Goal: Task Accomplishment & Management: Complete application form

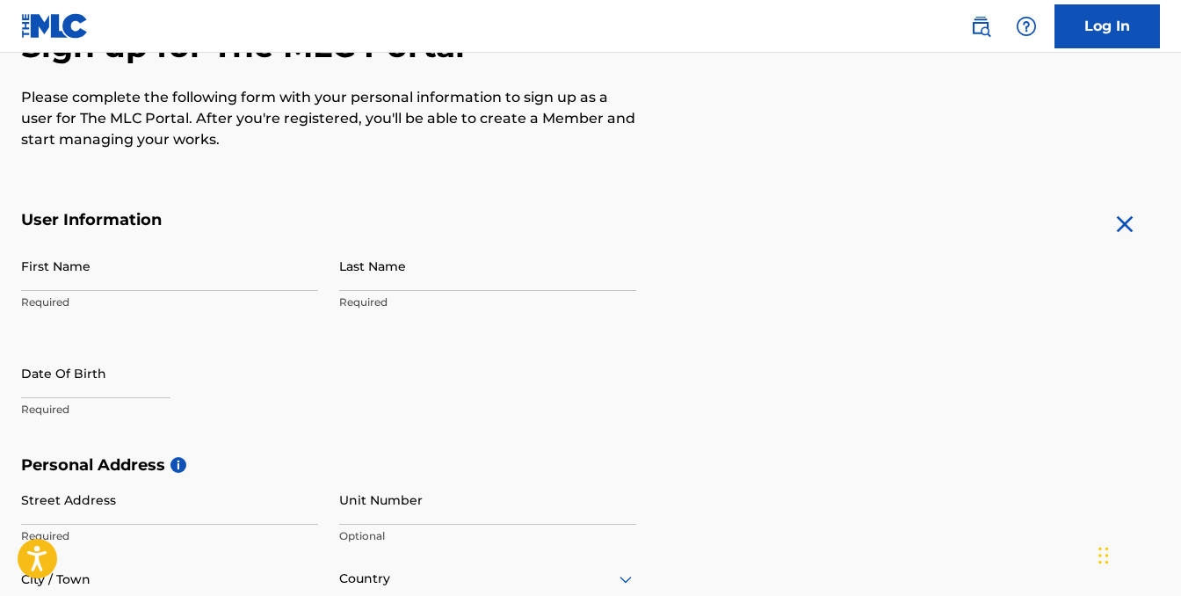
scroll to position [211, 0]
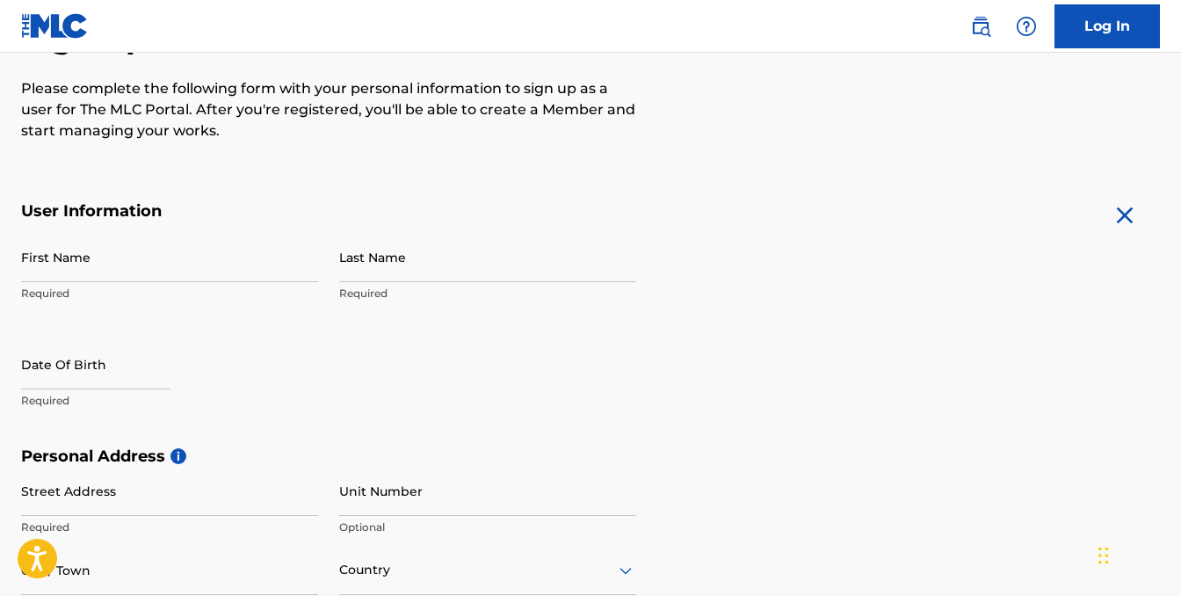
click at [142, 271] on input "First Name" at bounding box center [169, 257] width 297 height 50
type input "[PERSON_NAME]"
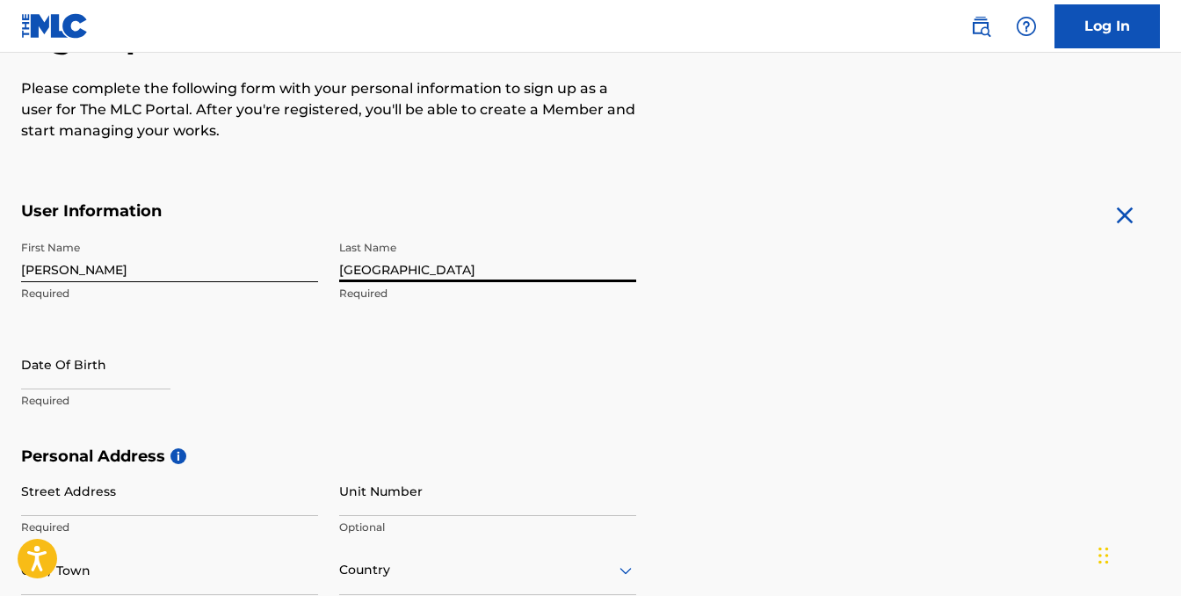
type input "[GEOGRAPHIC_DATA]"
select select "8"
select select "2025"
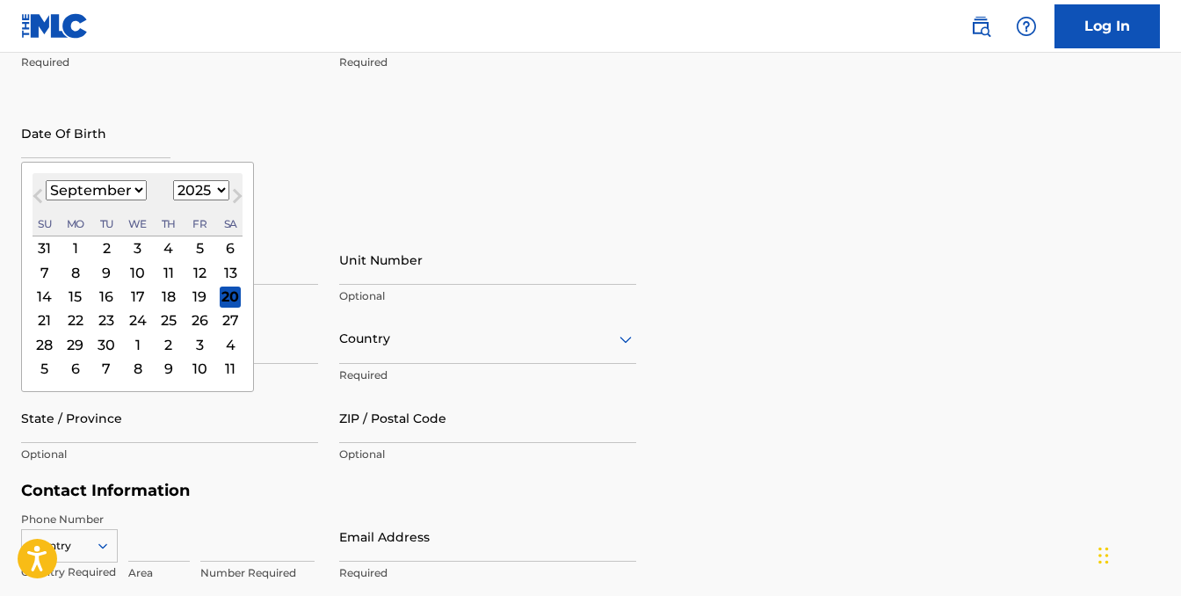
scroll to position [472, 0]
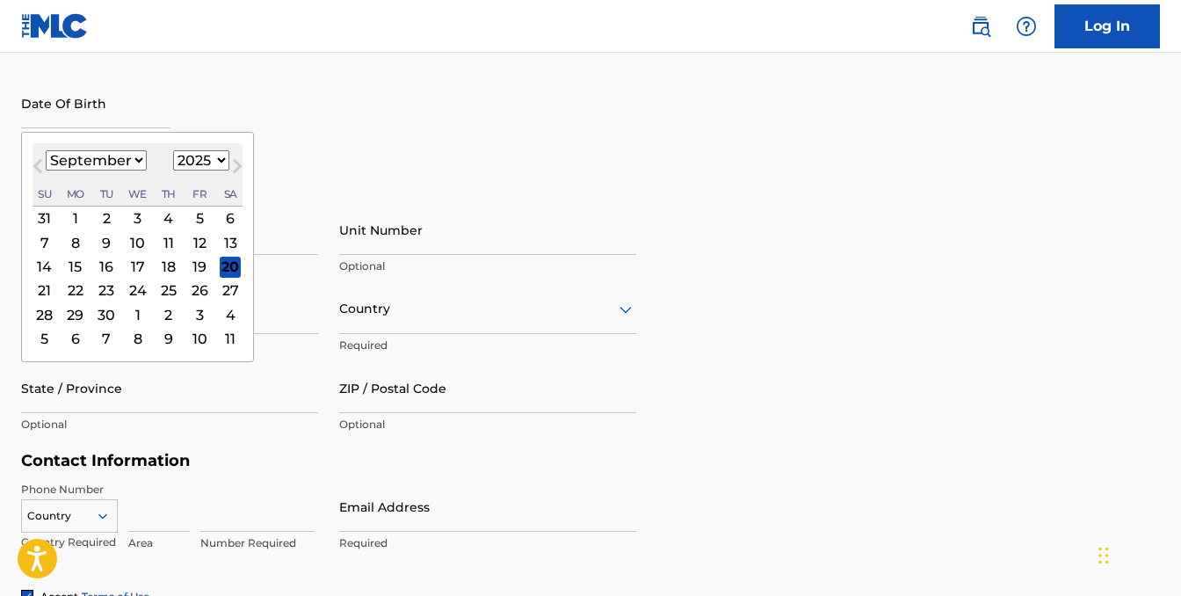
click at [123, 163] on select "January February March April May June July August September October November De…" at bounding box center [96, 160] width 101 height 20
select select "3"
click at [46, 150] on select "January February March April May June July August September October November De…" at bounding box center [96, 160] width 101 height 20
click at [201, 158] on select "1899 1900 1901 1902 1903 1904 1905 1906 1907 1908 1909 1910 1911 1912 1913 1914…" at bounding box center [201, 160] width 56 height 20
select select "2000"
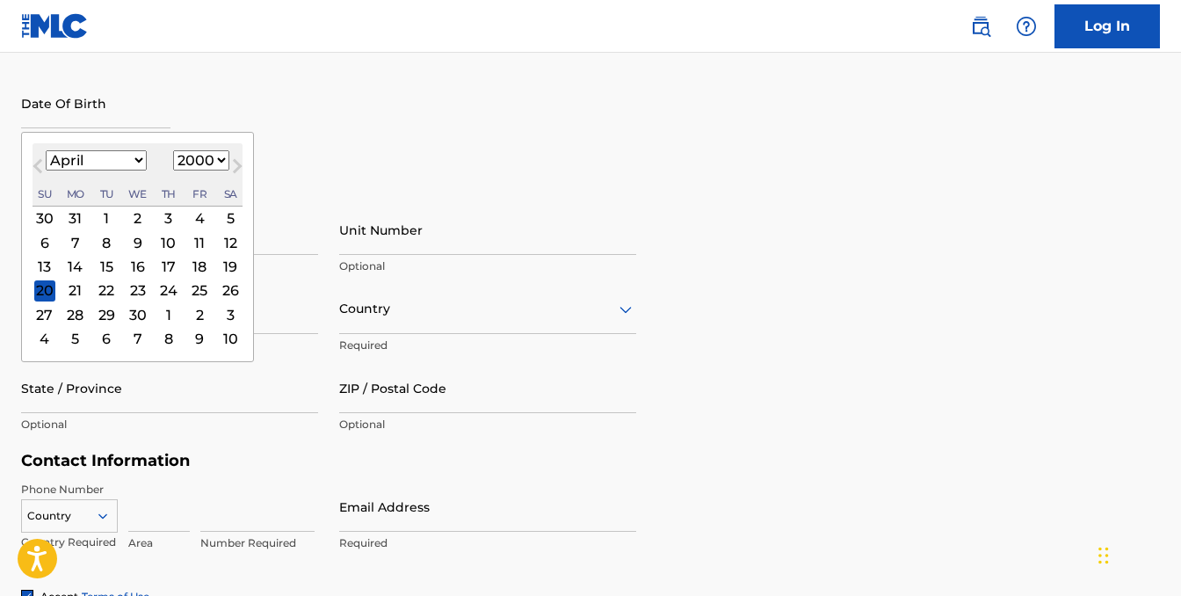
click at [173, 150] on select "1899 1900 1901 1902 1903 1904 1905 1906 1907 1908 1909 1910 1911 1912 1913 1914…" at bounding box center [201, 160] width 56 height 20
click at [48, 311] on div "23" at bounding box center [44, 314] width 21 height 21
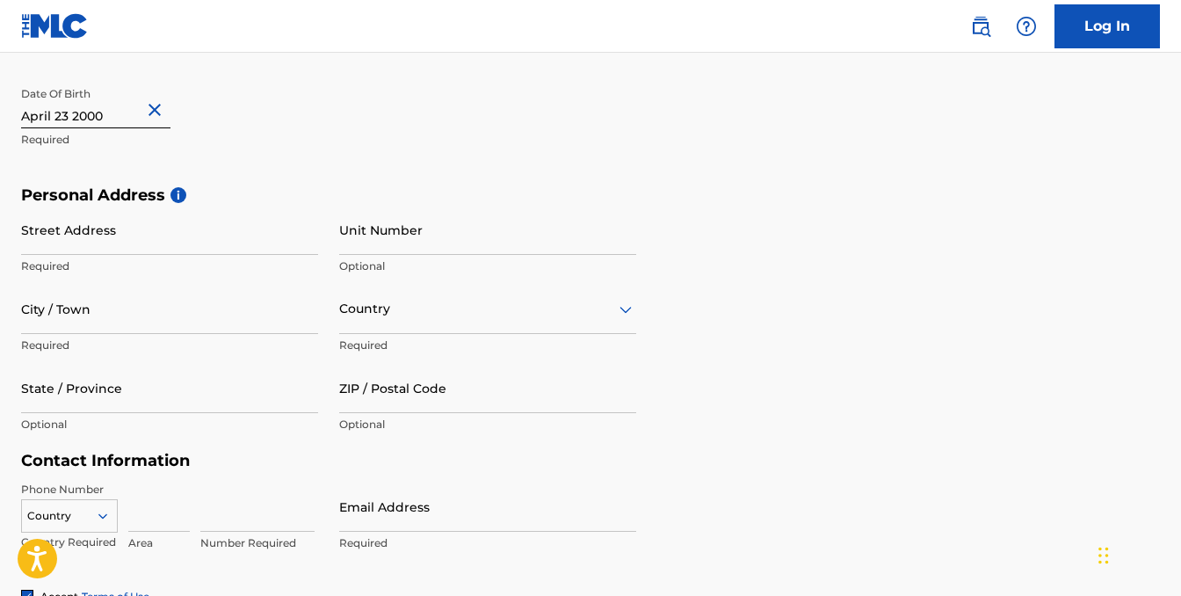
scroll to position [545, 0]
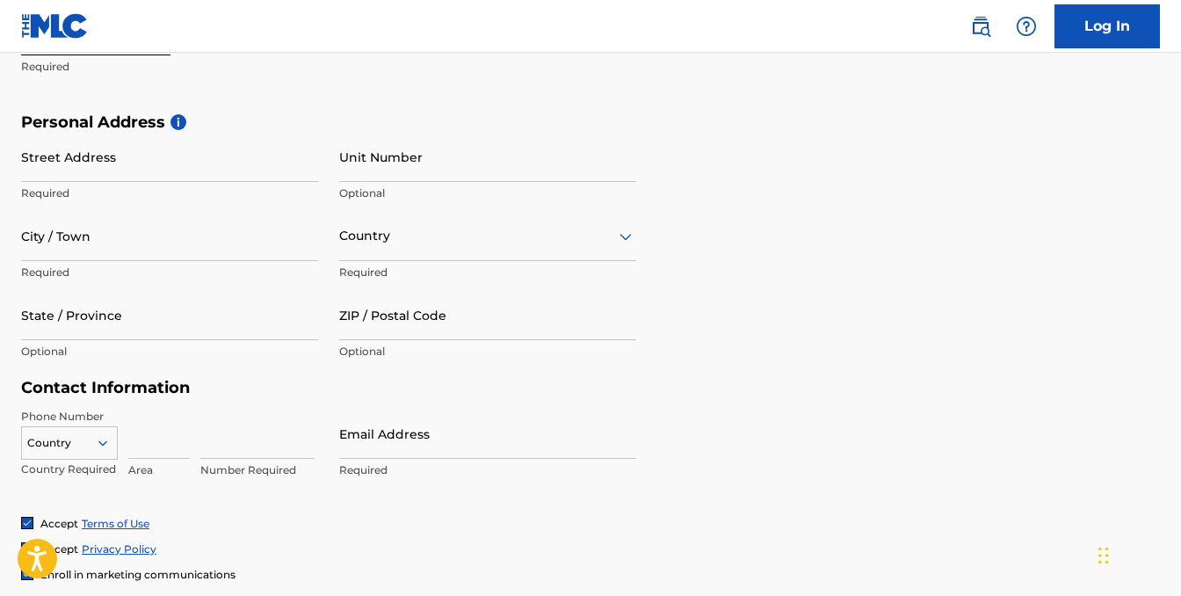
click at [155, 172] on input "Street Address" at bounding box center [169, 157] width 297 height 50
type input "[STREET_ADDRESS]"
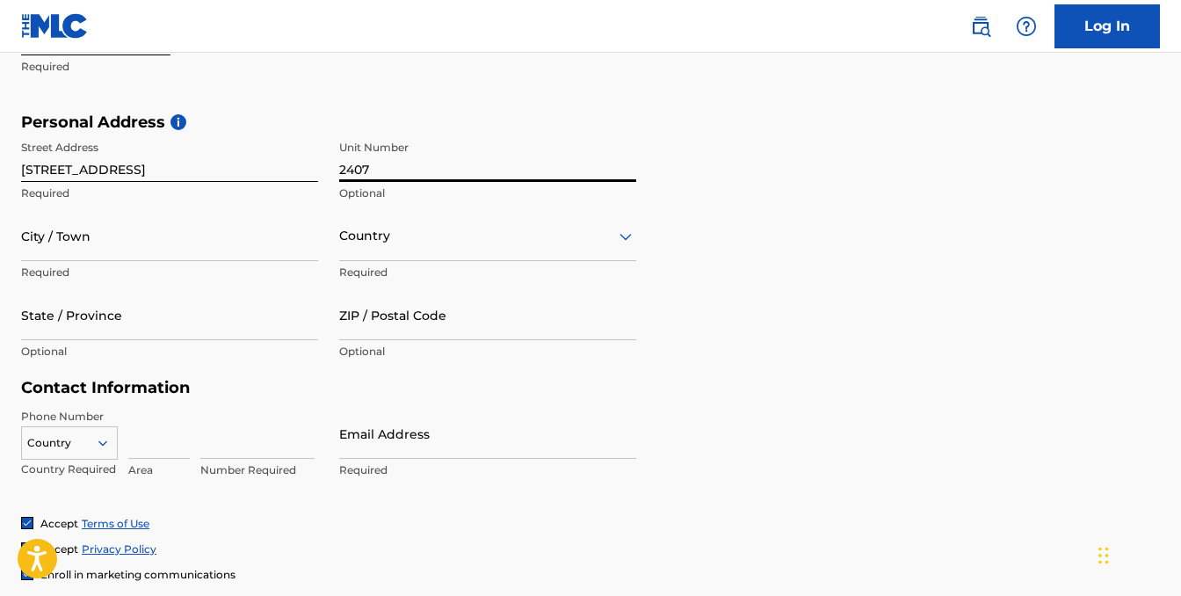
type input "2407"
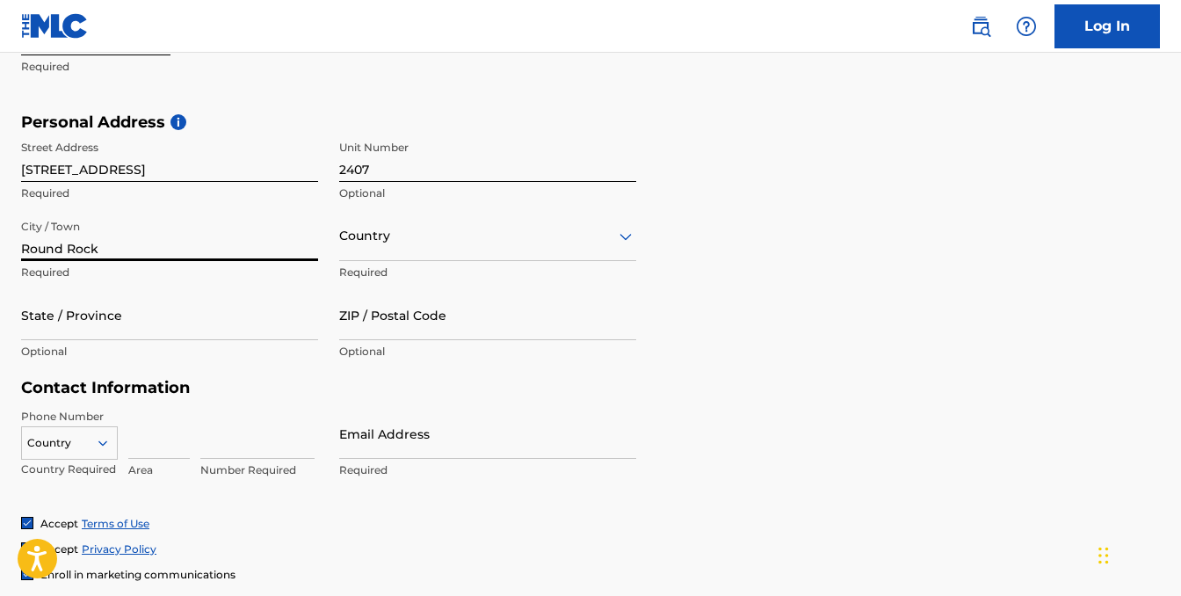
type input "Round Rock"
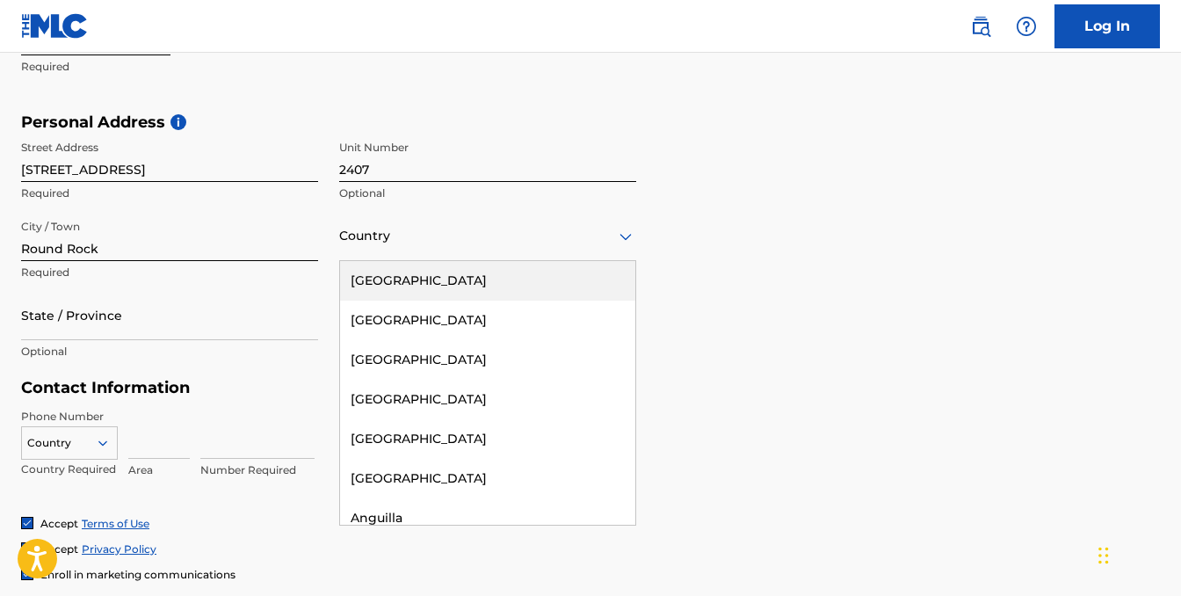
click at [570, 241] on div at bounding box center [487, 236] width 297 height 22
click at [503, 278] on div "[GEOGRAPHIC_DATA]" at bounding box center [487, 281] width 295 height 40
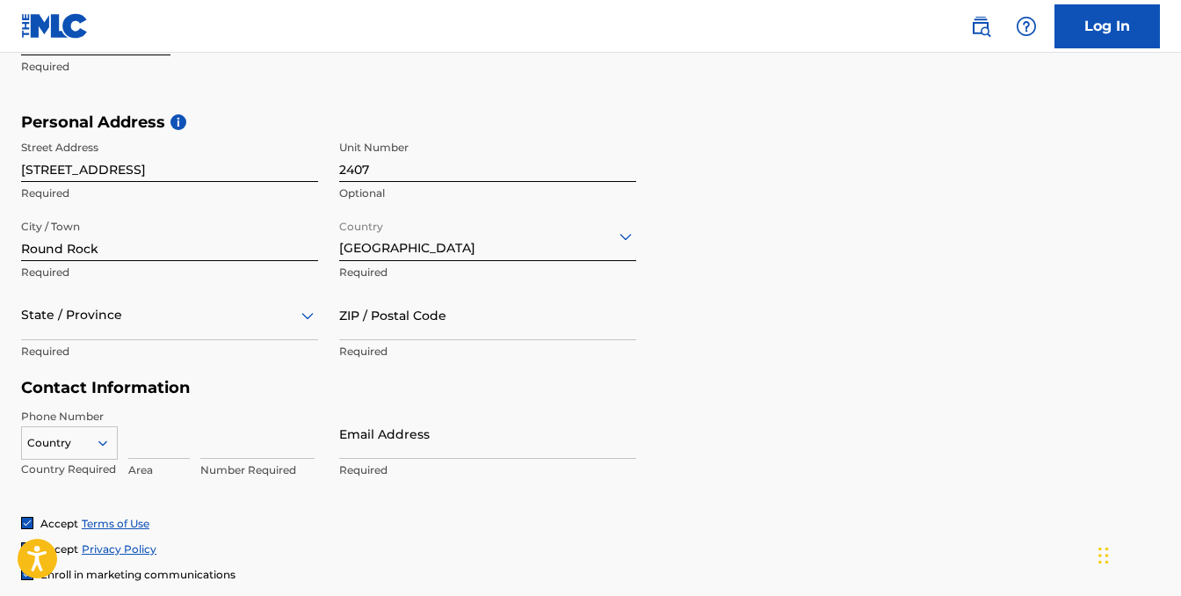
click at [157, 322] on div "State / Province" at bounding box center [169, 315] width 297 height 50
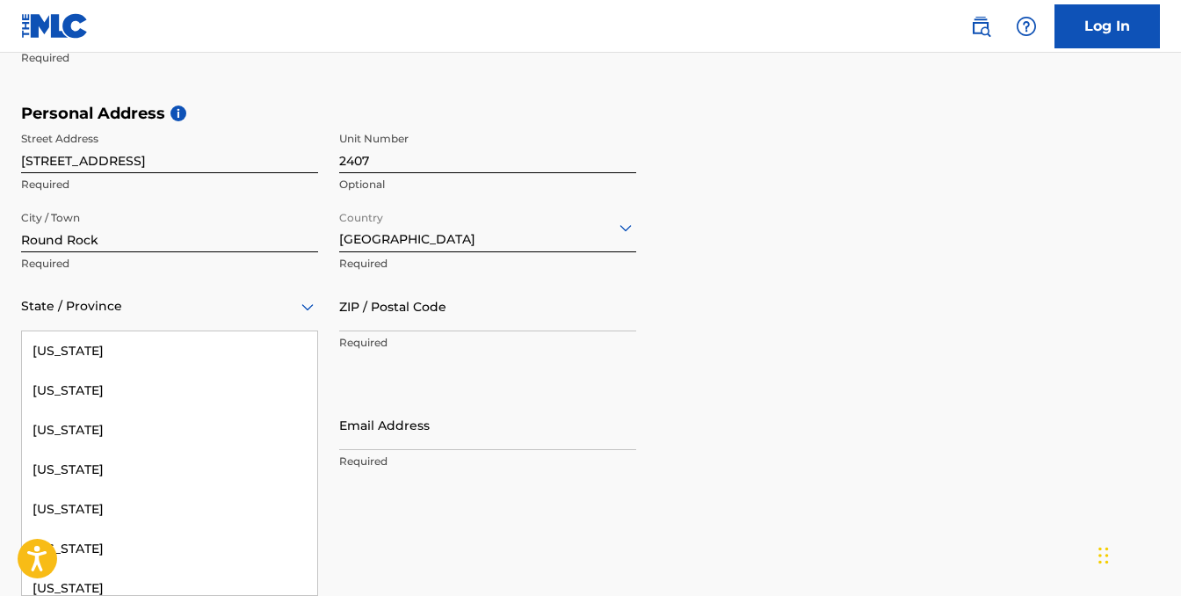
scroll to position [1738, 0]
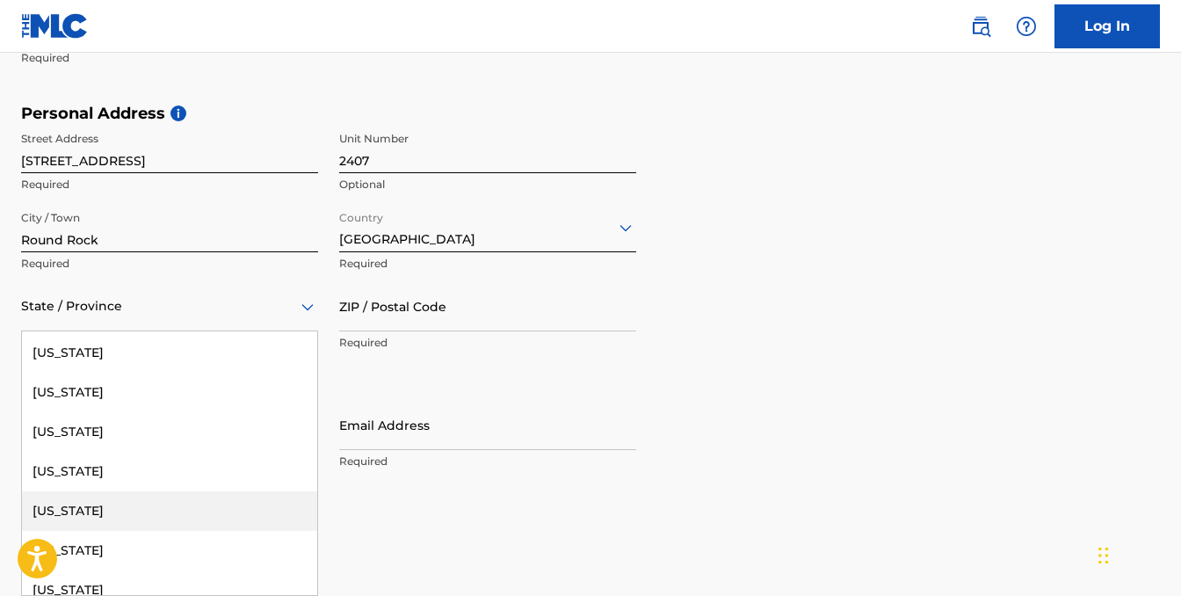
click at [88, 524] on div "[US_STATE]" at bounding box center [169, 511] width 295 height 40
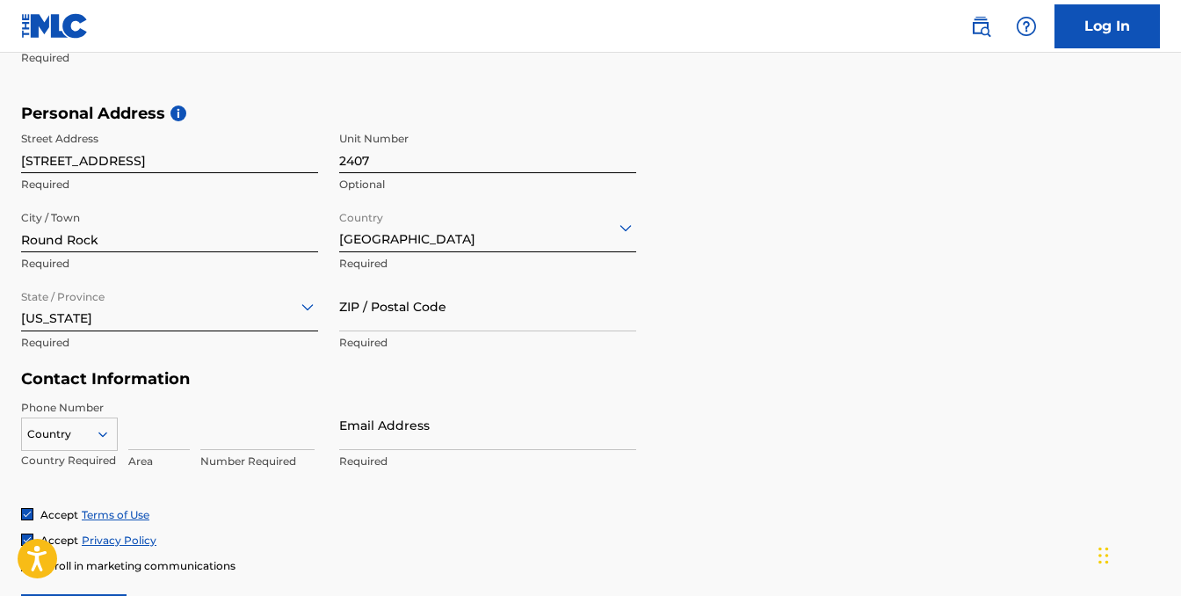
click at [471, 321] on input "ZIP / Postal Code" at bounding box center [487, 306] width 297 height 50
type input "8"
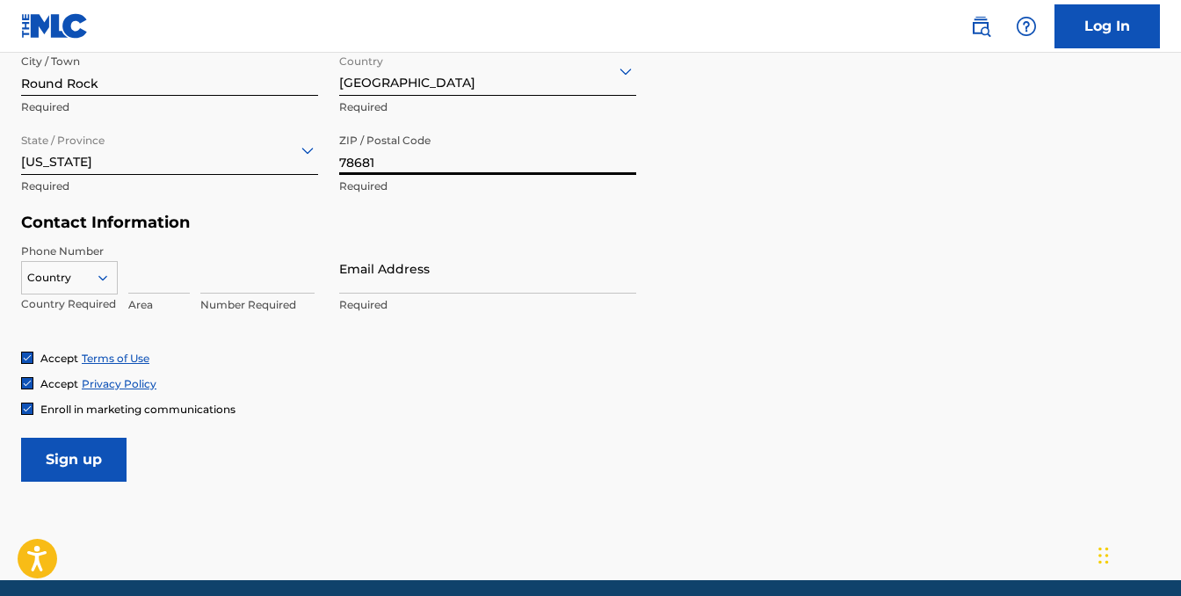
scroll to position [712, 0]
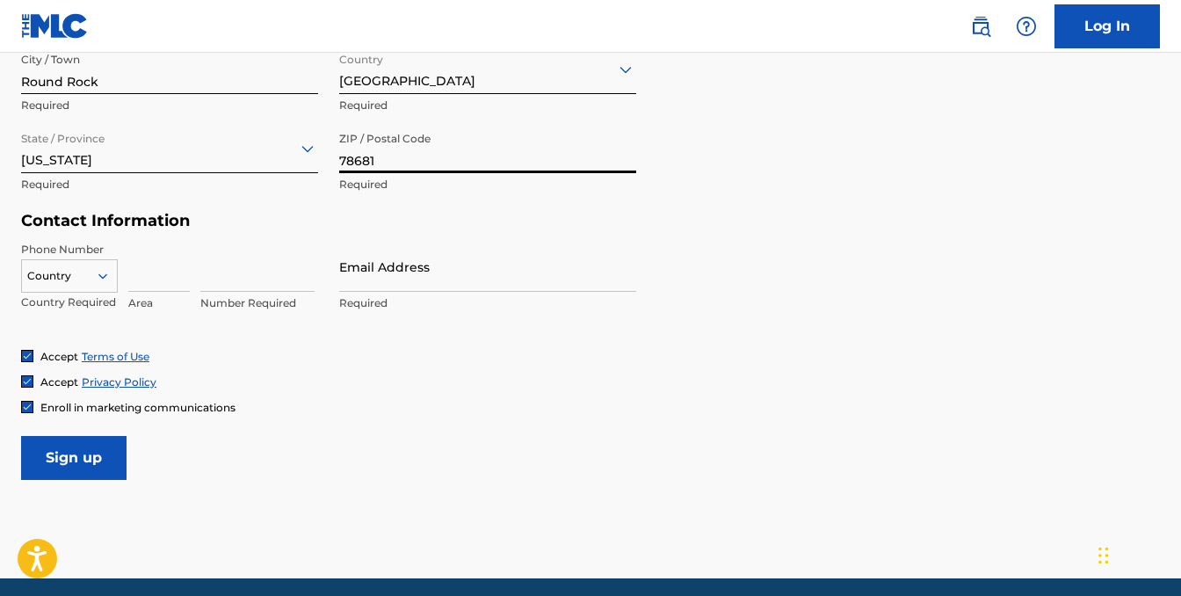
type input "78681"
click at [90, 286] on div "Country" at bounding box center [69, 272] width 97 height 26
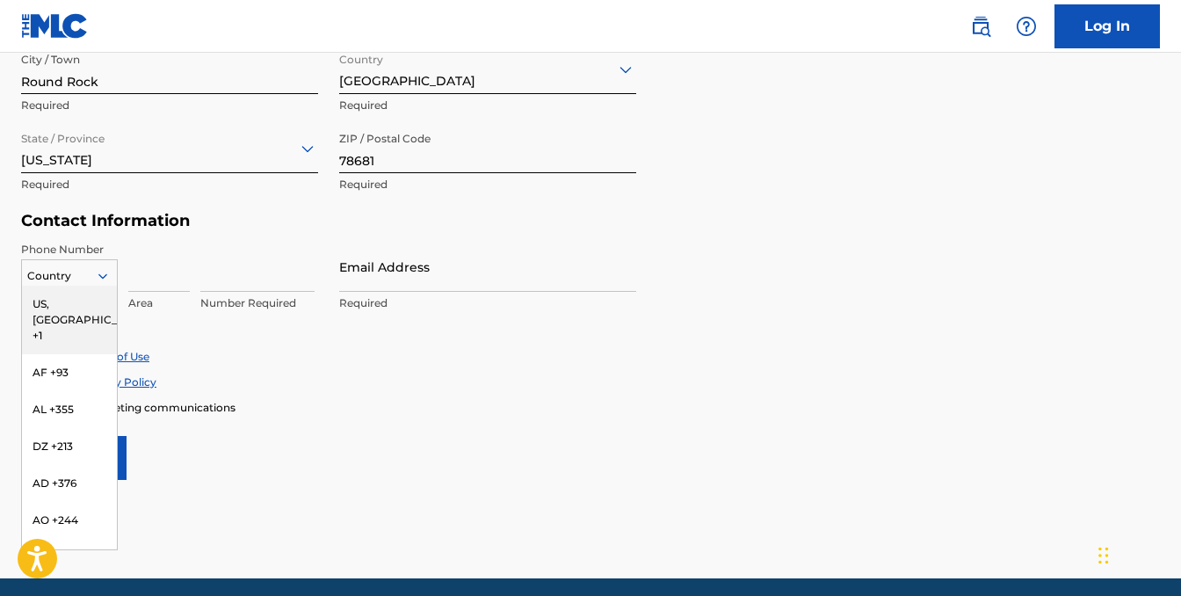
click at [83, 303] on div "US, [GEOGRAPHIC_DATA] +1" at bounding box center [69, 320] width 95 height 69
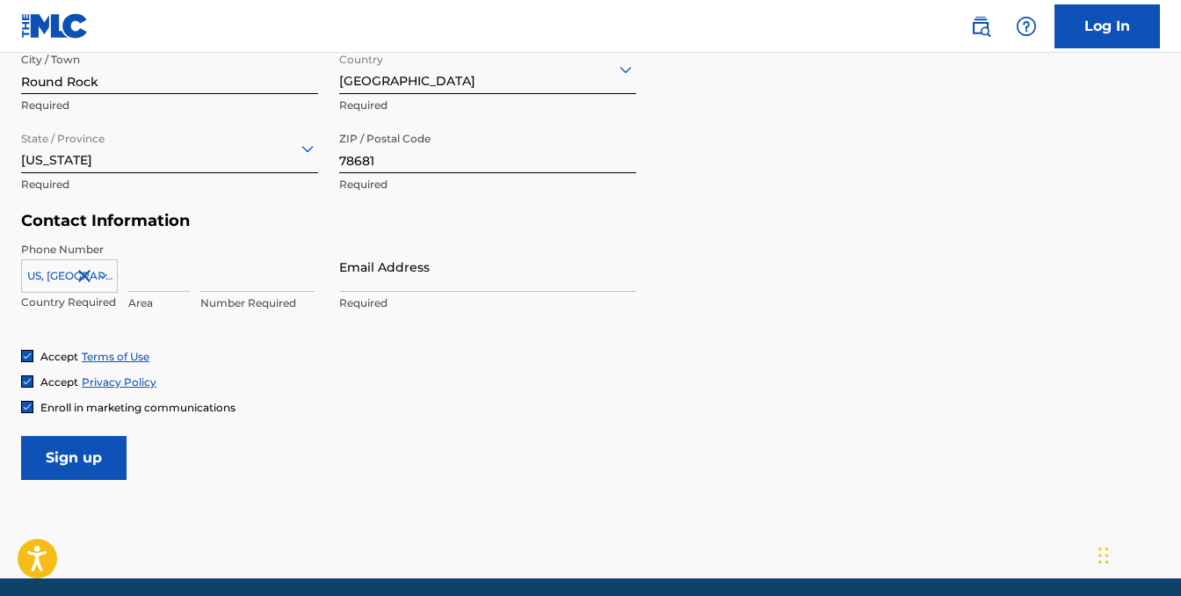
click at [165, 277] on input at bounding box center [159, 267] width 62 height 50
type input "662"
click at [256, 275] on input at bounding box center [257, 267] width 114 height 50
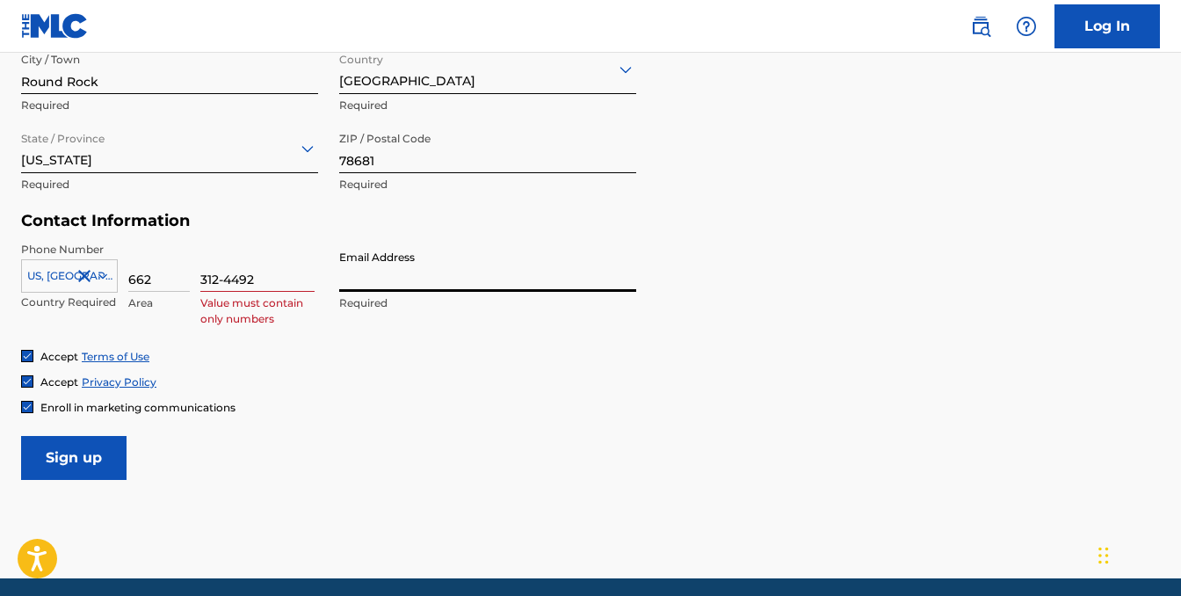
click at [407, 278] on input "Email Address" at bounding box center [487, 267] width 297 height 50
click at [224, 284] on input "312-4492" at bounding box center [257, 267] width 114 height 50
type input "3124492"
click at [420, 277] on input "Email Address" at bounding box center [487, 267] width 297 height 50
type input "[EMAIL_ADDRESS][DOMAIN_NAME]"
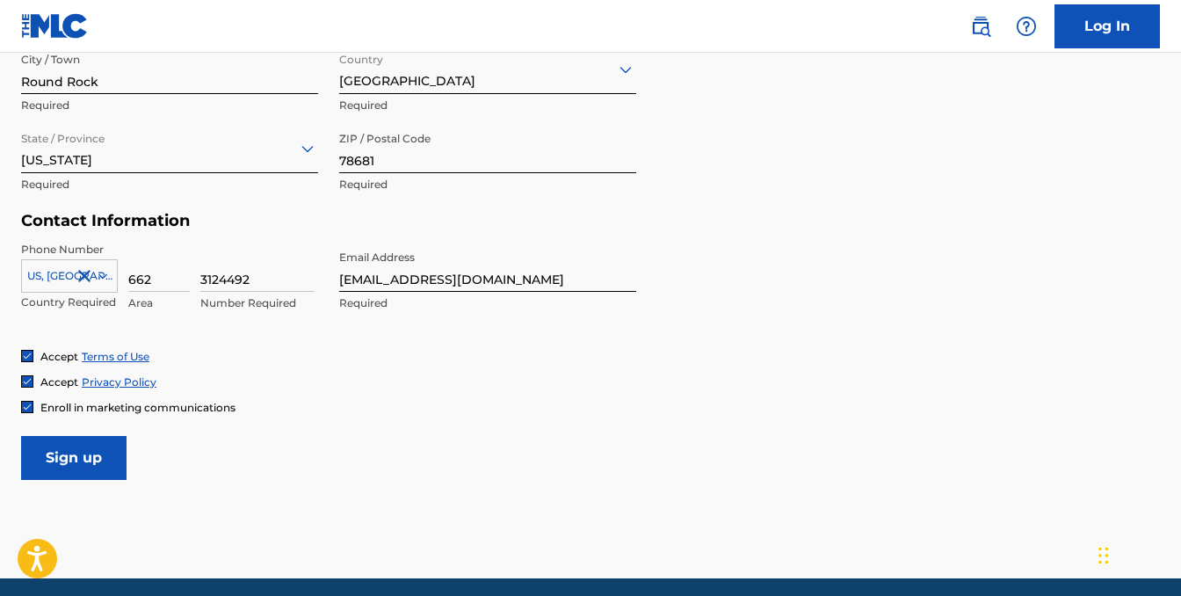
click at [25, 407] on img at bounding box center [27, 407] width 11 height 11
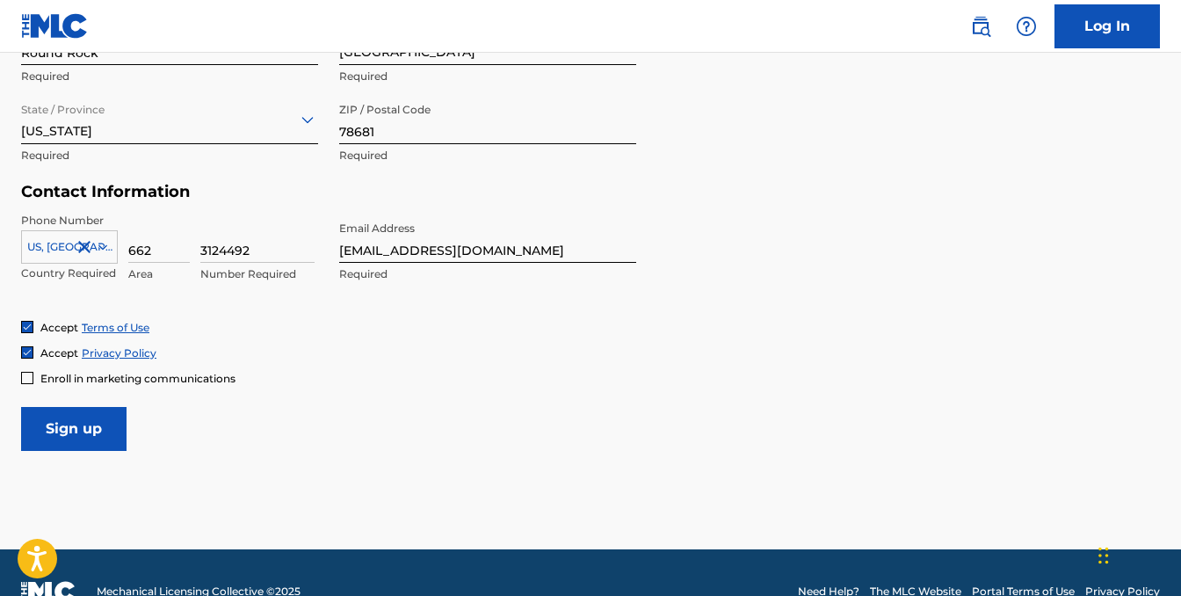
scroll to position [778, 0]
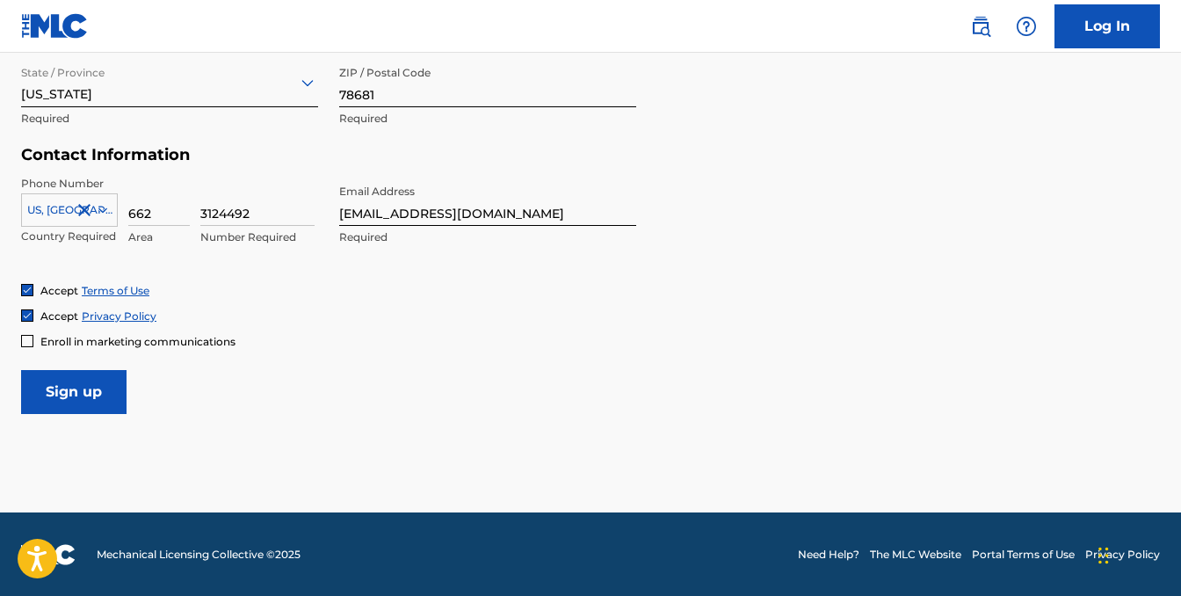
click at [86, 392] on input "Sign up" at bounding box center [73, 392] width 105 height 44
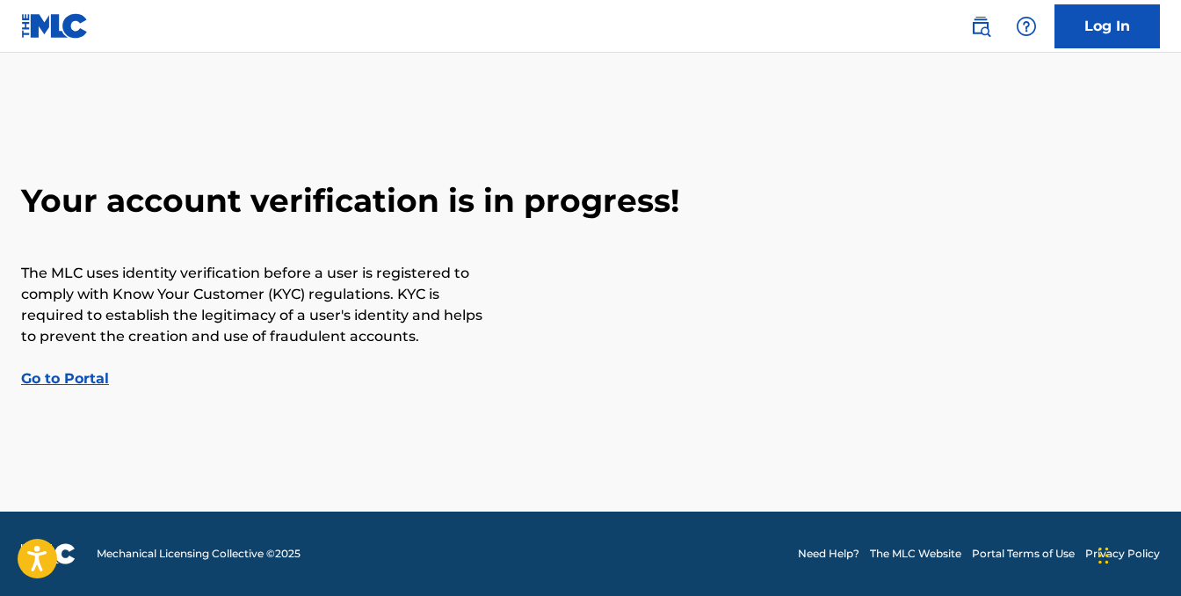
click at [67, 374] on link "Go to Portal" at bounding box center [65, 378] width 88 height 17
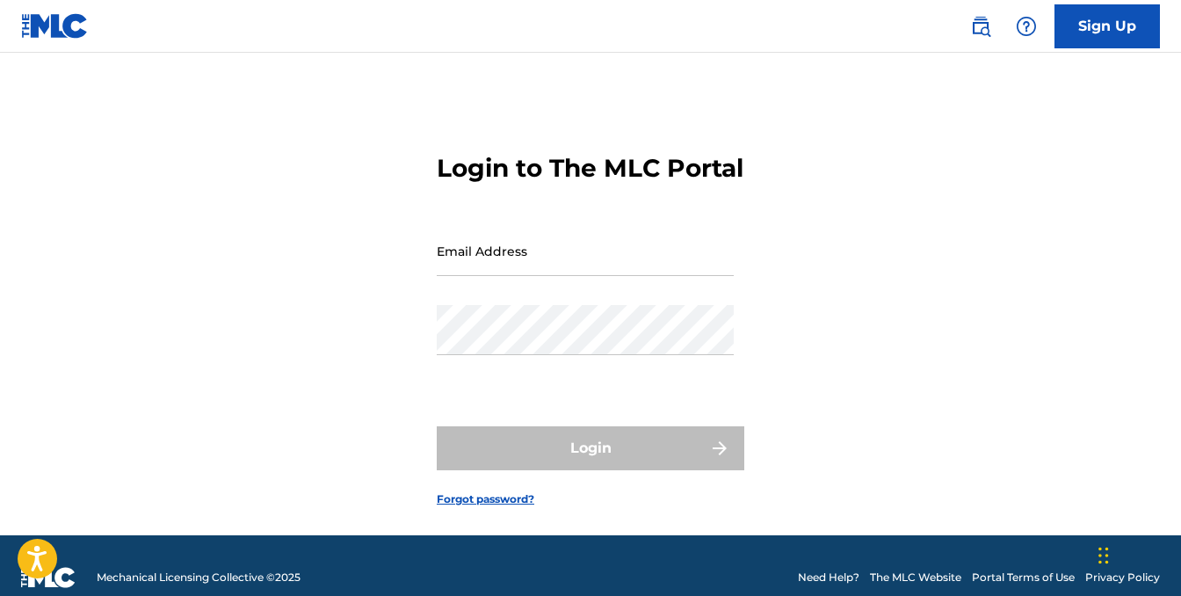
click at [605, 276] on input "Email Address" at bounding box center [585, 251] width 297 height 50
type input "[EMAIL_ADDRESS][DOMAIN_NAME]"
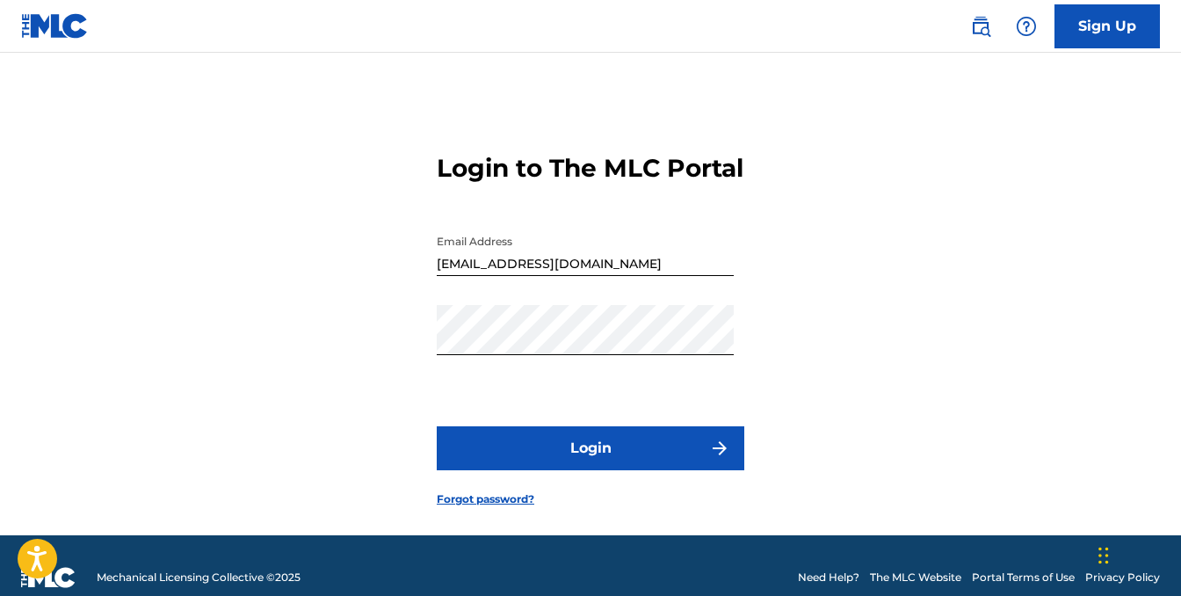
click at [609, 470] on button "Login" at bounding box center [591, 448] width 308 height 44
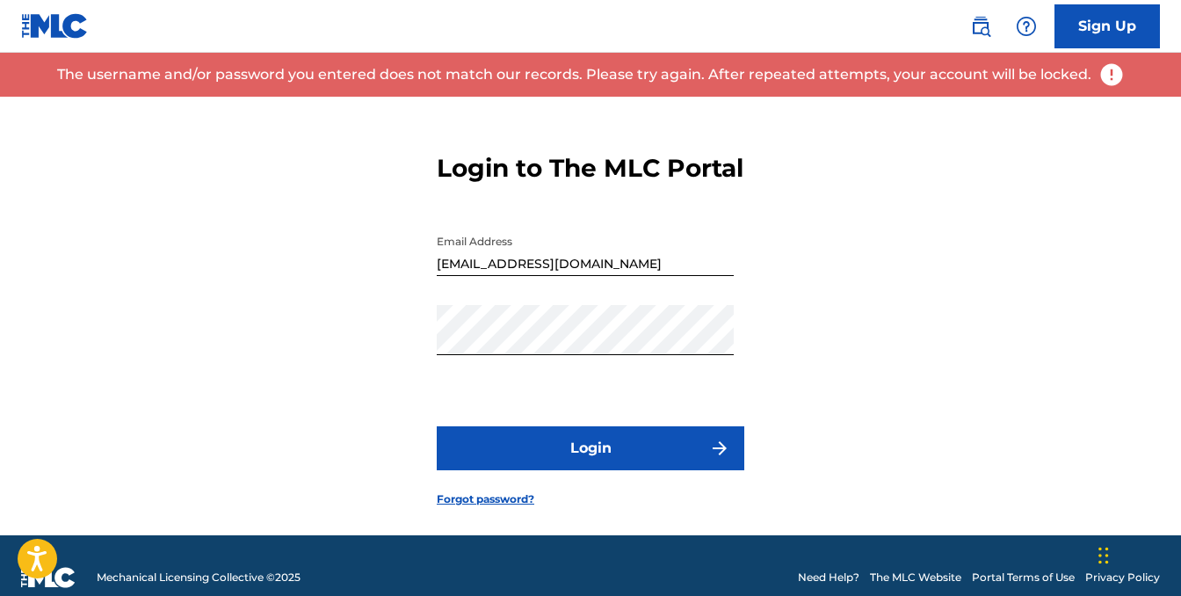
click at [1129, 37] on link "Sign Up" at bounding box center [1106, 26] width 105 height 44
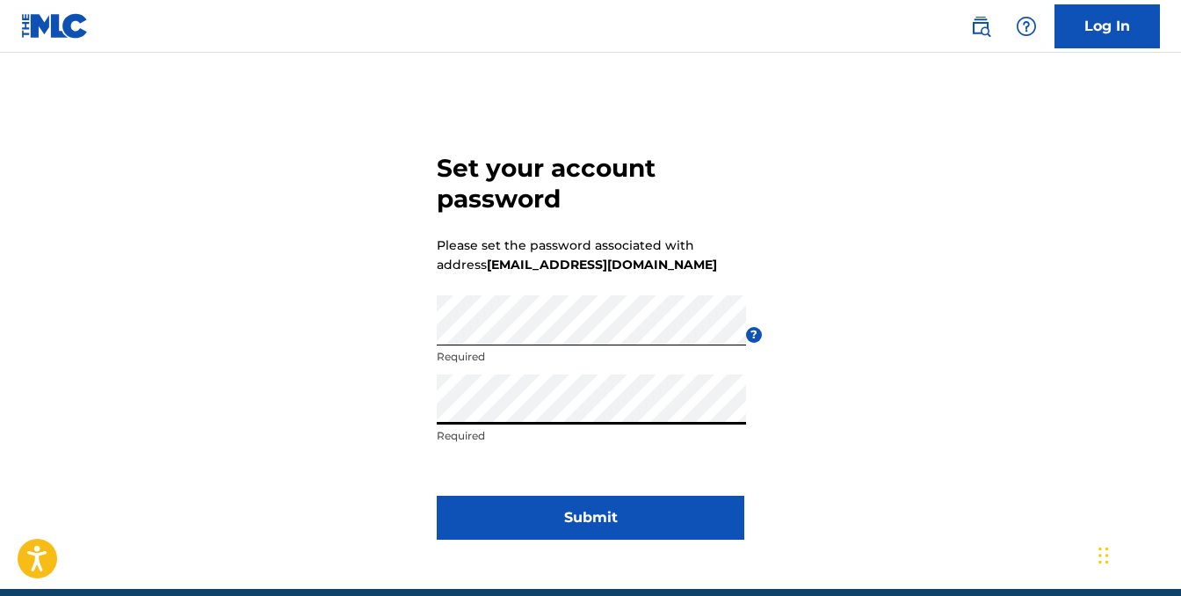
click at [615, 503] on button "Submit" at bounding box center [591, 518] width 308 height 44
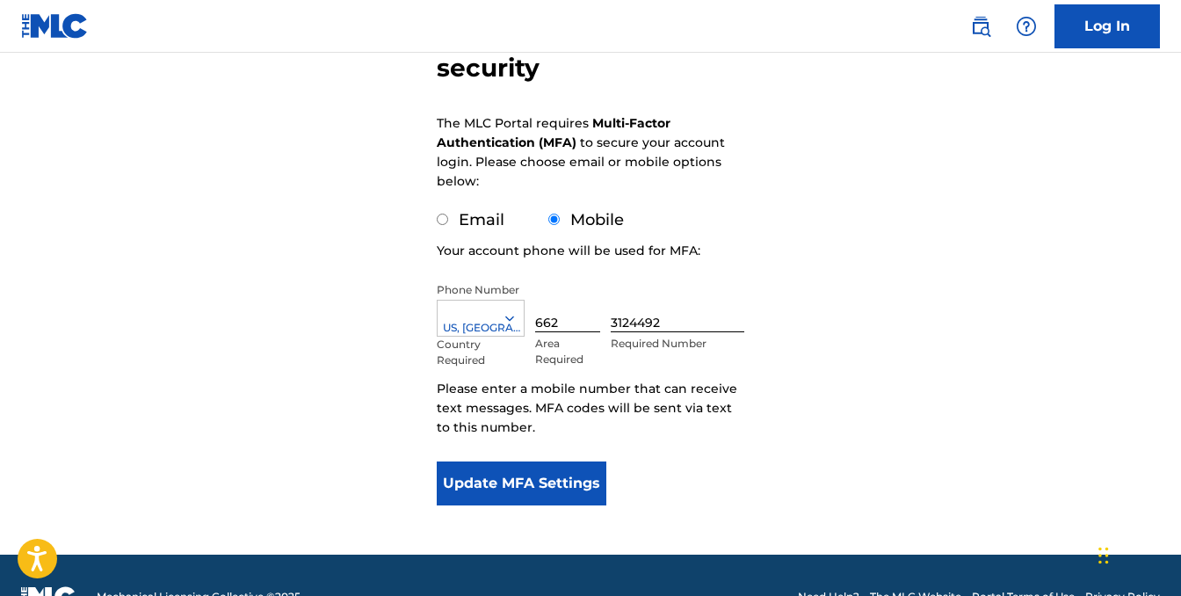
scroll to position [212, 0]
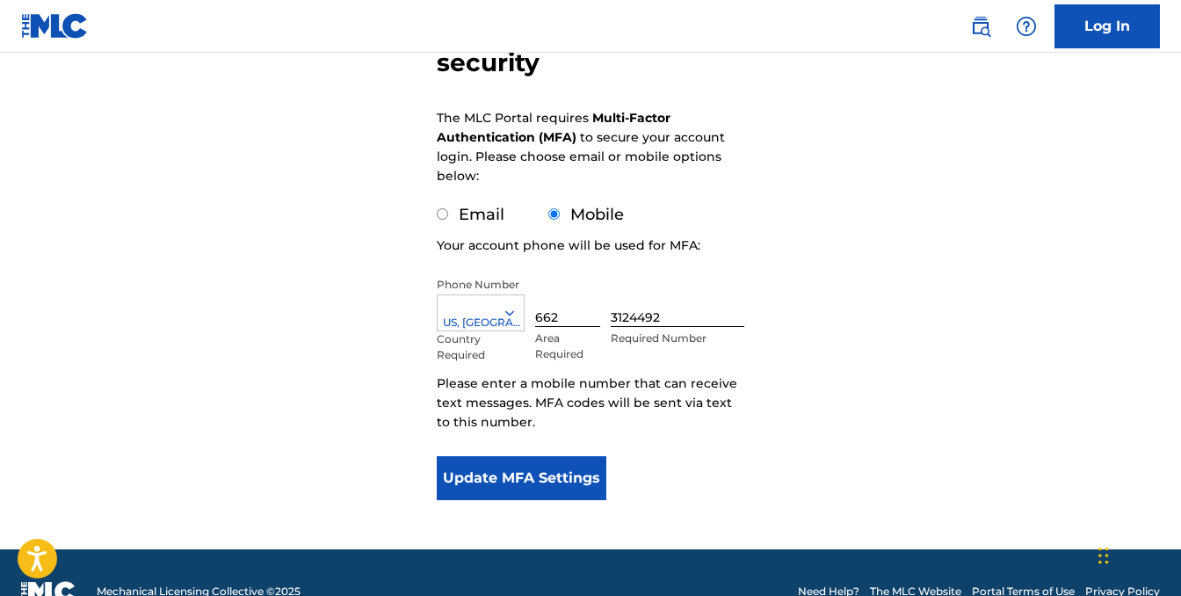
click at [557, 483] on button "Update MFA Settings" at bounding box center [522, 478] width 170 height 44
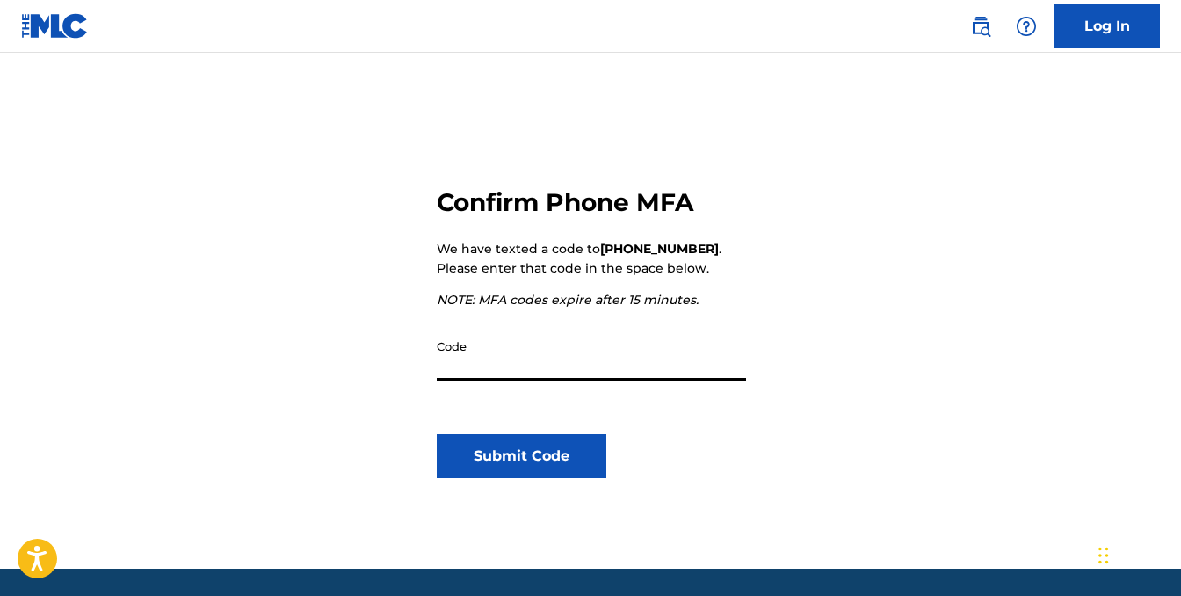
scroll to position [128, 0]
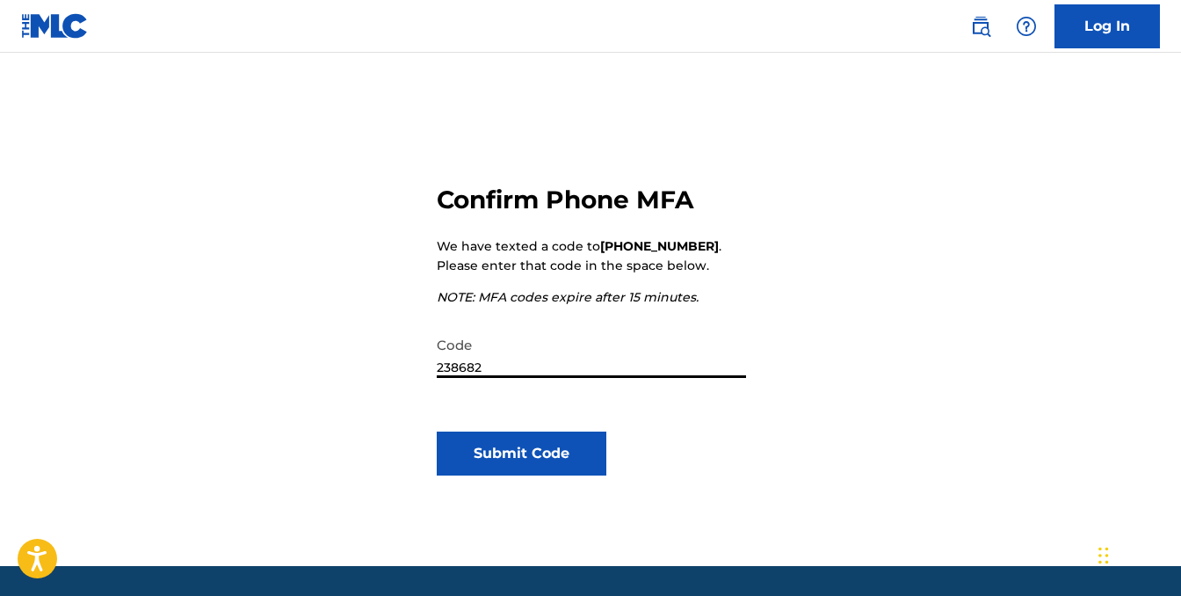
type input "238682"
click at [548, 448] on button "Submit Code" at bounding box center [522, 453] width 170 height 44
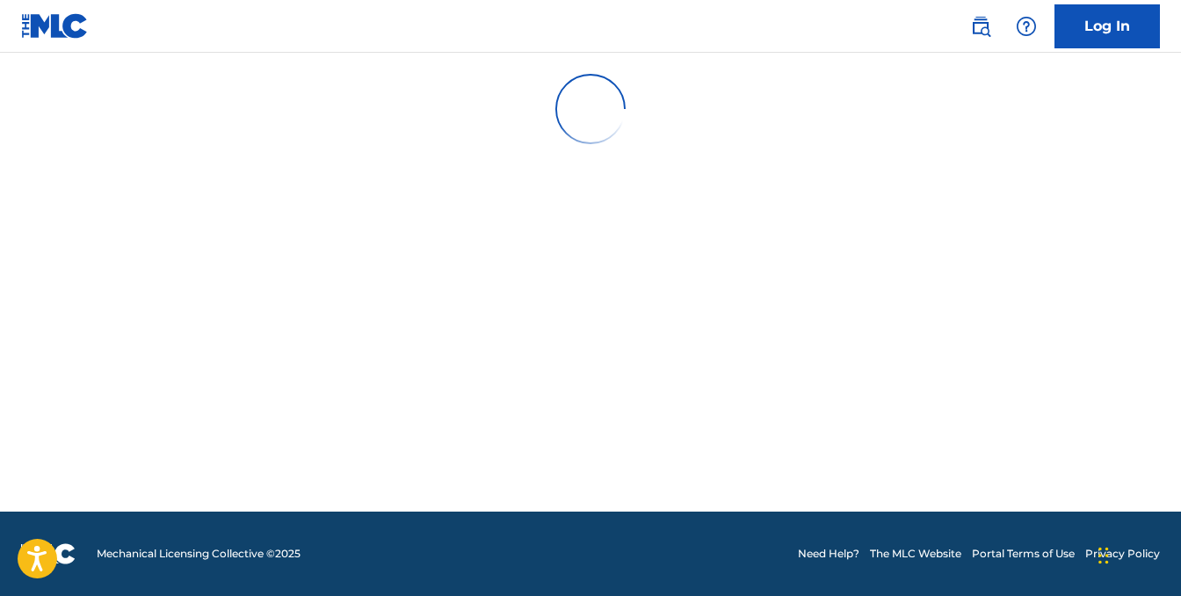
scroll to position [0, 0]
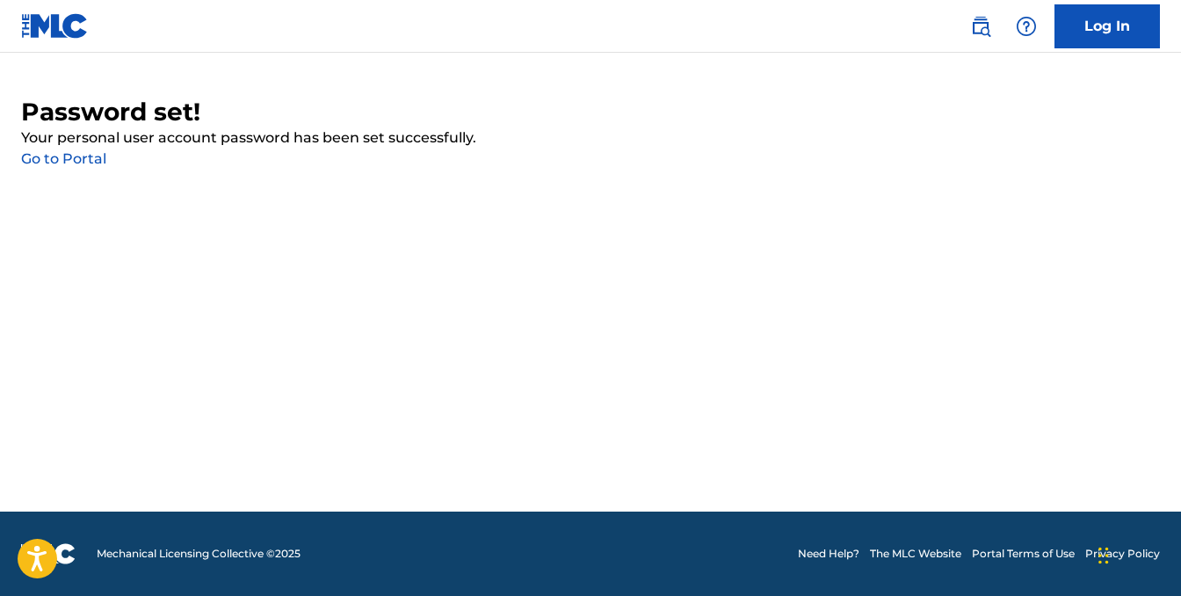
click at [95, 161] on link "Go to Portal" at bounding box center [63, 158] width 85 height 17
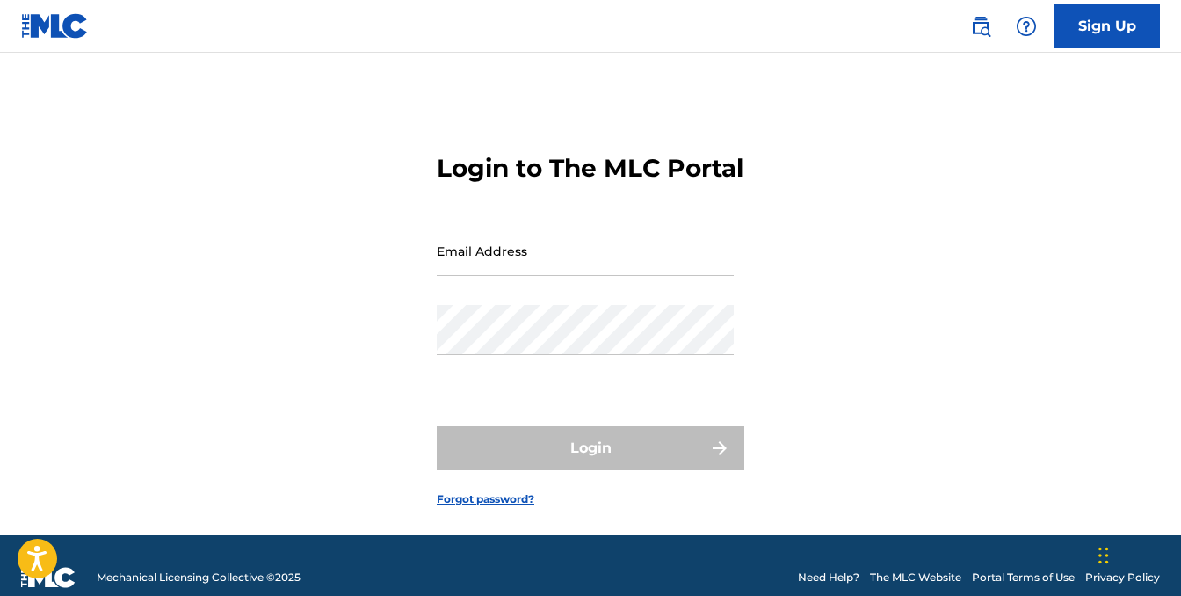
click at [558, 276] on input "Email Address" at bounding box center [585, 251] width 297 height 50
type input "[EMAIL_ADDRESS][DOMAIN_NAME]"
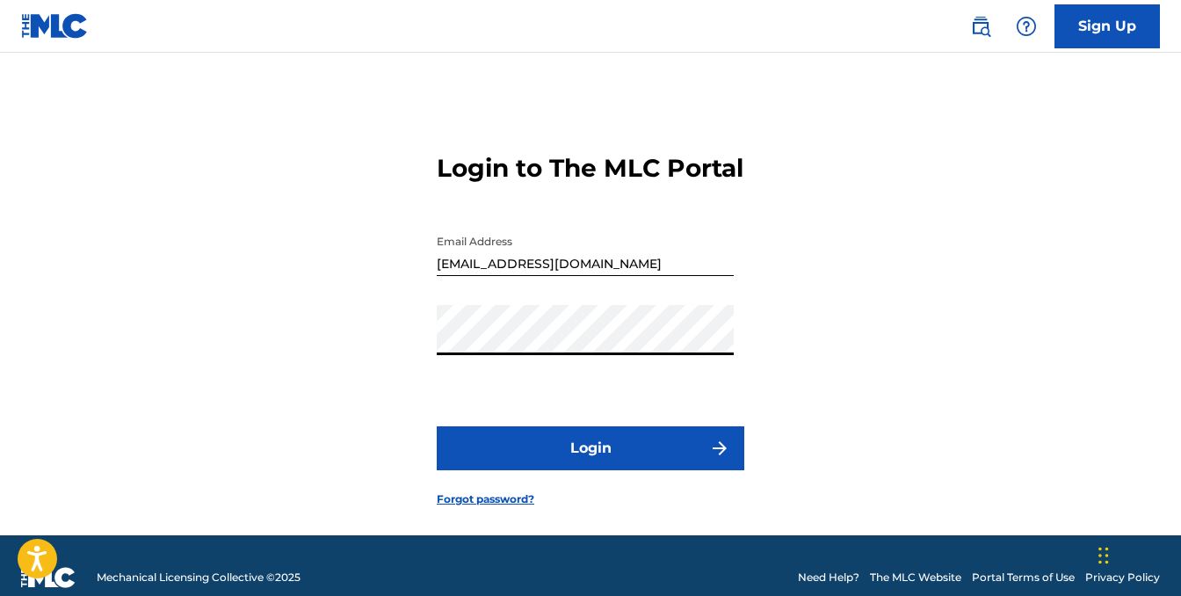
click at [437, 426] on button "Login" at bounding box center [591, 448] width 308 height 44
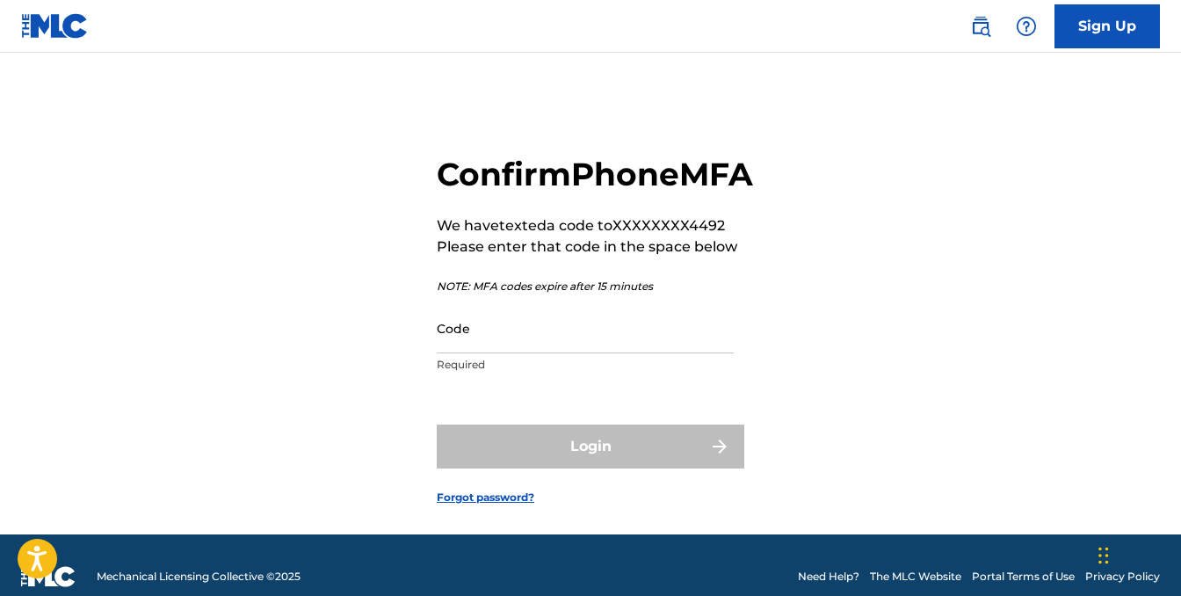
click at [595, 353] on input "Code" at bounding box center [585, 328] width 297 height 50
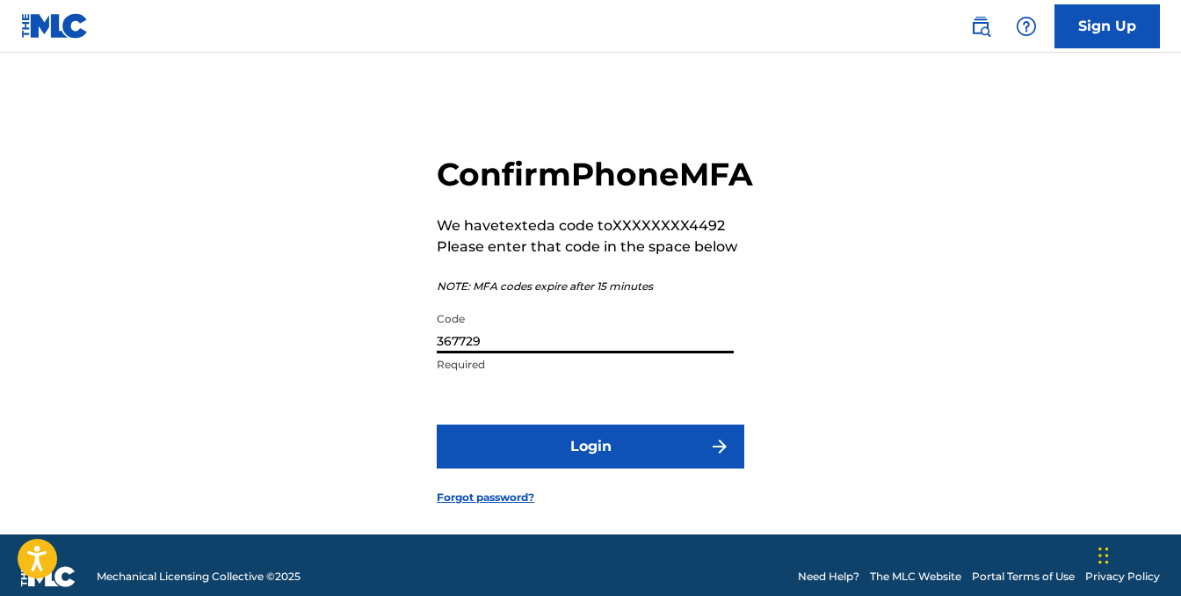
type input "367729"
click at [641, 468] on button "Login" at bounding box center [591, 446] width 308 height 44
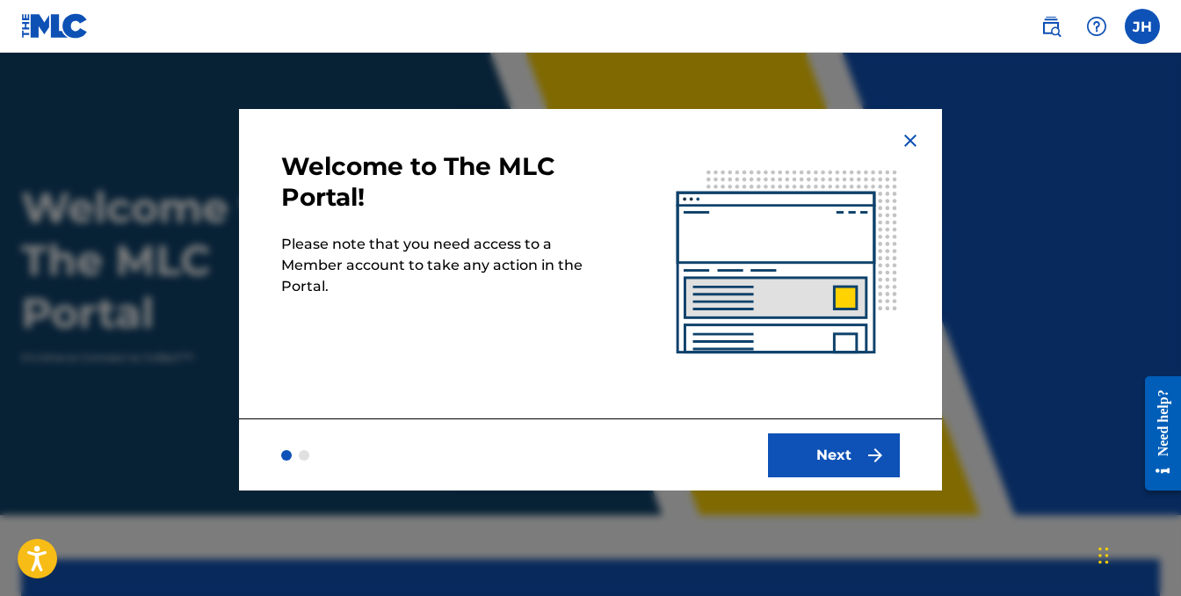
click at [838, 446] on button "Next" at bounding box center [834, 455] width 132 height 44
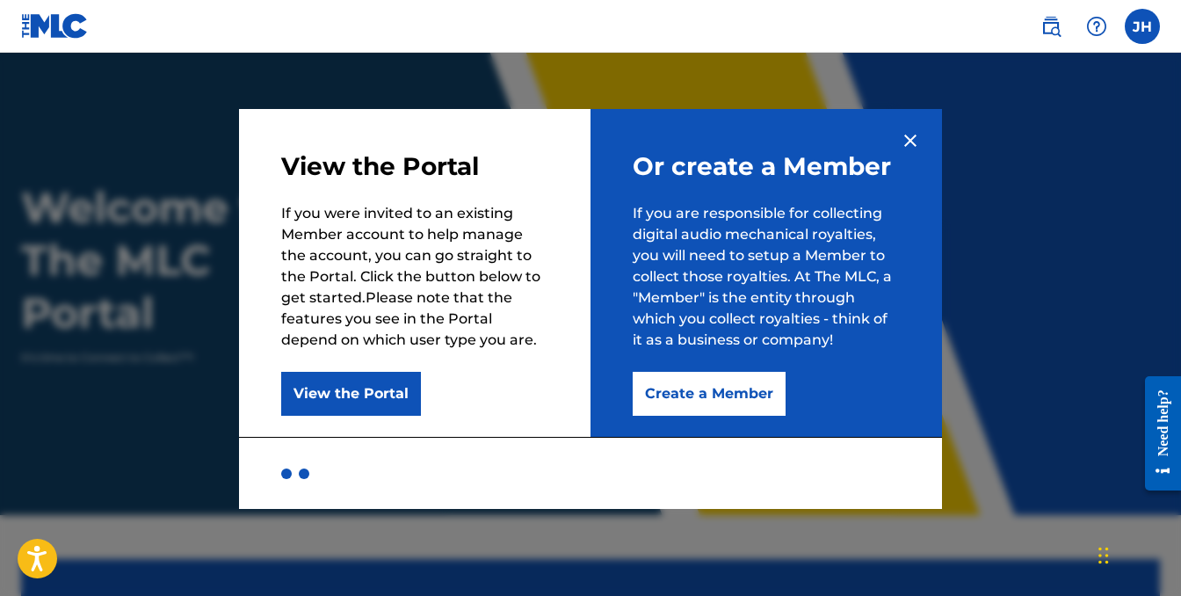
click at [725, 395] on button "Create a Member" at bounding box center [709, 394] width 153 height 44
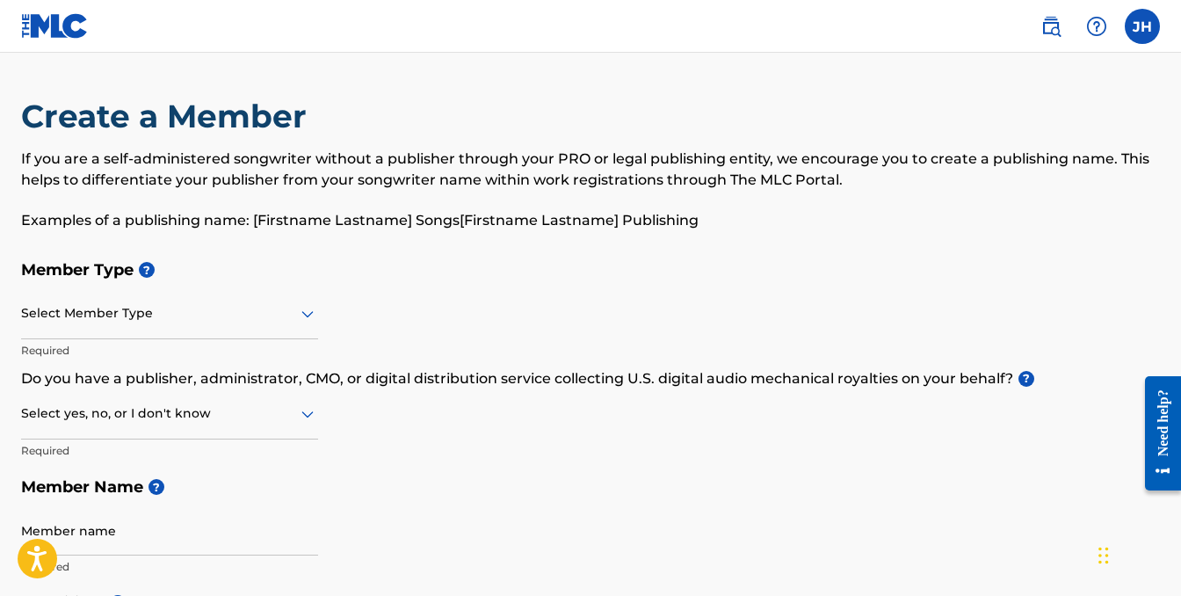
click at [295, 322] on div at bounding box center [169, 313] width 297 height 22
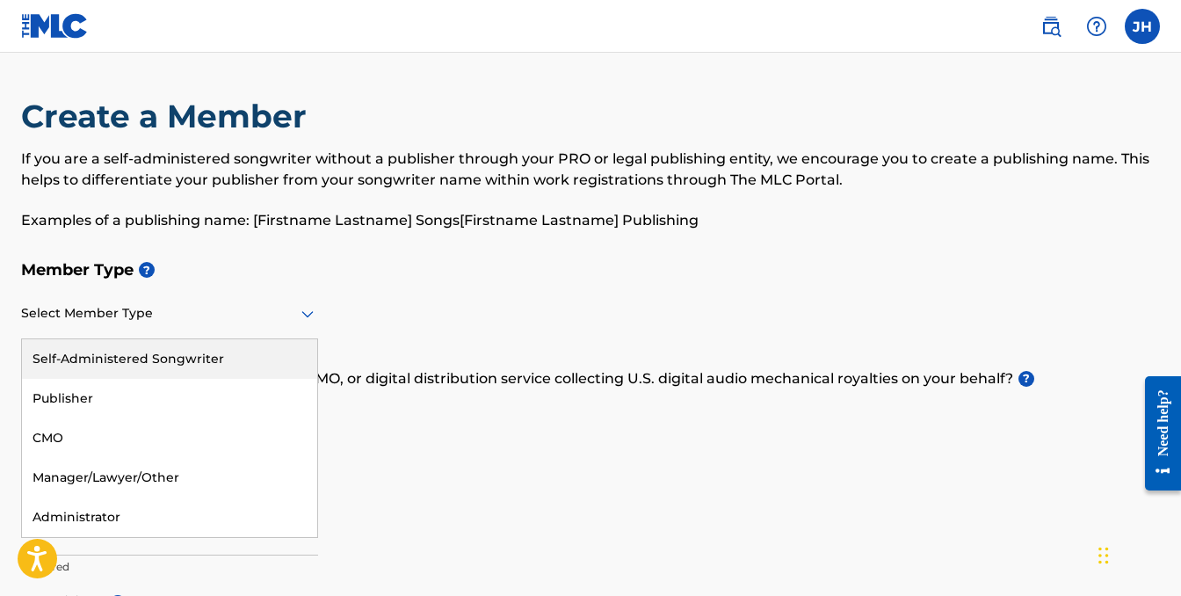
scroll to position [57, 0]
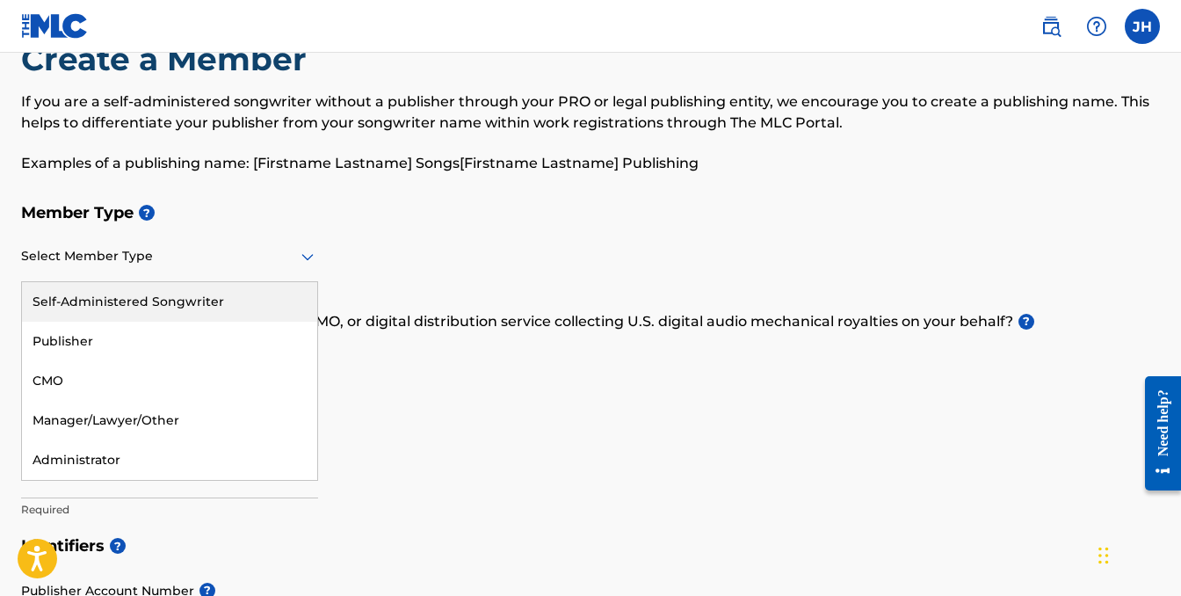
click at [200, 299] on div "Self-Administered Songwriter" at bounding box center [169, 302] width 295 height 40
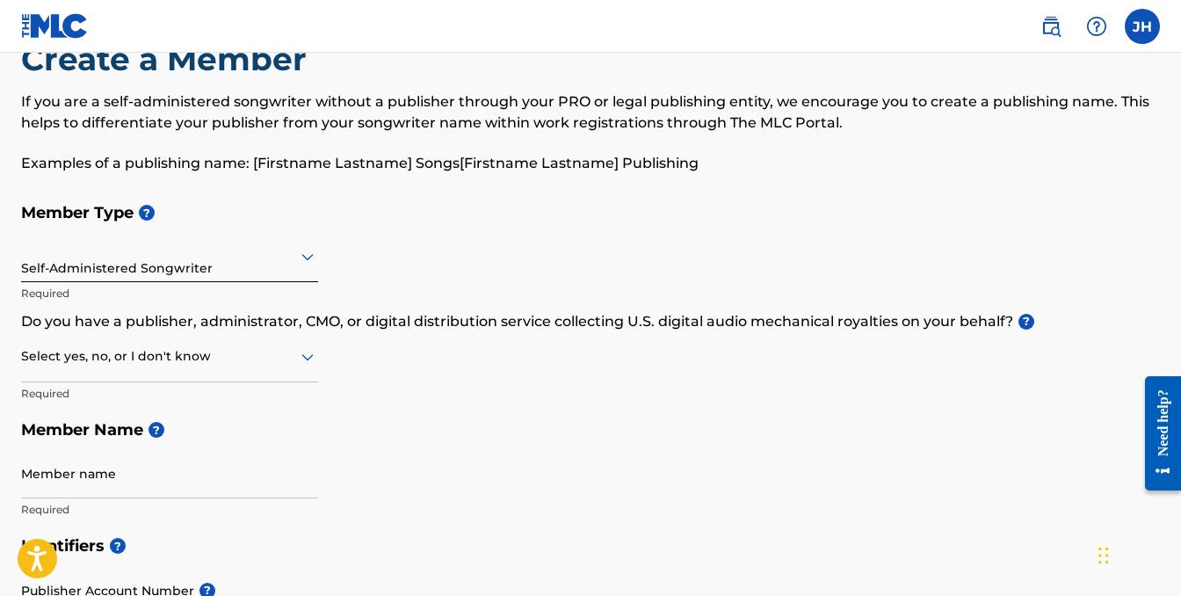
scroll to position [134, 0]
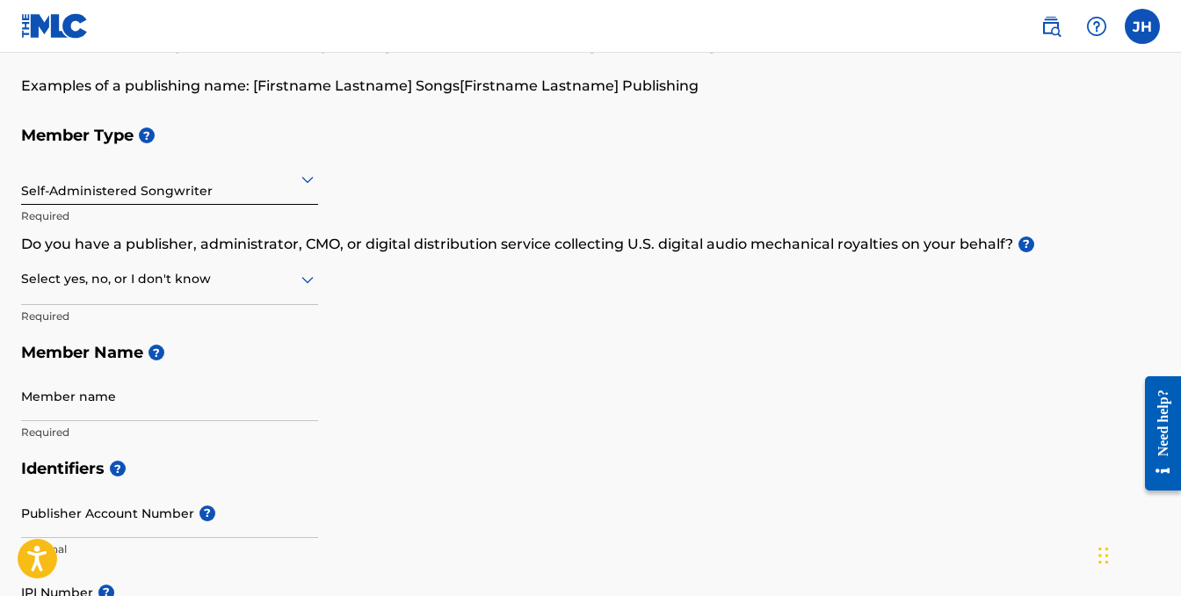
click at [303, 284] on icon at bounding box center [307, 279] width 21 height 21
click at [315, 274] on icon at bounding box center [307, 279] width 21 height 21
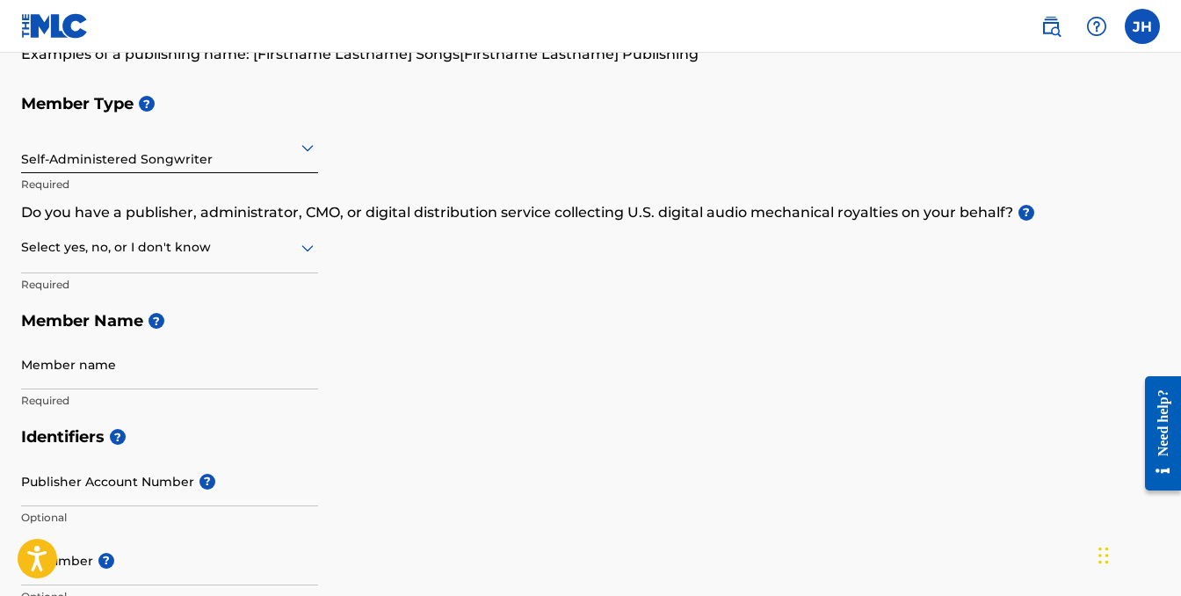
scroll to position [172, 0]
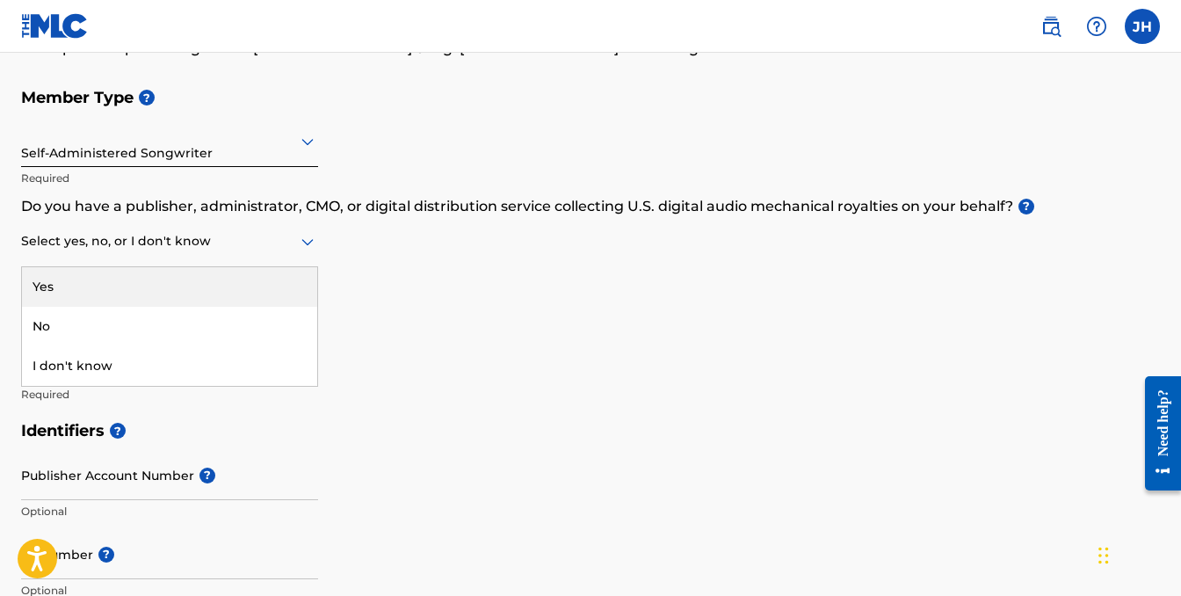
click at [301, 239] on icon at bounding box center [307, 241] width 21 height 21
click at [165, 296] on div "Yes" at bounding box center [169, 287] width 295 height 40
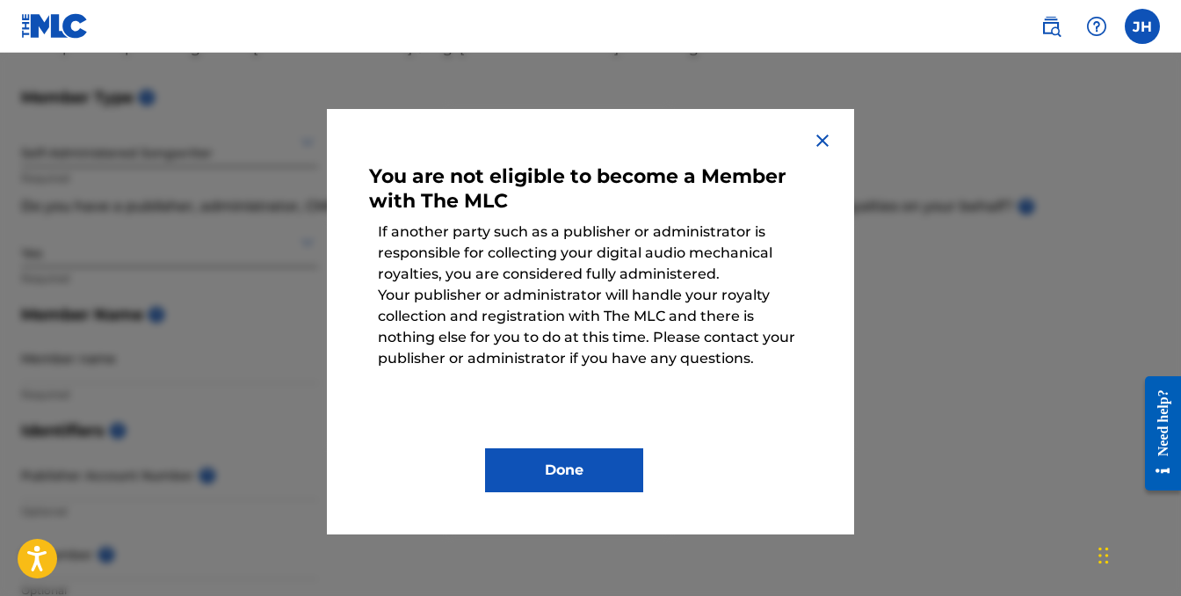
click at [823, 132] on img at bounding box center [822, 140] width 21 height 21
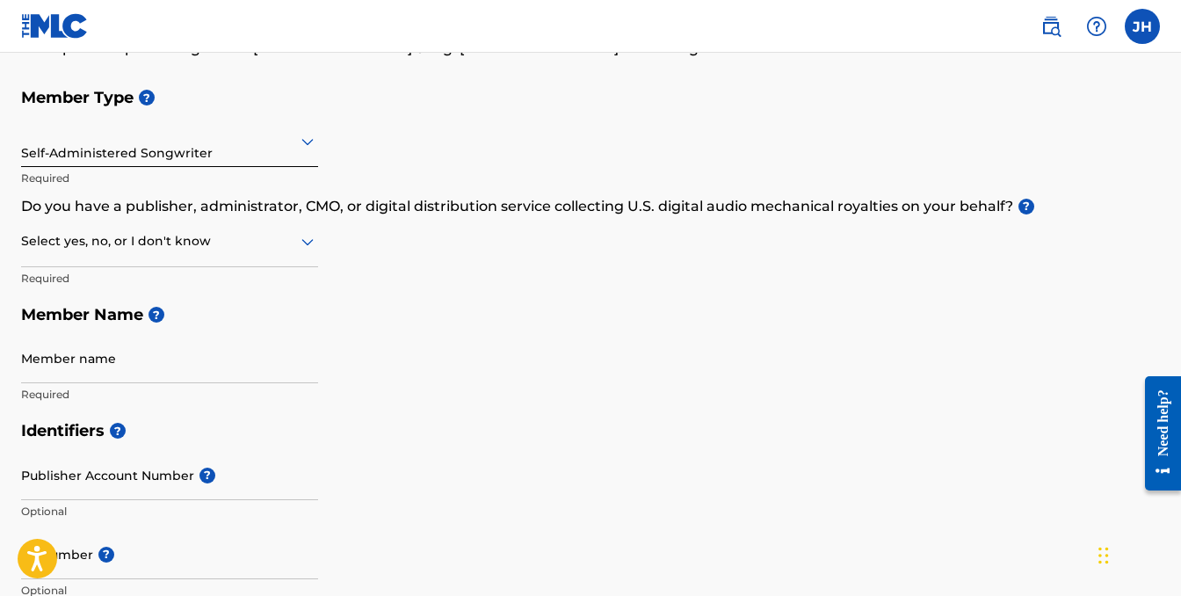
click at [304, 240] on icon at bounding box center [307, 242] width 12 height 7
click at [148, 332] on div "No" at bounding box center [169, 327] width 295 height 40
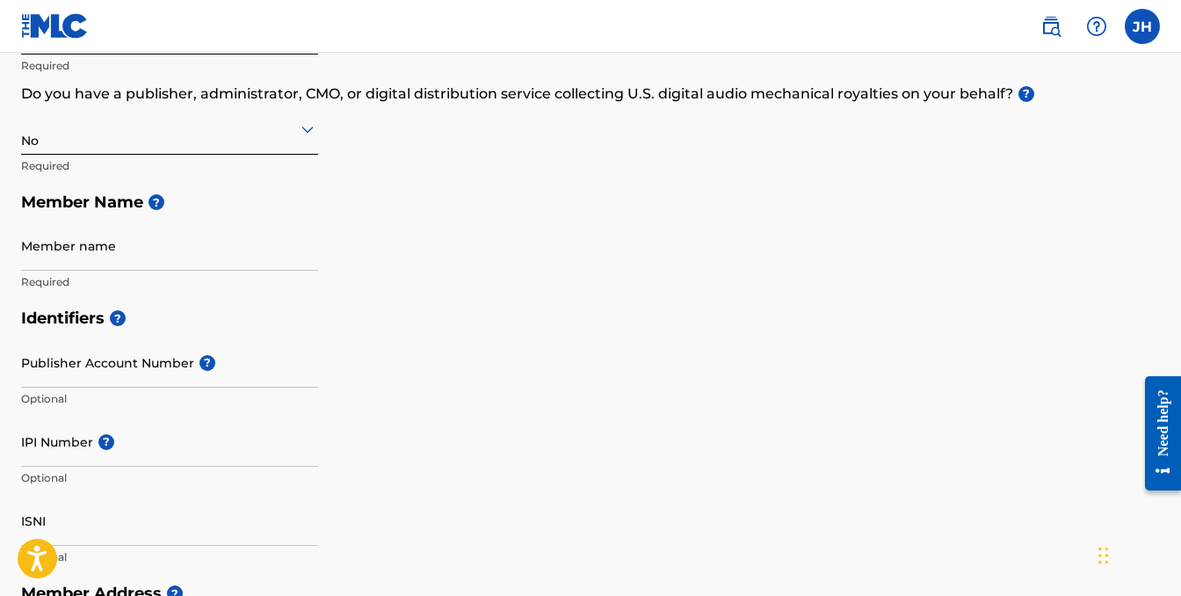
scroll to position [289, 0]
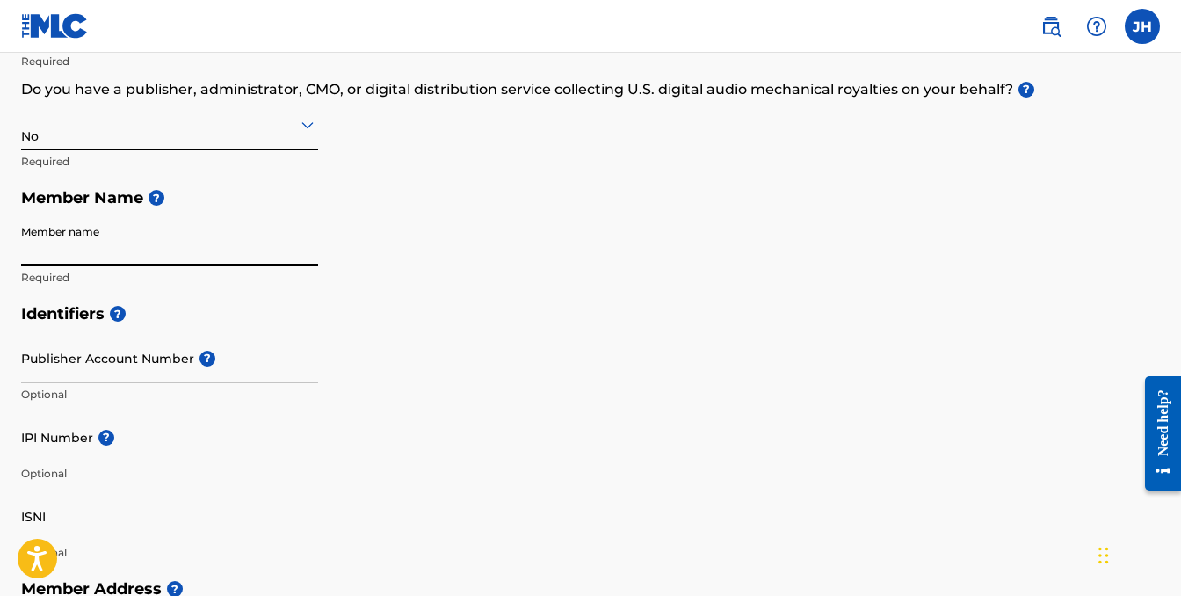
click at [138, 255] on input "Member name" at bounding box center [169, 241] width 297 height 50
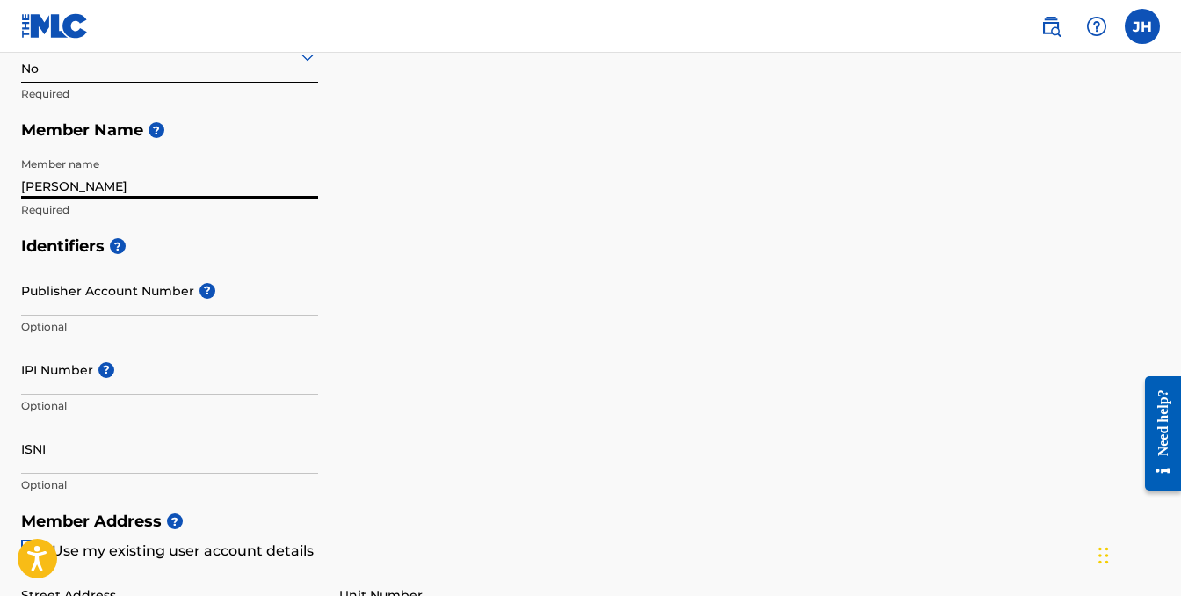
scroll to position [380, 0]
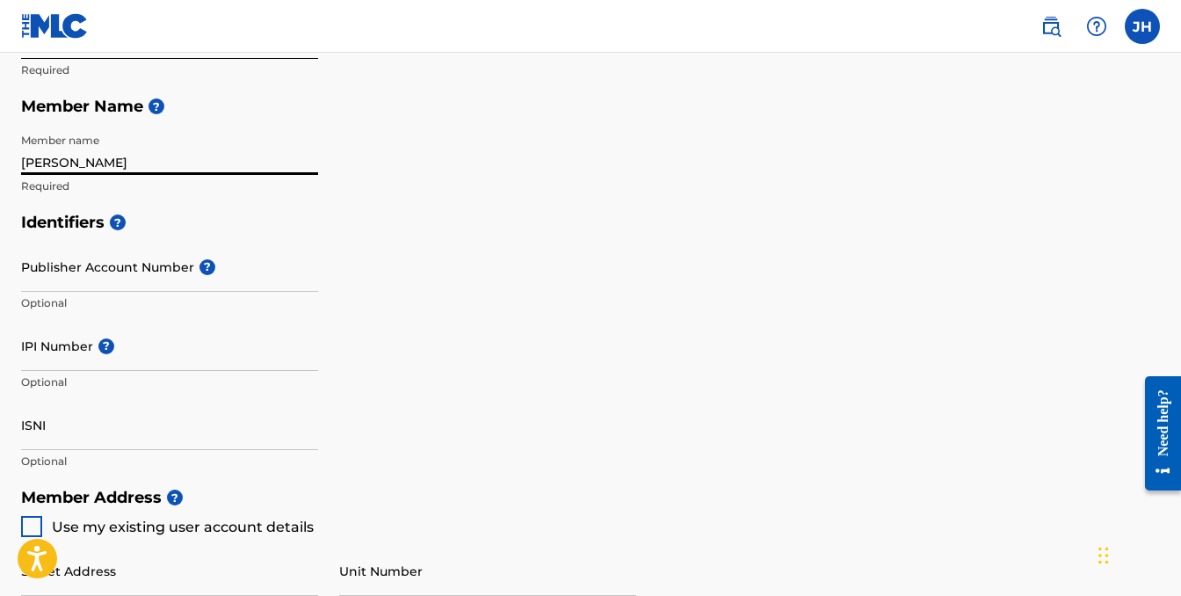
type input "[PERSON_NAME]"
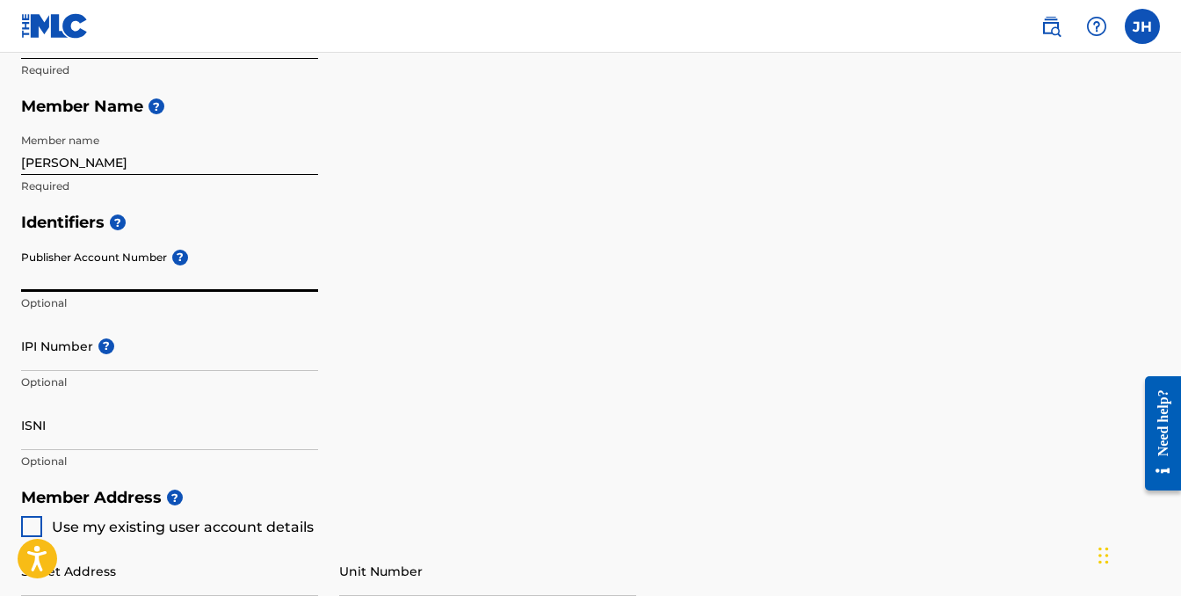
click at [291, 279] on input "Publisher Account Number ?" at bounding box center [169, 267] width 297 height 50
click at [149, 359] on input "IPI Number ?" at bounding box center [169, 346] width 297 height 50
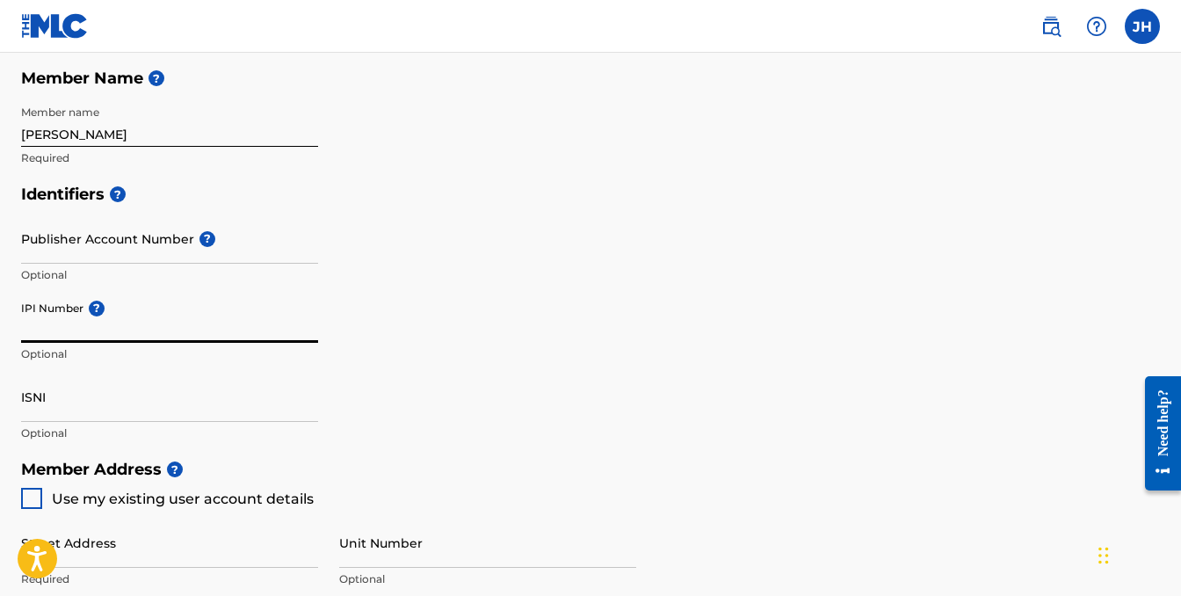
scroll to position [421, 0]
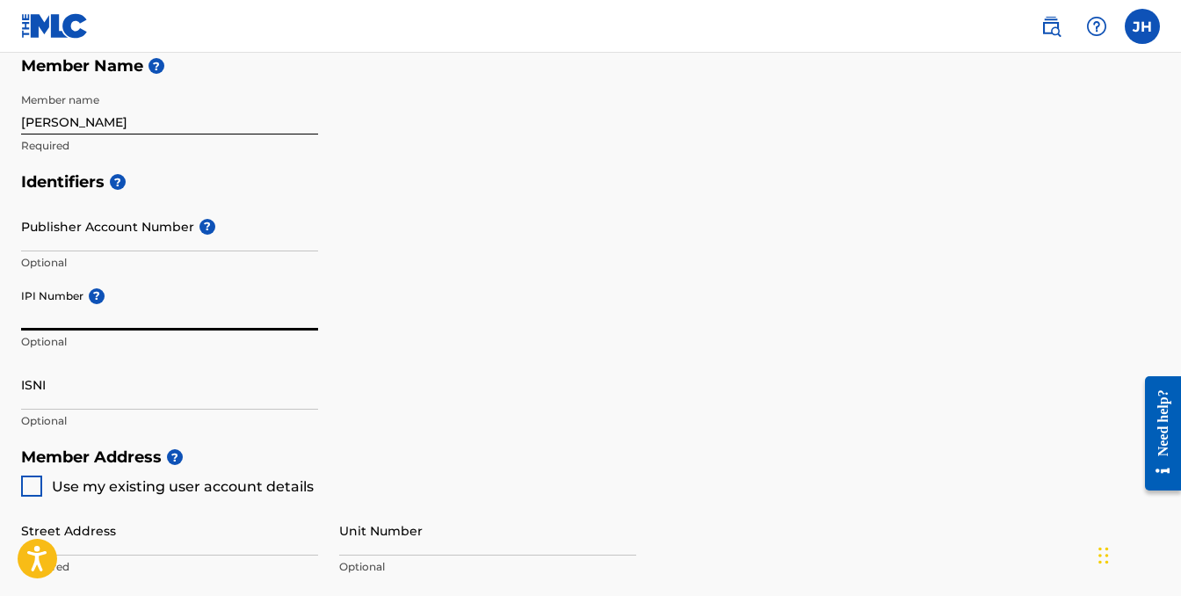
paste input "1012463804"
type input "1012463804"
click at [118, 396] on input "ISNI" at bounding box center [169, 384] width 297 height 50
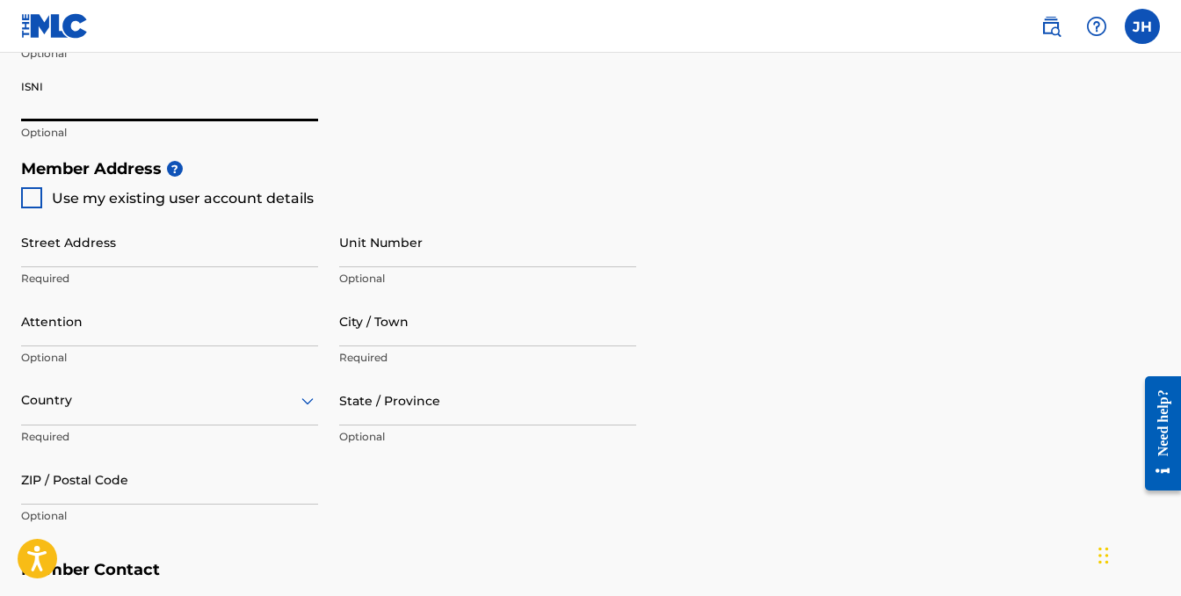
scroll to position [714, 0]
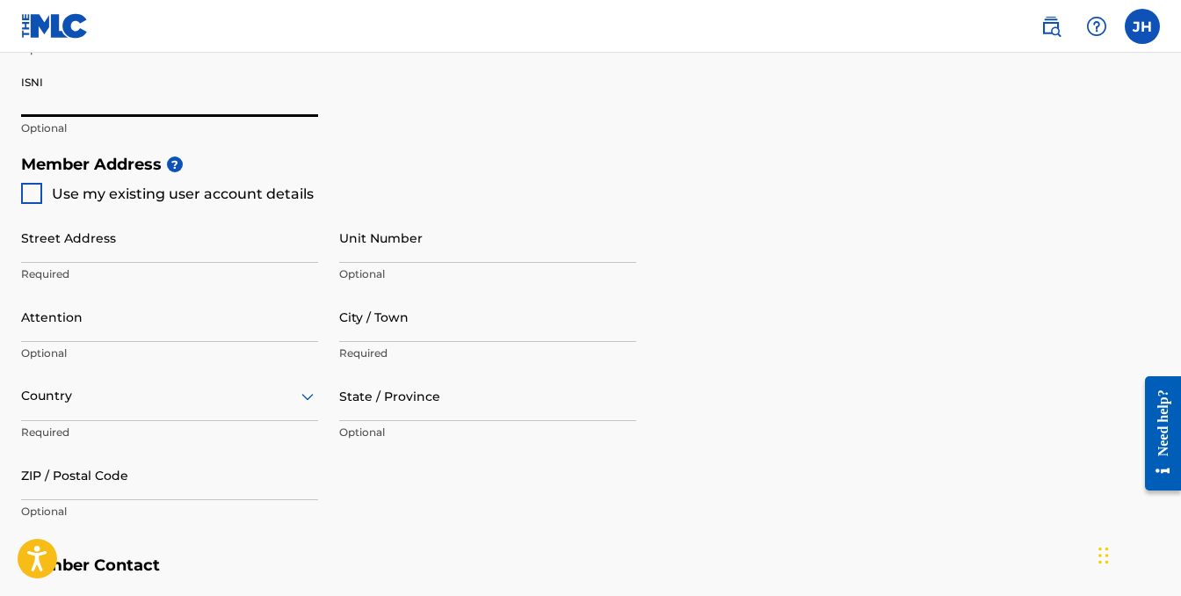
click at [33, 185] on div at bounding box center [31, 193] width 21 height 21
type input "[STREET_ADDRESS]"
type input "Round Rock"
type input "78681"
type input "662"
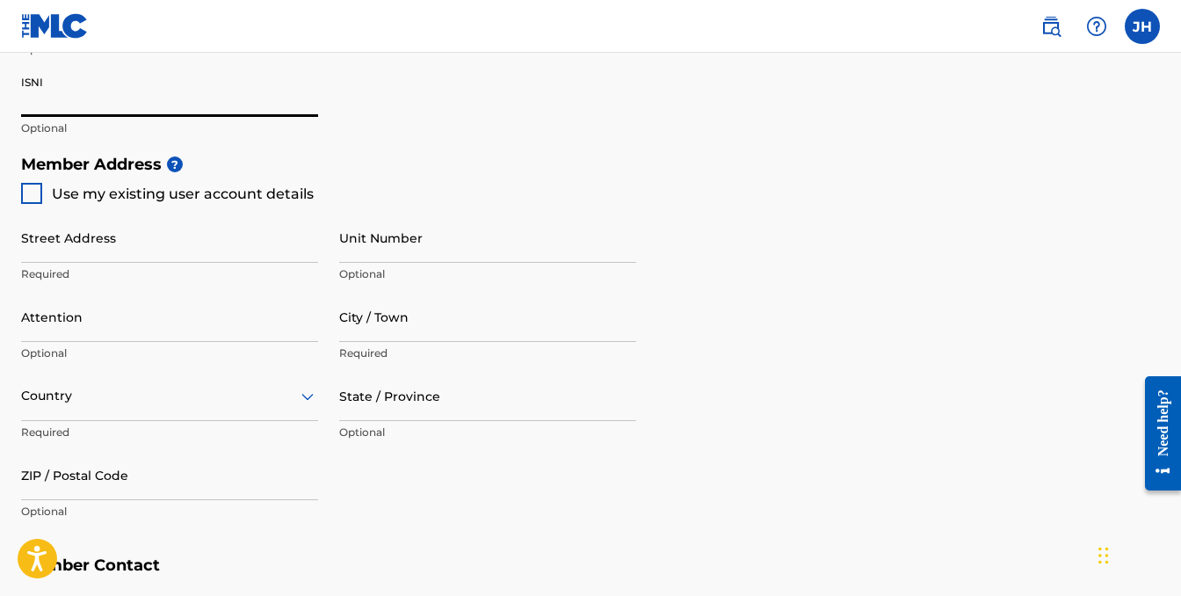
type input "3124492"
type input "[EMAIL_ADDRESS][DOMAIN_NAME]"
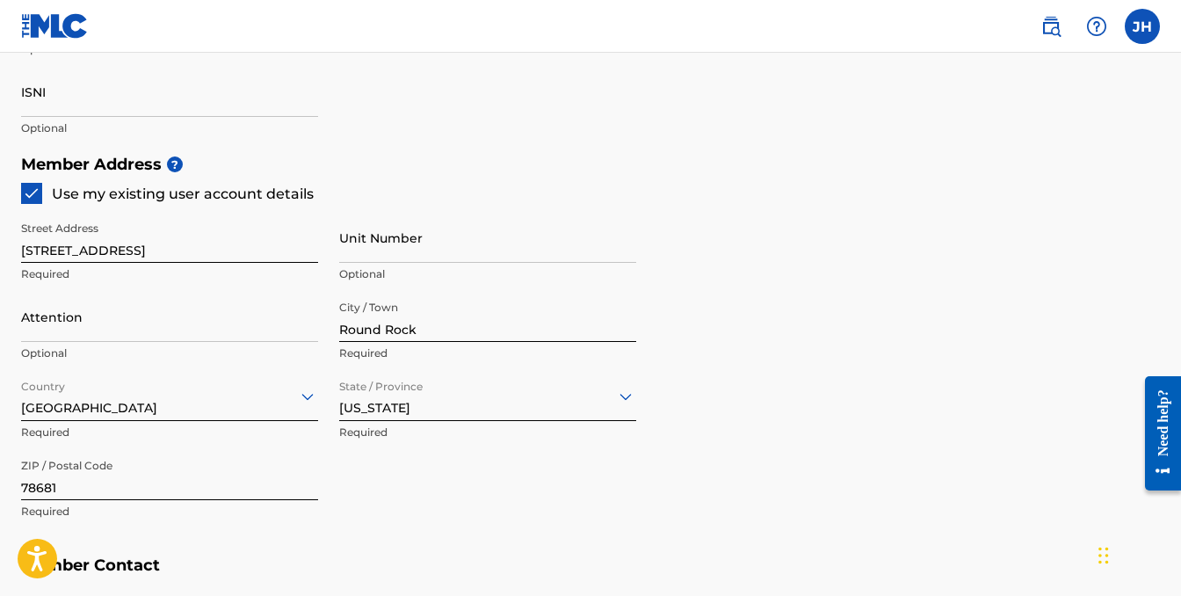
click at [527, 251] on input "Unit Number" at bounding box center [487, 238] width 297 height 50
type input "2407"
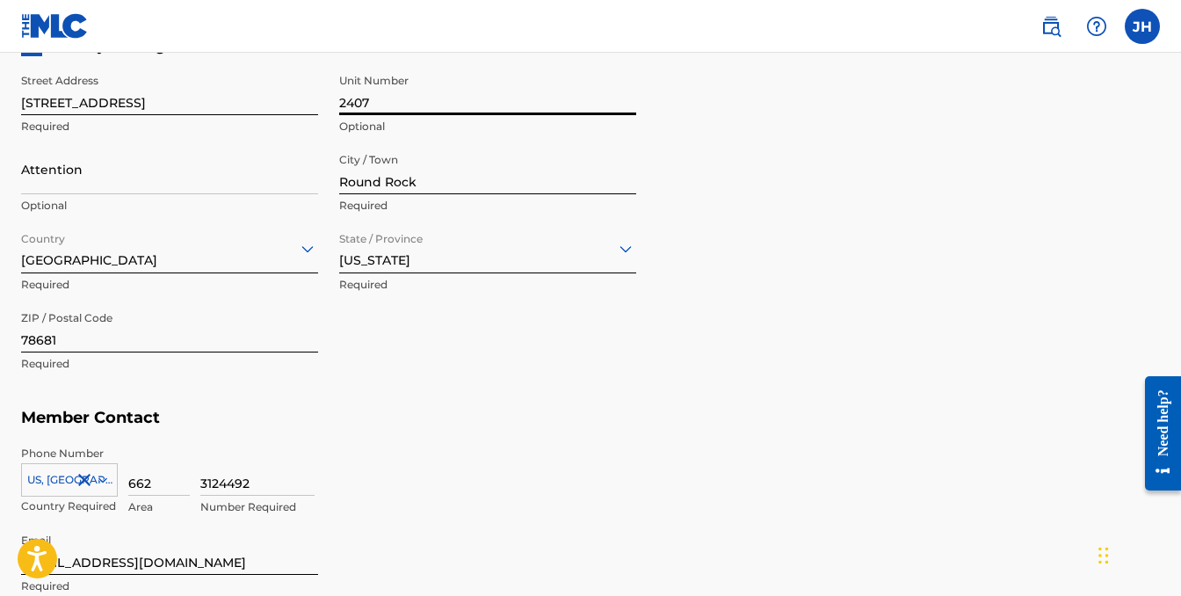
scroll to position [863, 0]
click at [235, 182] on input "Attention" at bounding box center [169, 167] width 297 height 50
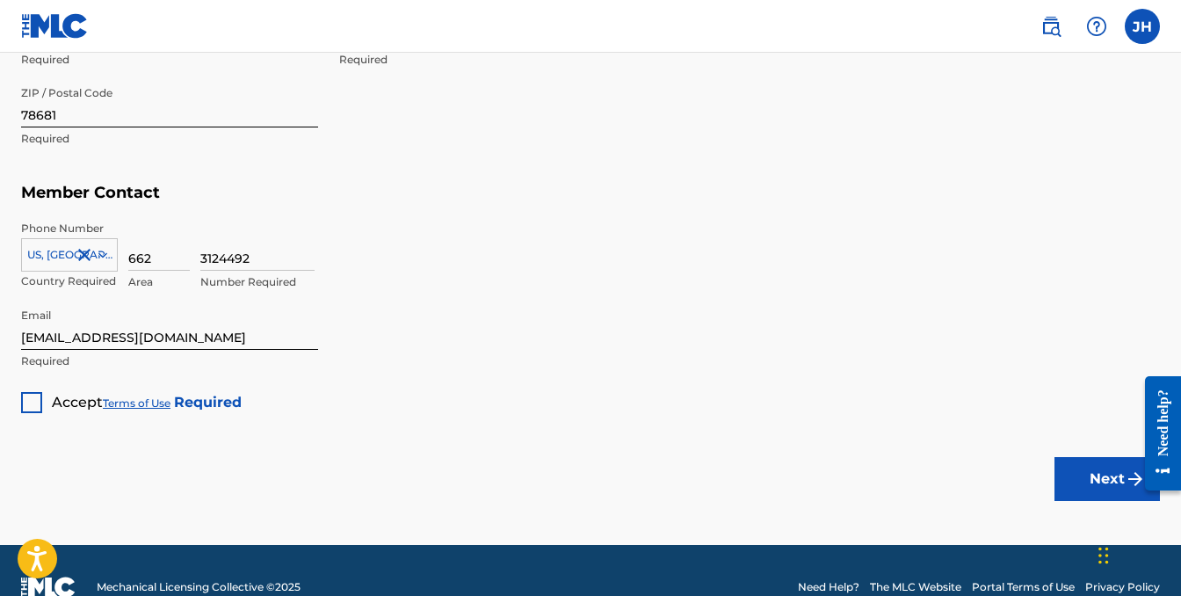
scroll to position [1106, 0]
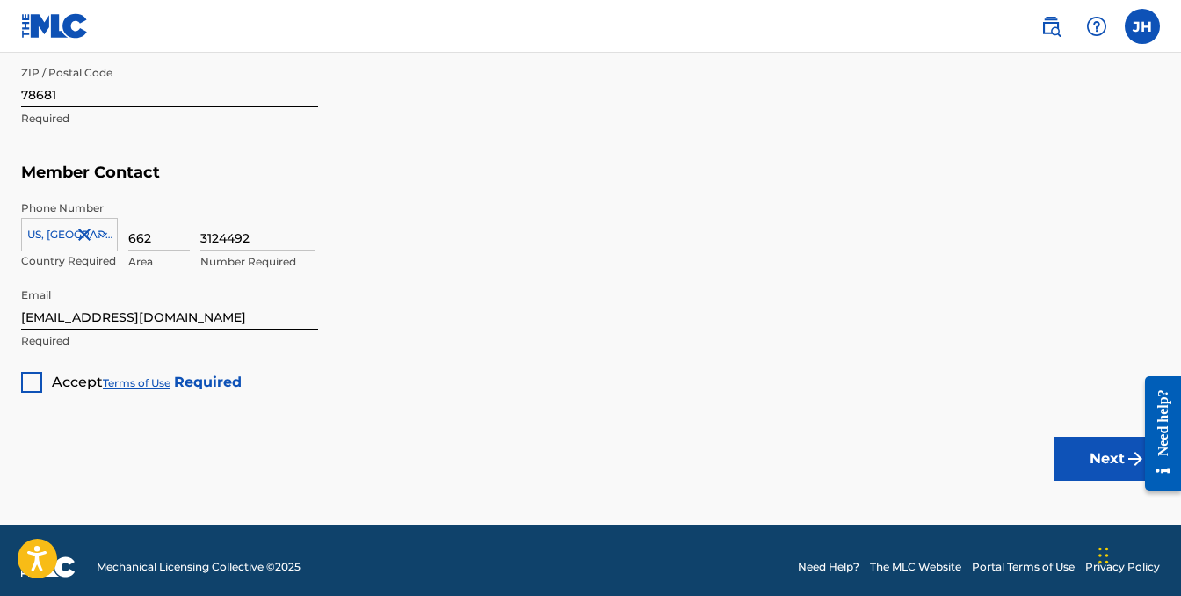
type input "[PERSON_NAME]"
click at [25, 381] on div at bounding box center [31, 382] width 21 height 21
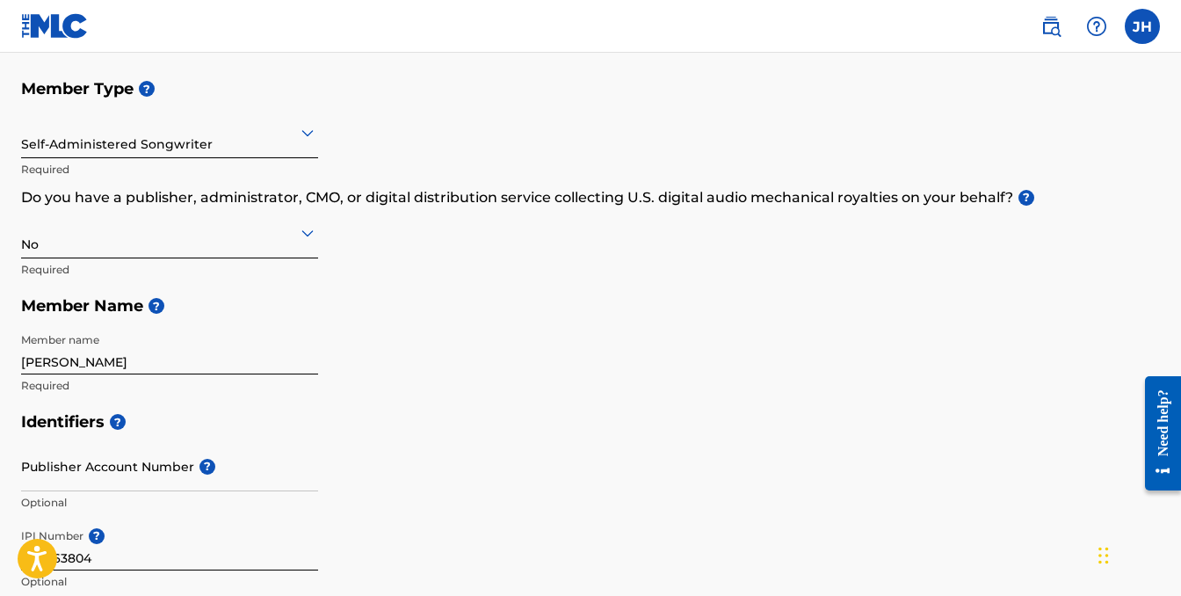
scroll to position [1119, 0]
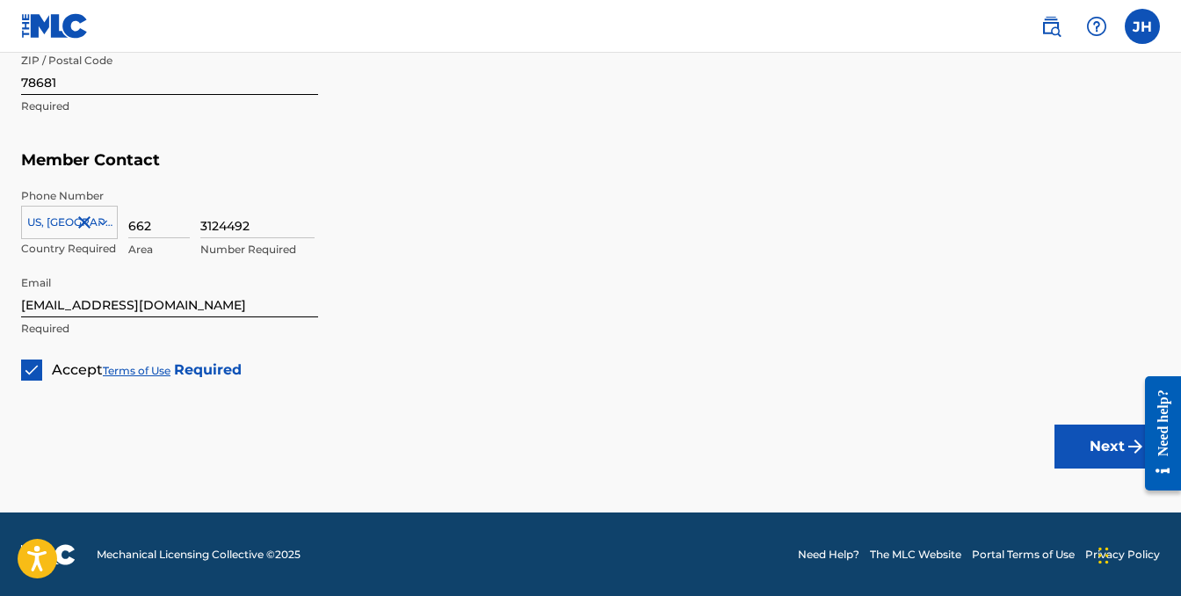
click at [1103, 437] on button "Next" at bounding box center [1106, 446] width 105 height 44
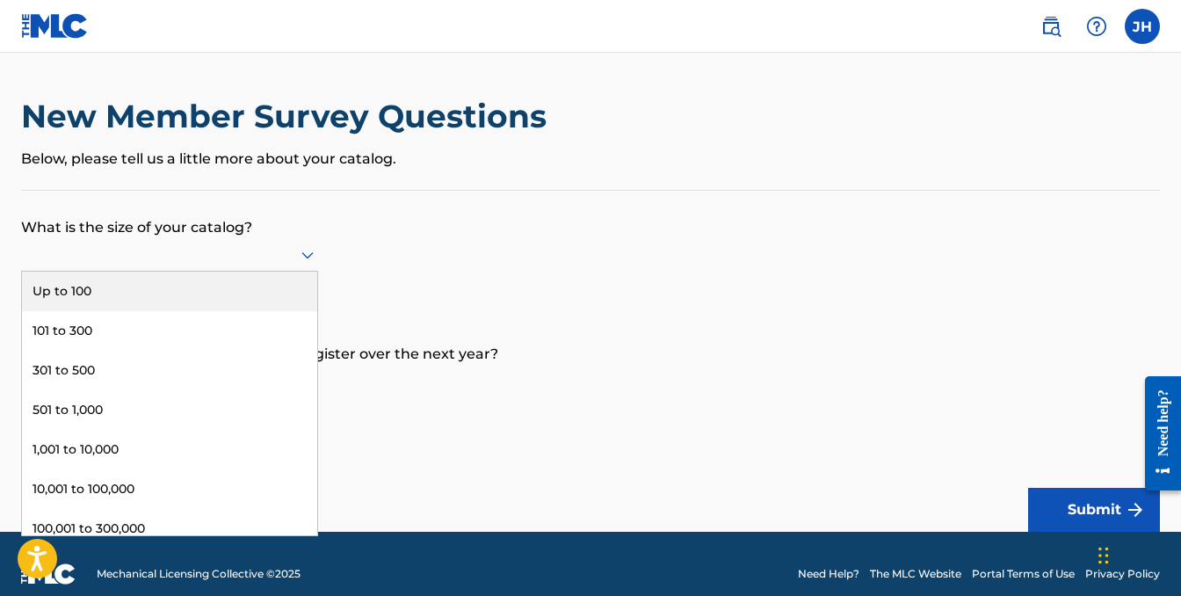
click at [311, 258] on icon at bounding box center [307, 254] width 21 height 21
click at [214, 290] on div "Up to 100" at bounding box center [169, 292] width 295 height 40
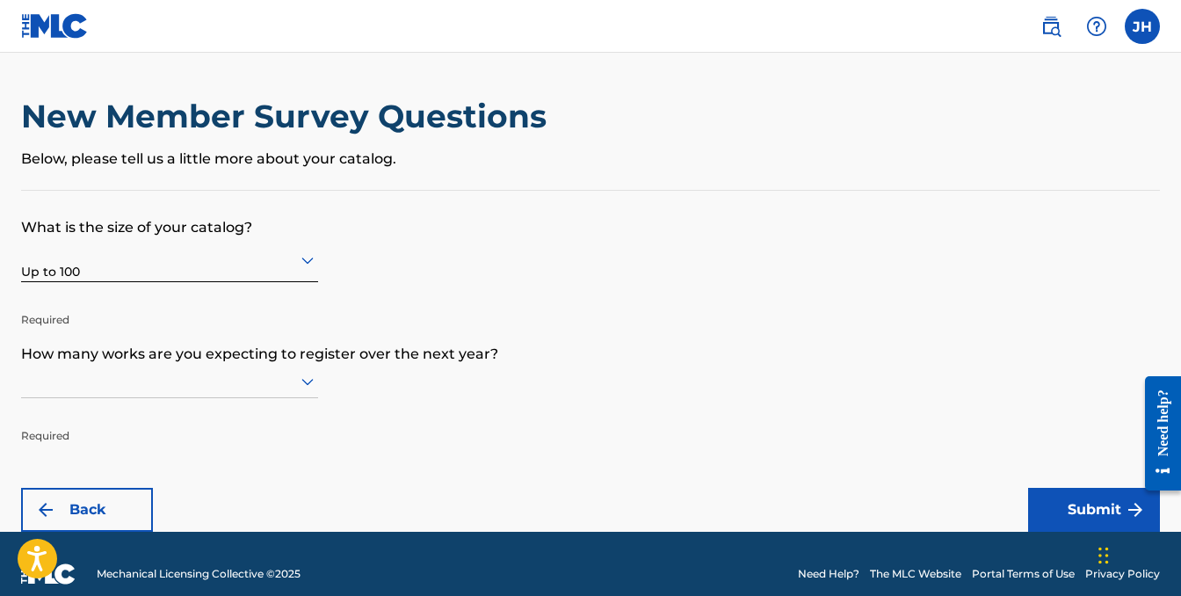
scroll to position [20, 0]
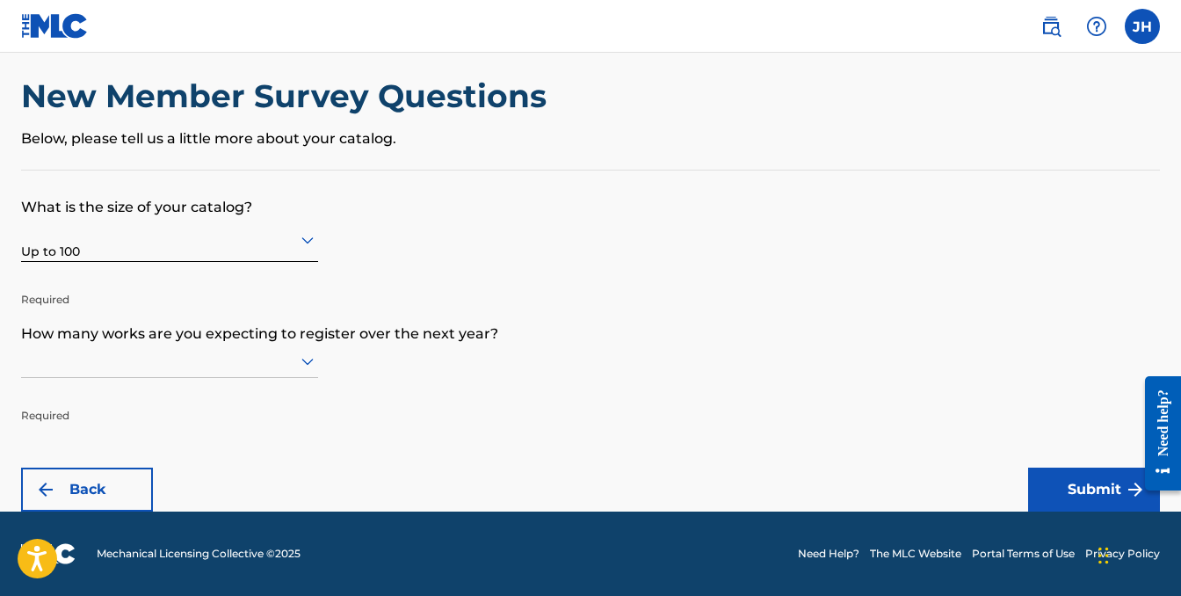
click at [310, 363] on icon at bounding box center [307, 362] width 12 height 7
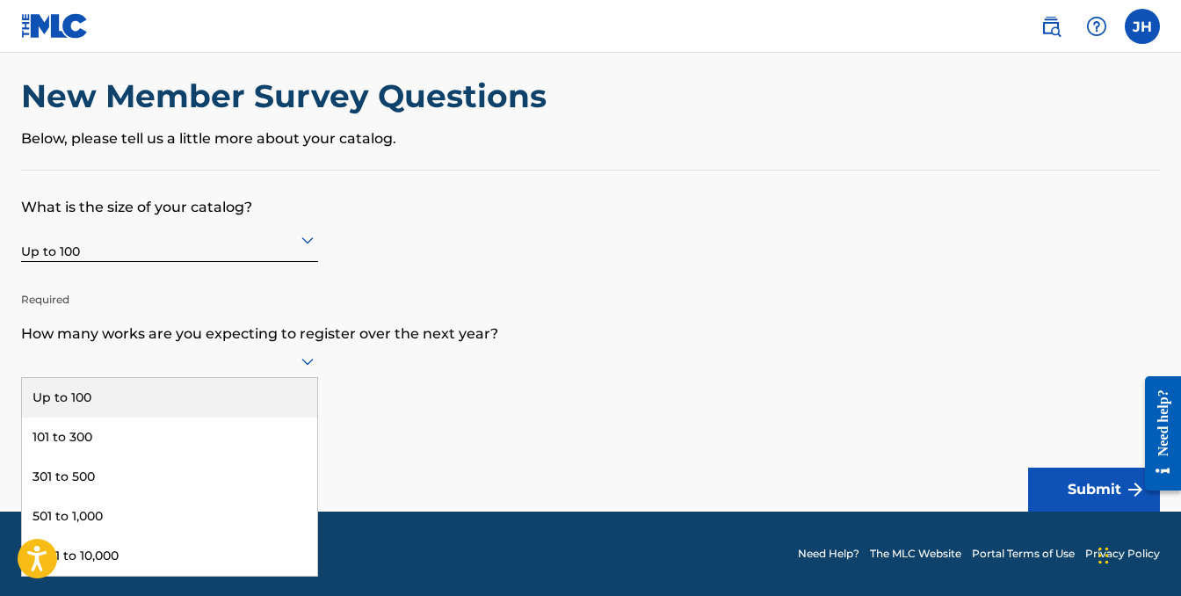
click at [228, 396] on div "Up to 100" at bounding box center [169, 398] width 295 height 40
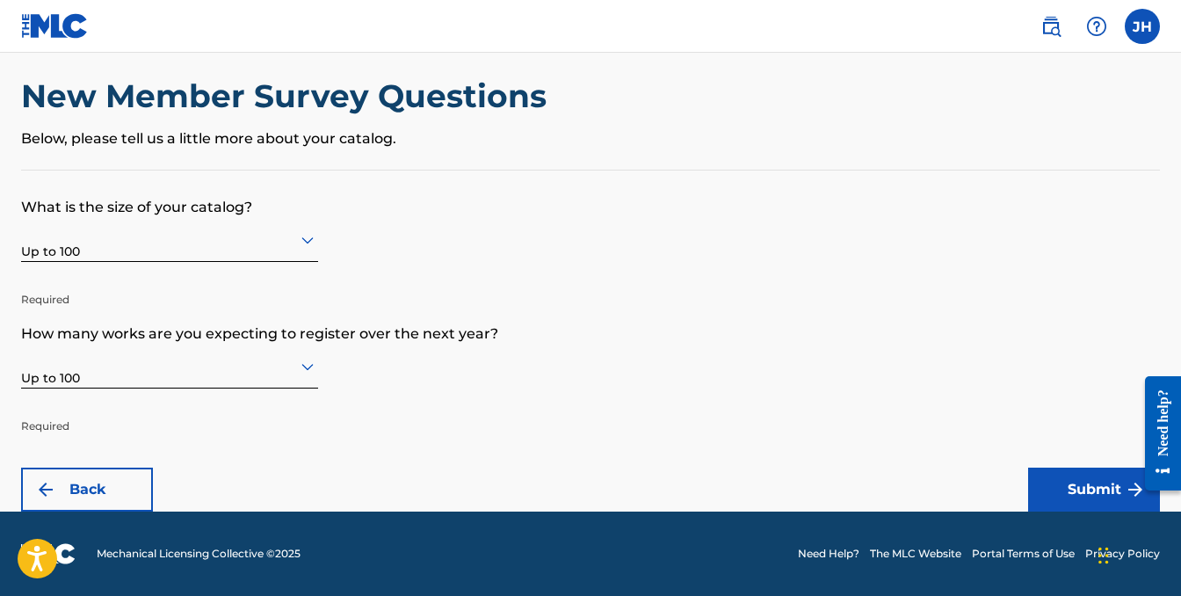
click at [1098, 495] on button "Submit" at bounding box center [1094, 489] width 132 height 44
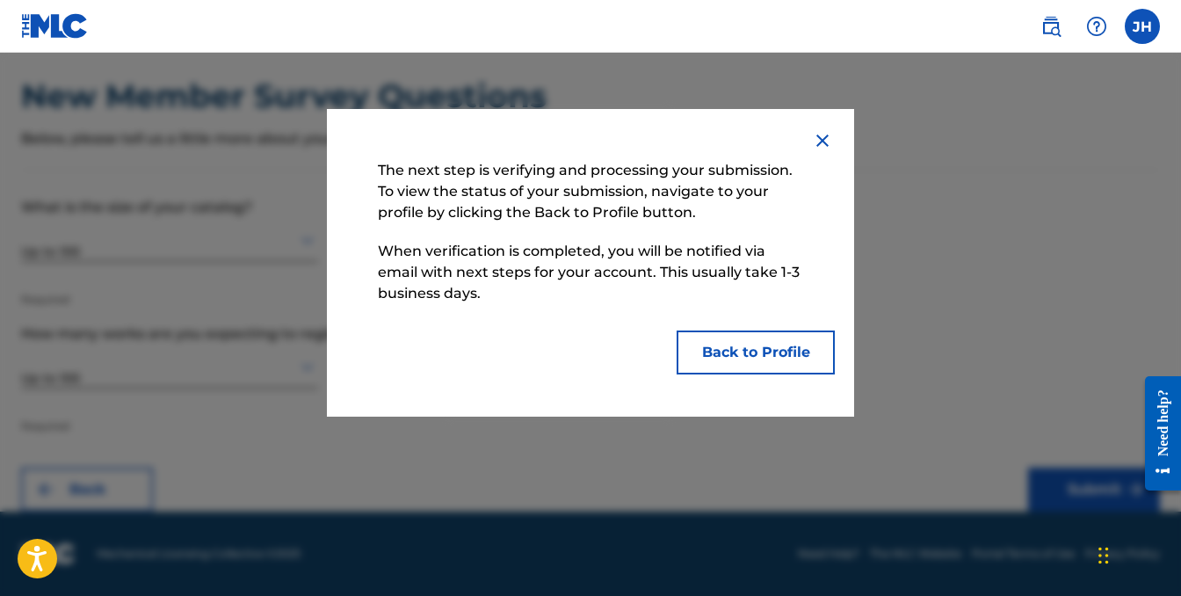
click at [747, 352] on button "Back to Profile" at bounding box center [756, 352] width 158 height 44
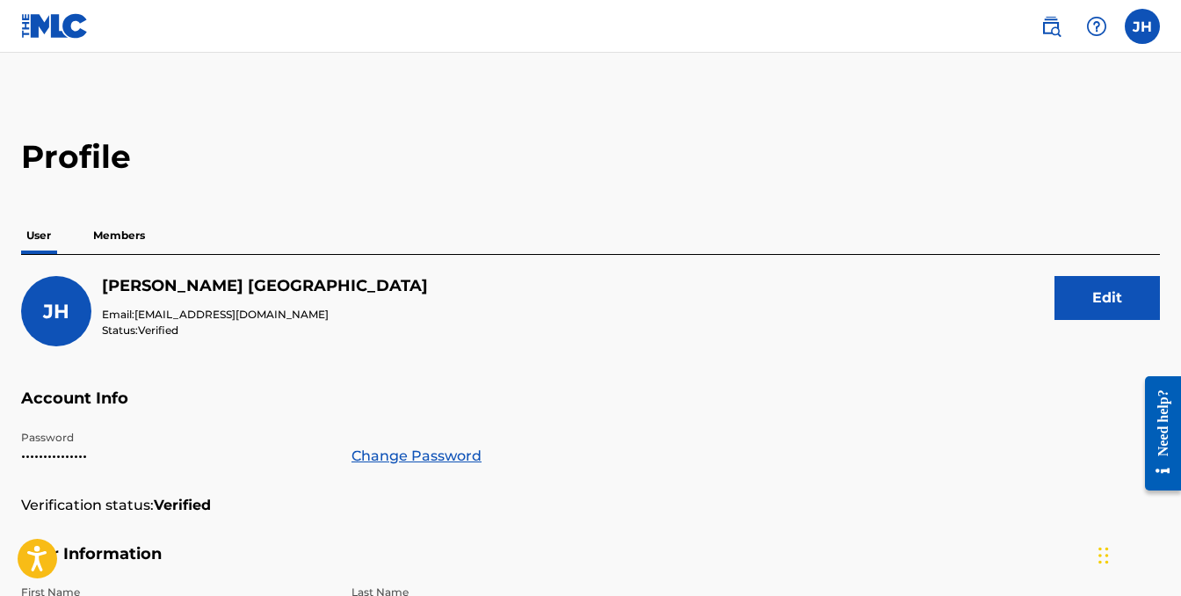
click at [118, 236] on p "Members" at bounding box center [119, 235] width 62 height 37
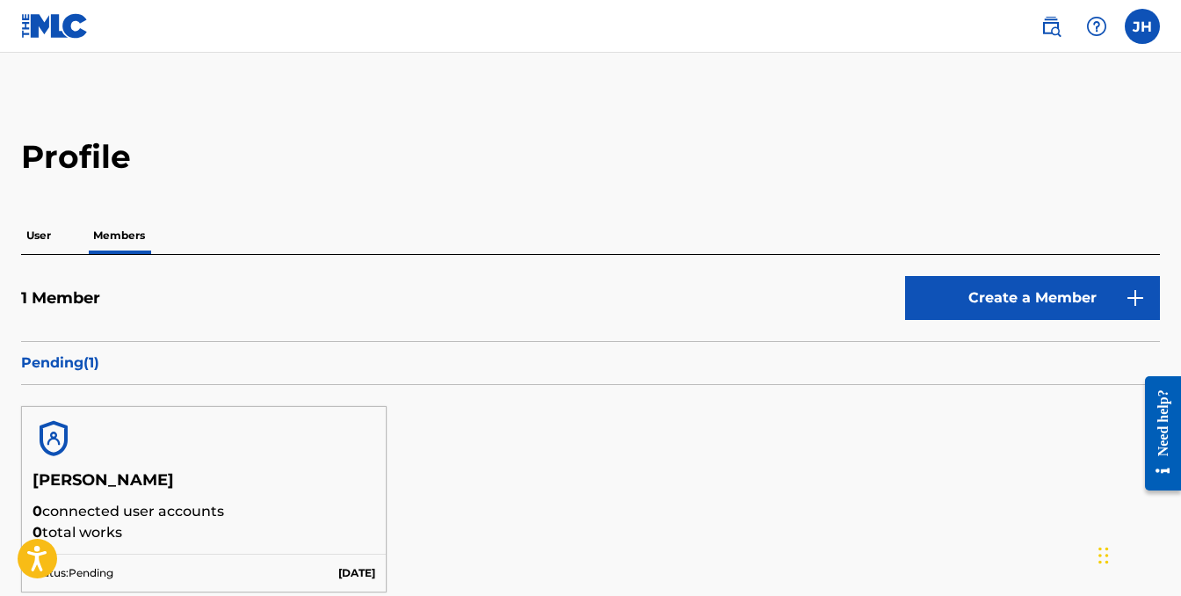
click at [1053, 24] on img at bounding box center [1050, 26] width 21 height 21
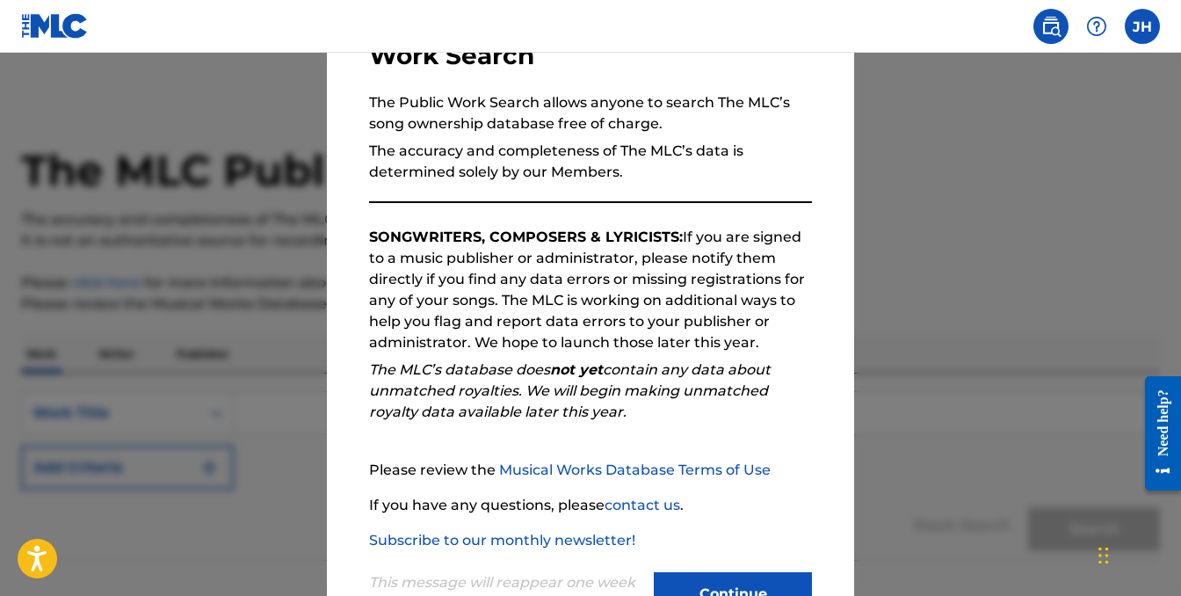
scroll to position [208, 0]
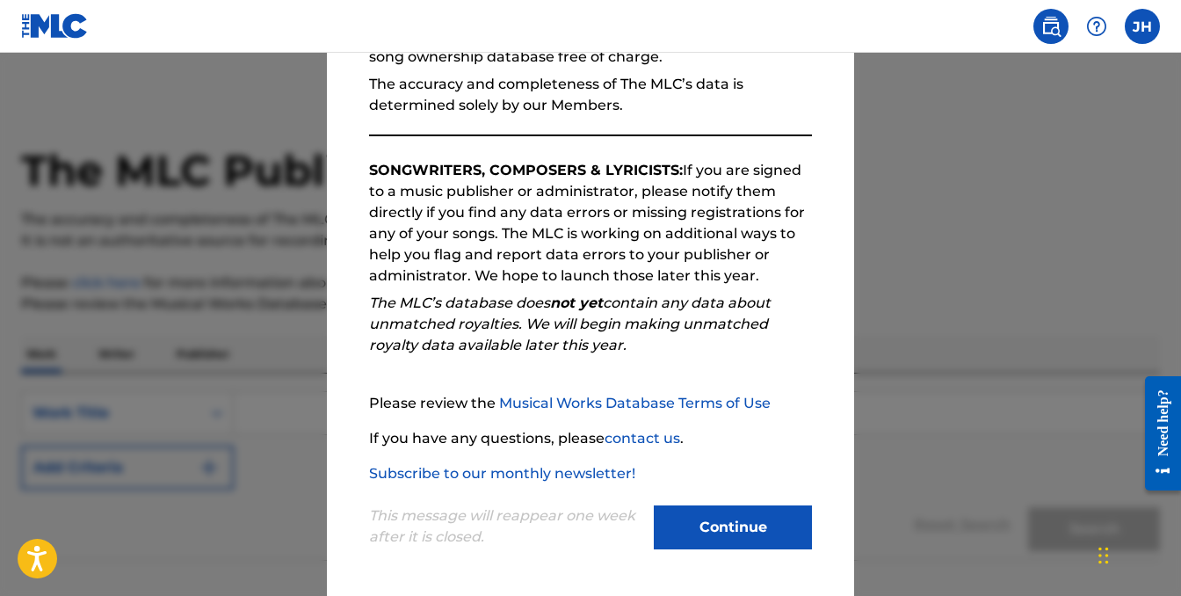
click at [735, 527] on button "Continue" at bounding box center [733, 527] width 158 height 44
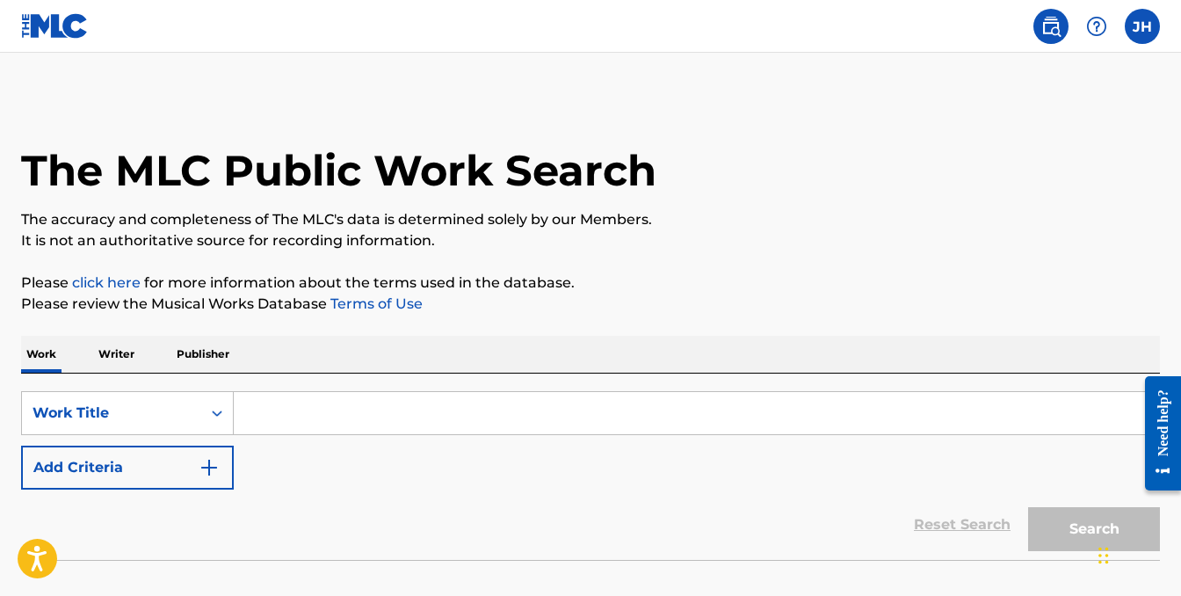
scroll to position [112, 0]
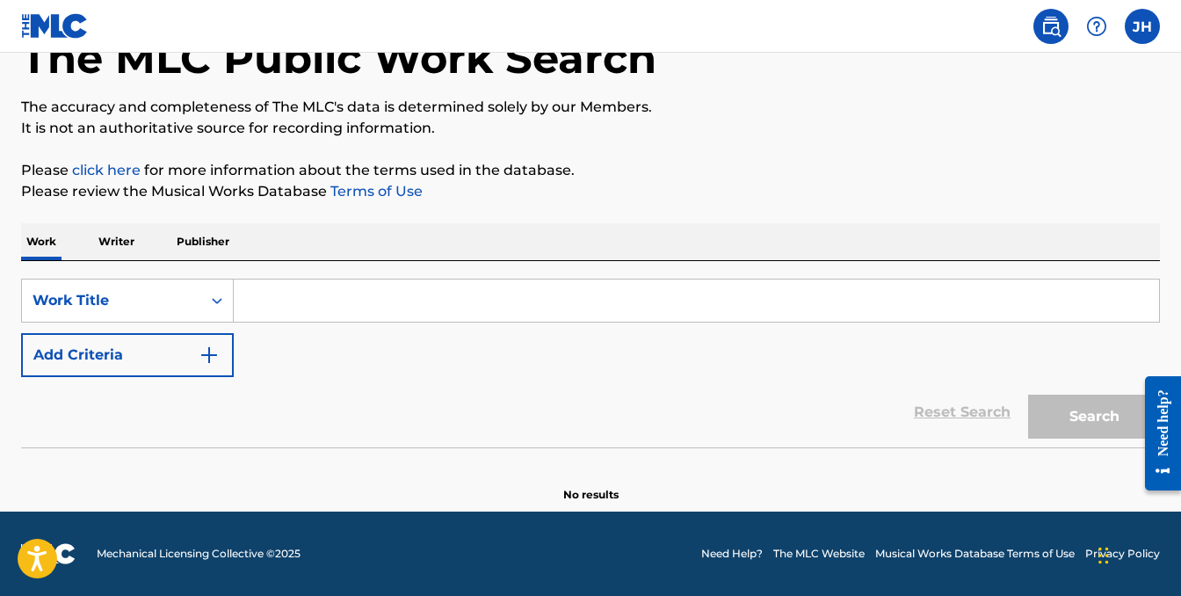
click at [496, 289] on input "Search Form" at bounding box center [696, 300] width 925 height 42
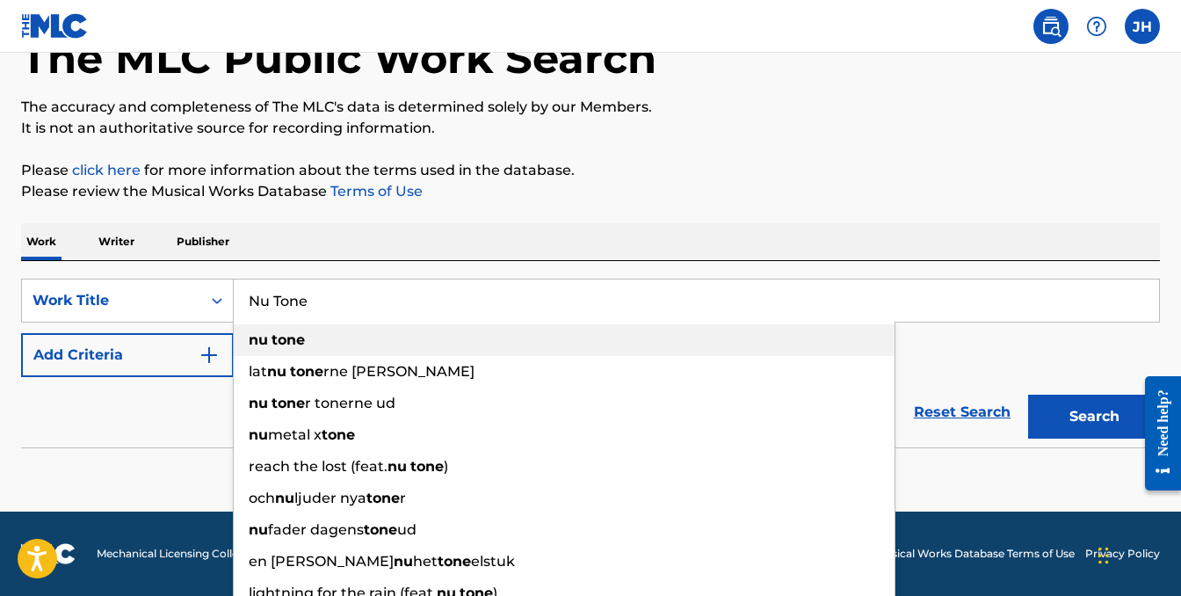
click at [319, 342] on div "nu tone" at bounding box center [564, 340] width 661 height 32
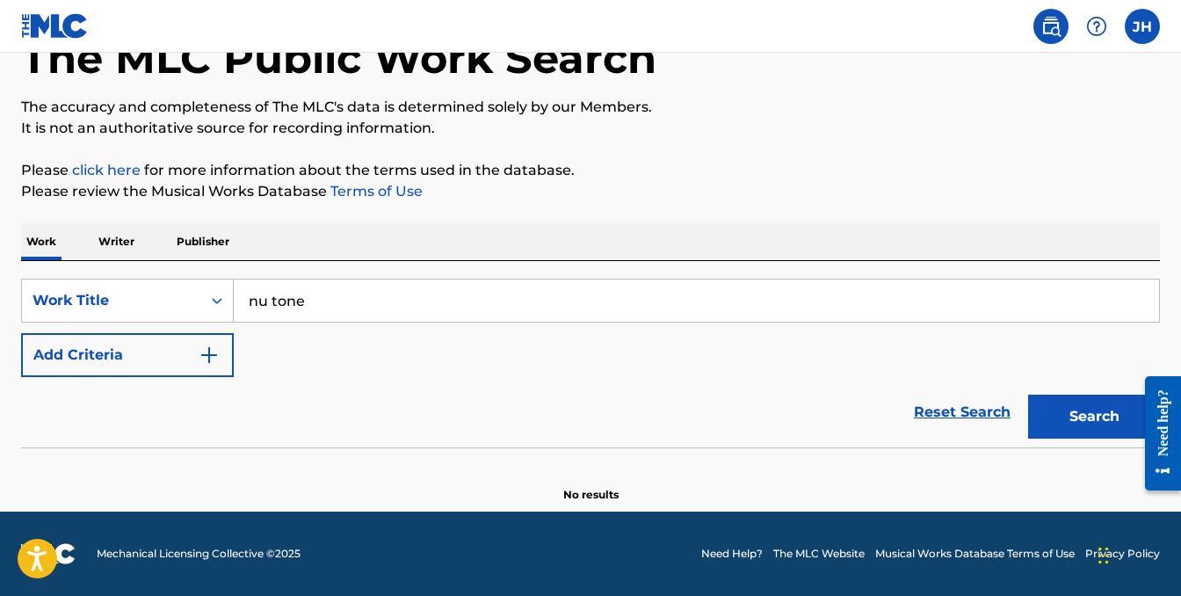
click at [1073, 420] on button "Search" at bounding box center [1094, 417] width 132 height 44
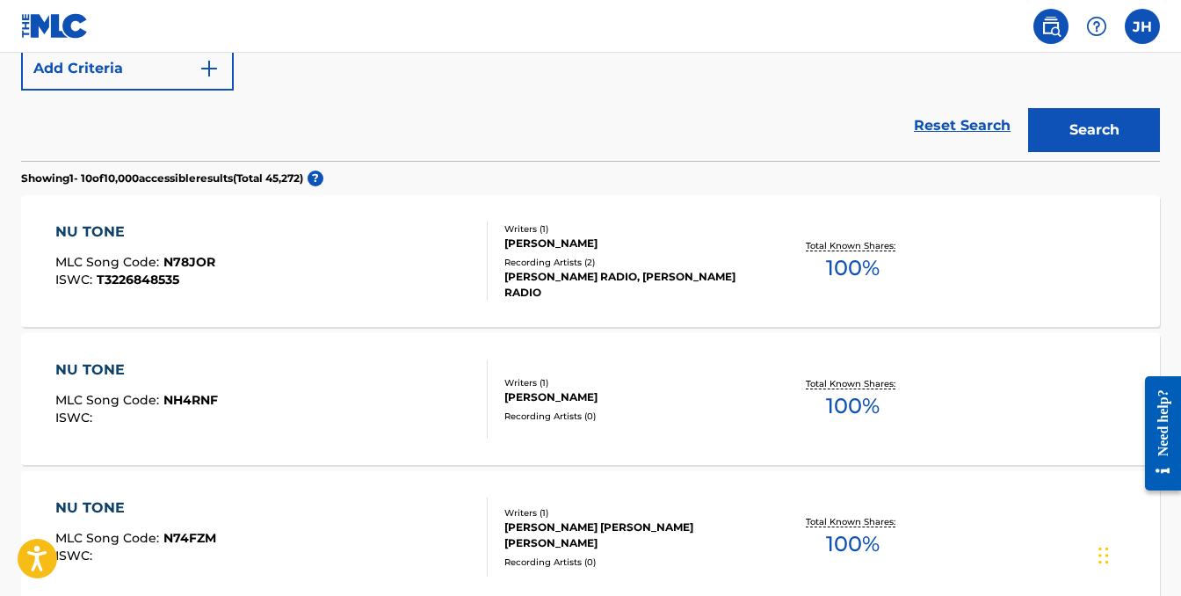
scroll to position [0, 0]
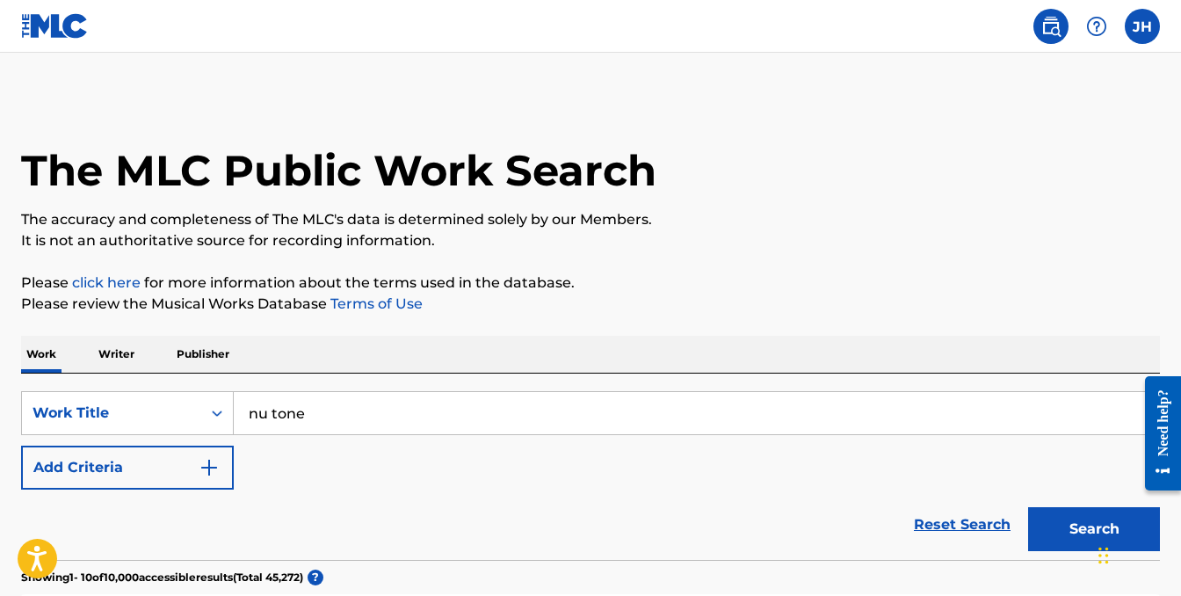
click at [350, 404] on input "nu tone" at bounding box center [696, 413] width 925 height 42
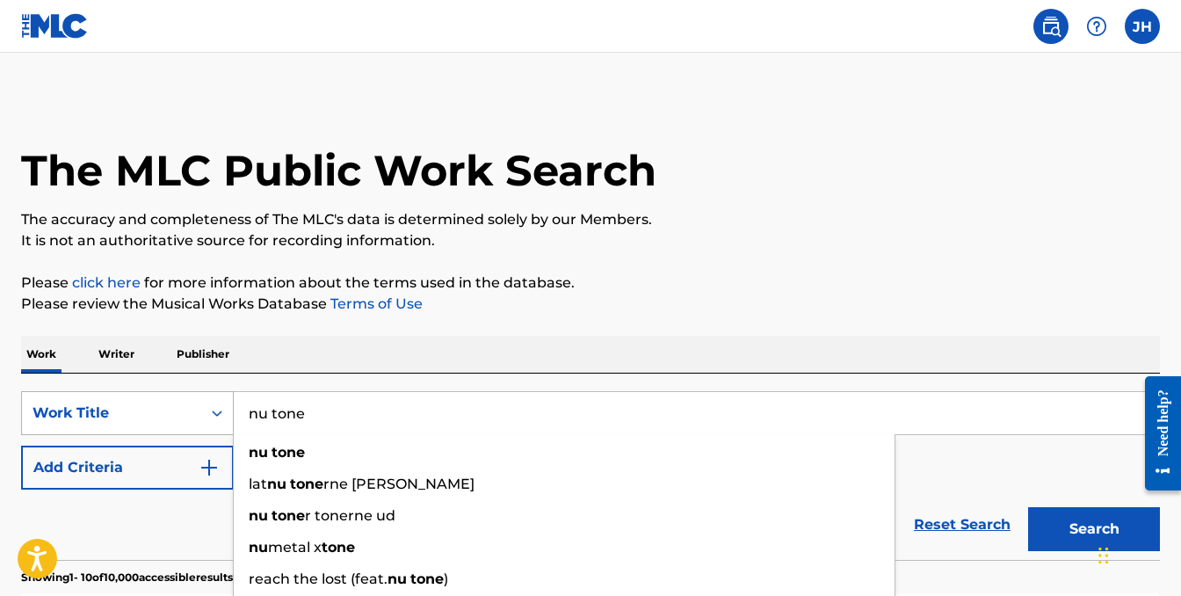
drag, startPoint x: 358, startPoint y: 414, endPoint x: 202, endPoint y: 414, distance: 155.5
click at [202, 414] on div "SearchWithCriteriad7240de3-9145-43b9-99b8-7bde1840a85d Work Title nu tone nu to…" at bounding box center [590, 413] width 1139 height 44
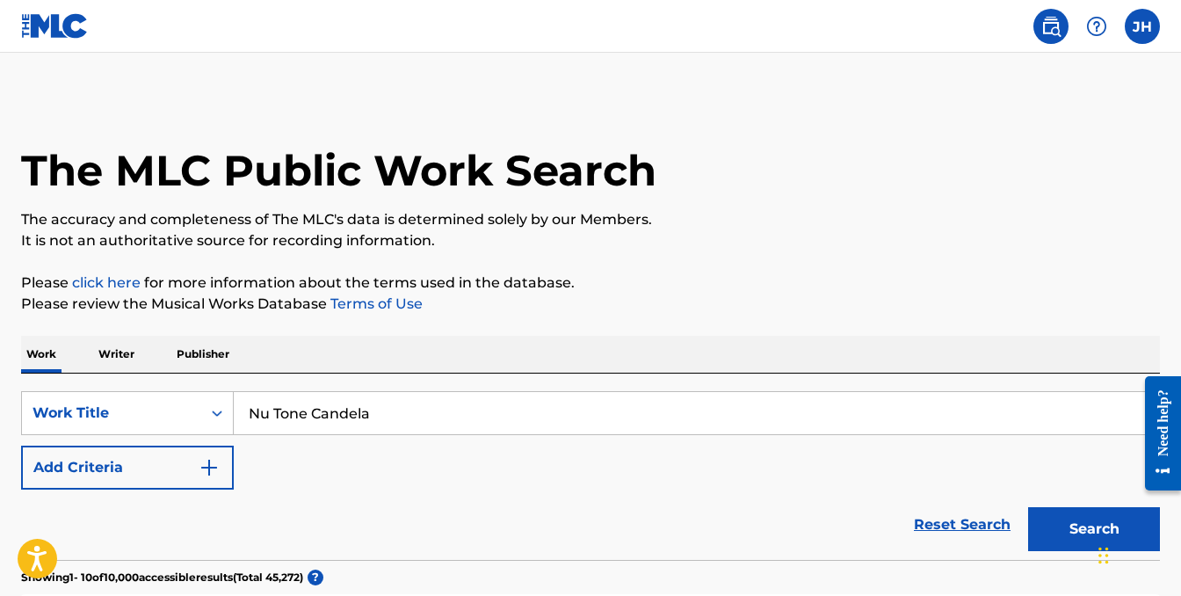
click at [1028, 507] on button "Search" at bounding box center [1094, 529] width 132 height 44
click at [388, 406] on input "Nu Tone Candela" at bounding box center [696, 413] width 925 height 42
drag, startPoint x: 386, startPoint y: 423, endPoint x: 199, endPoint y: 423, distance: 187.2
click at [199, 423] on div "SearchWithCriteriad7240de3-9145-43b9-99b8-7bde1840a85d Work Title Nu Tone Cande…" at bounding box center [590, 413] width 1139 height 44
click at [362, 418] on input "Nu Tone Candela" at bounding box center [696, 413] width 925 height 42
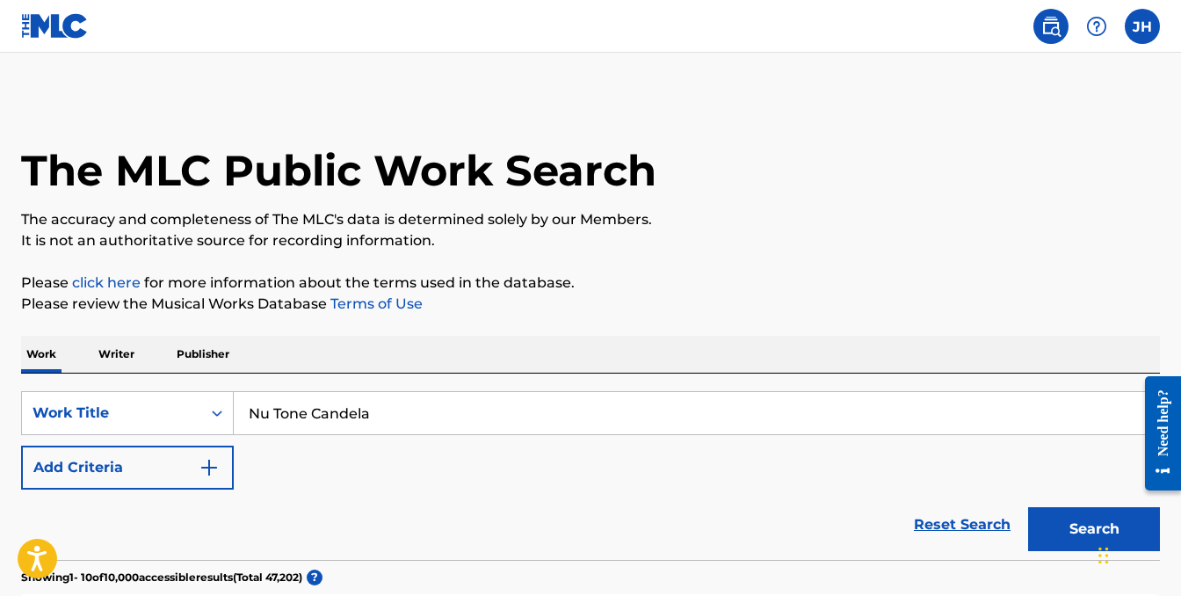
click at [362, 418] on input "Nu Tone Candela" at bounding box center [696, 413] width 925 height 42
click at [1028, 507] on button "Search" at bounding box center [1094, 529] width 132 height 44
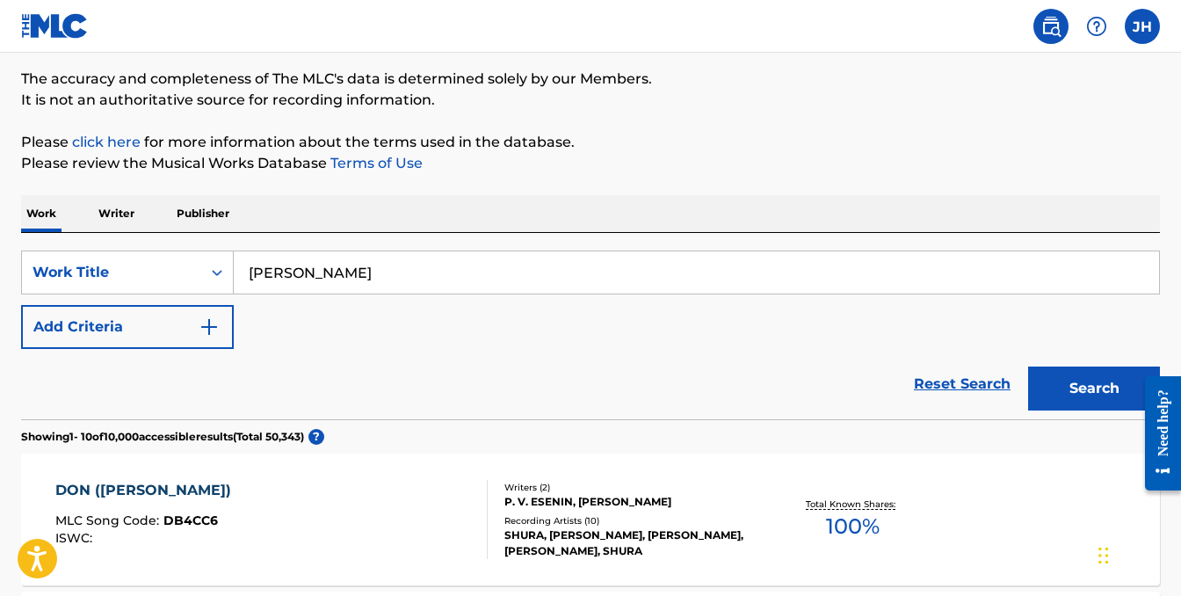
scroll to position [177, 0]
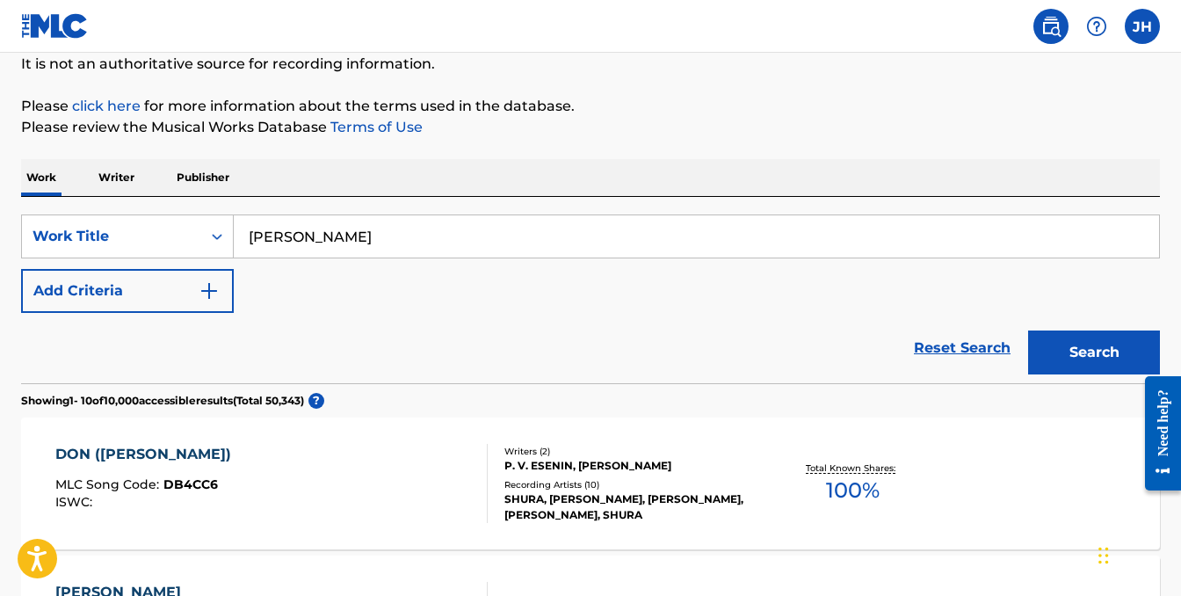
drag, startPoint x: 352, startPoint y: 229, endPoint x: 250, endPoint y: 229, distance: 102.8
click at [250, 229] on input "[PERSON_NAME]" at bounding box center [696, 236] width 925 height 42
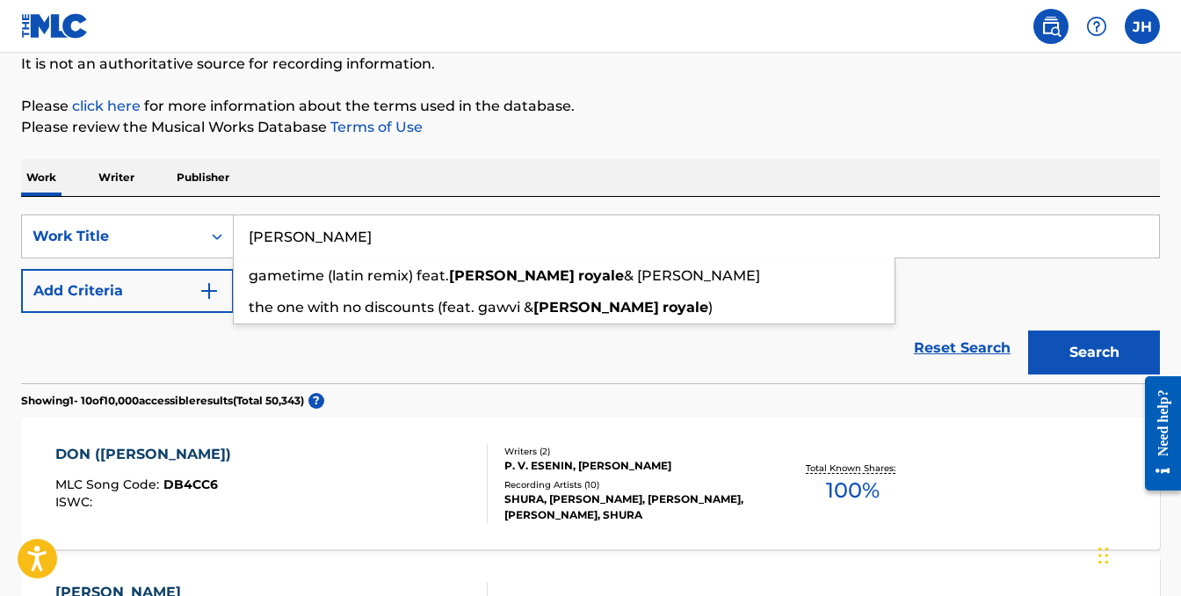
type input "[PERSON_NAME]"
click at [1028, 330] on button "Search" at bounding box center [1094, 352] width 132 height 44
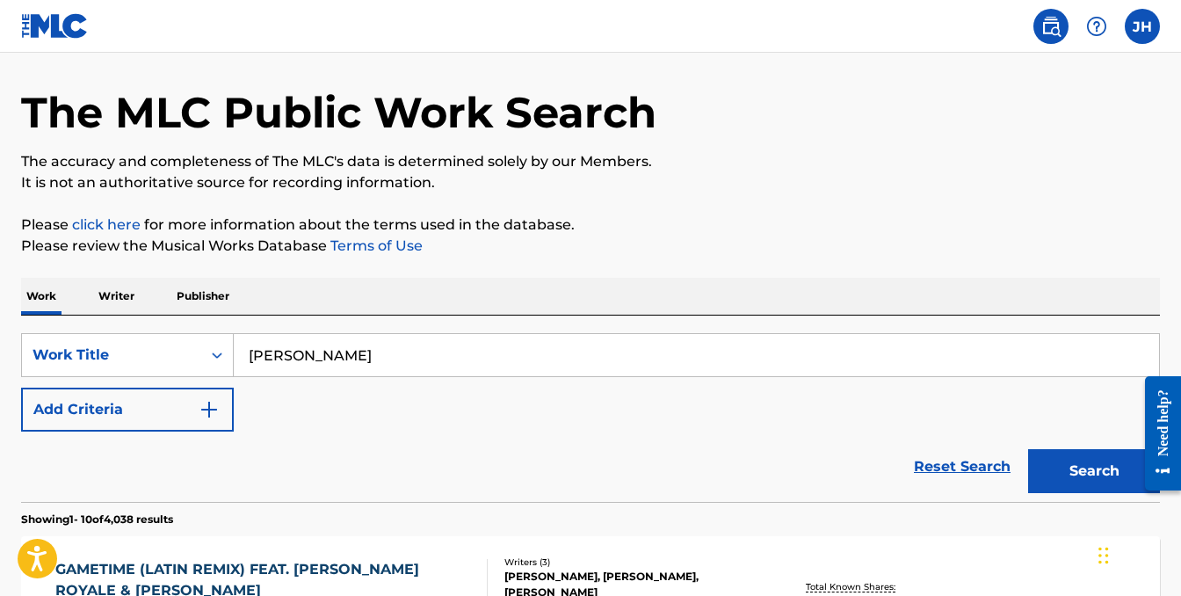
scroll to position [54, 0]
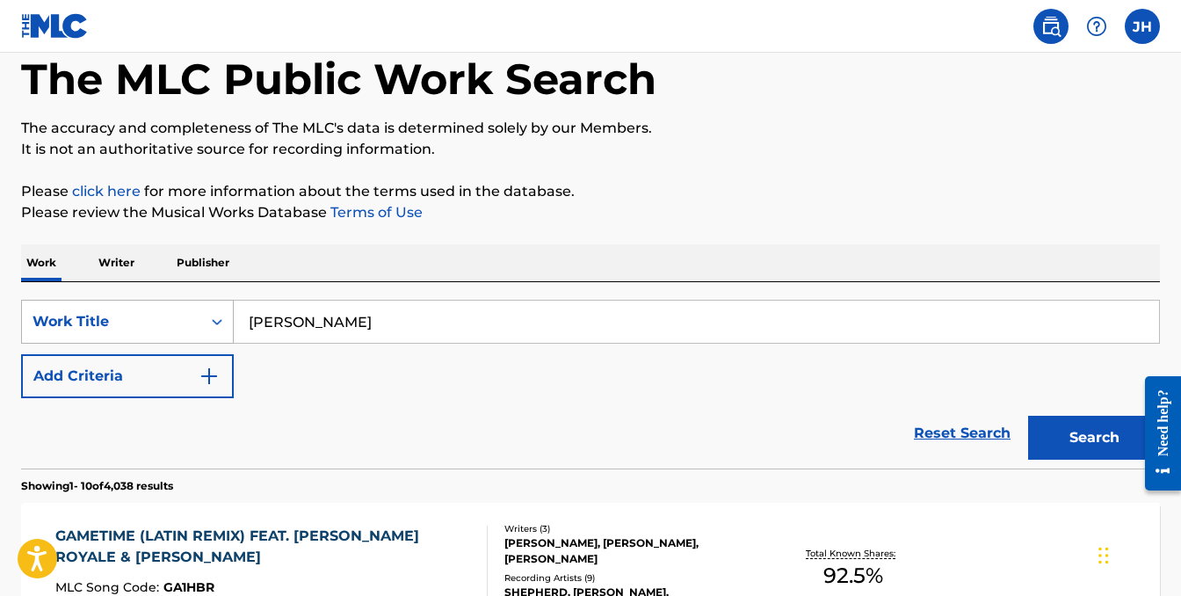
click at [196, 344] on div "Work Title" at bounding box center [127, 322] width 213 height 44
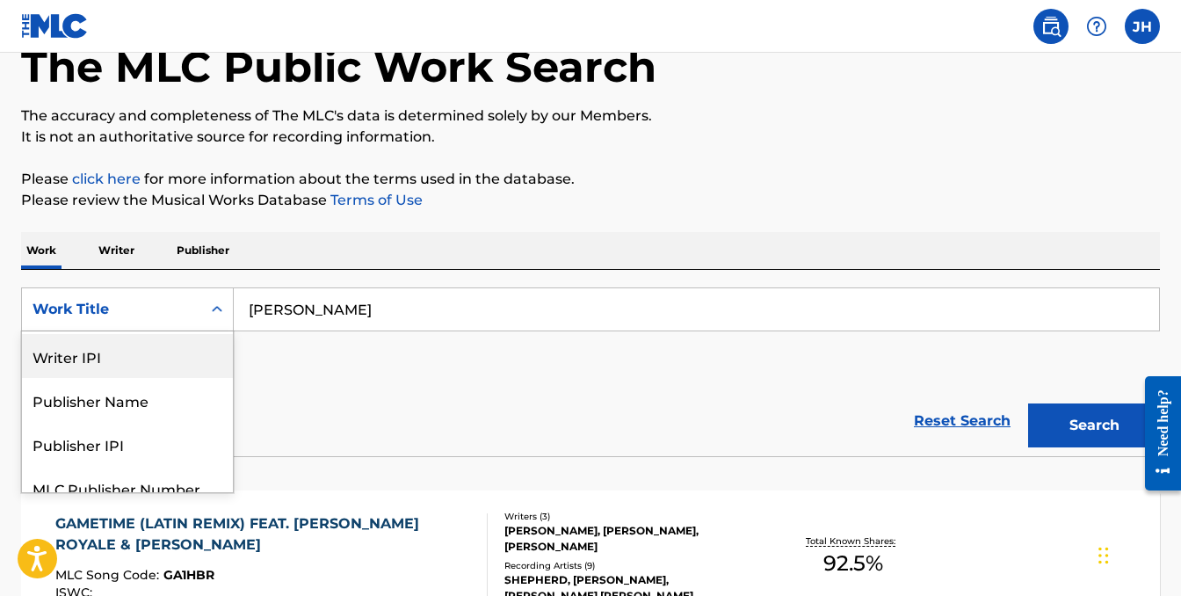
scroll to position [120, 0]
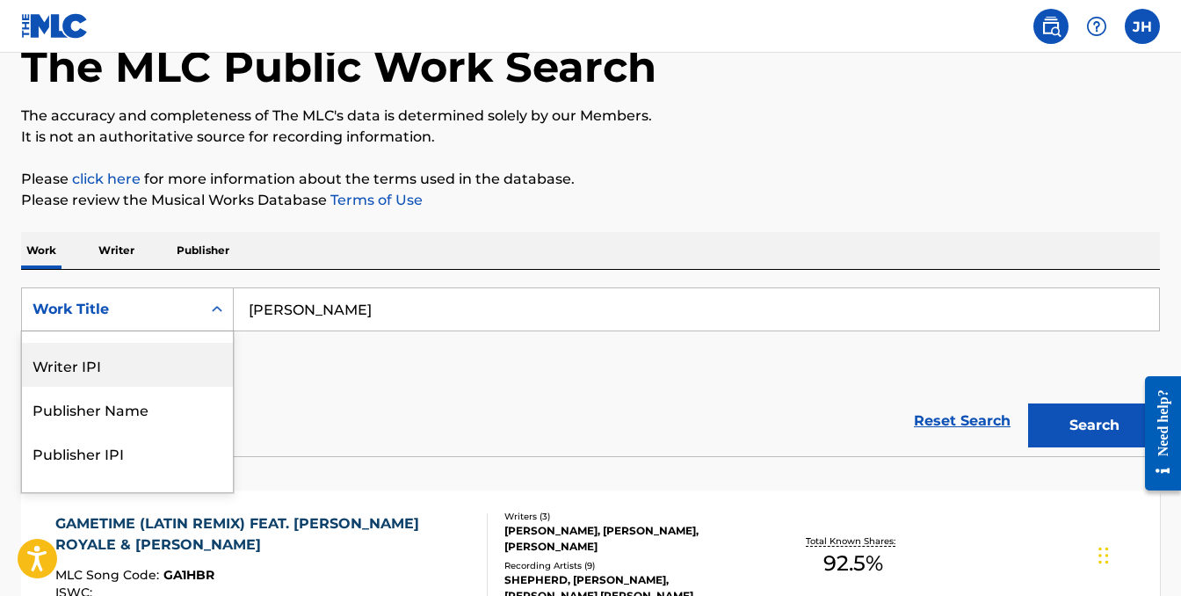
click at [119, 360] on div "Writer IPI" at bounding box center [127, 365] width 211 height 44
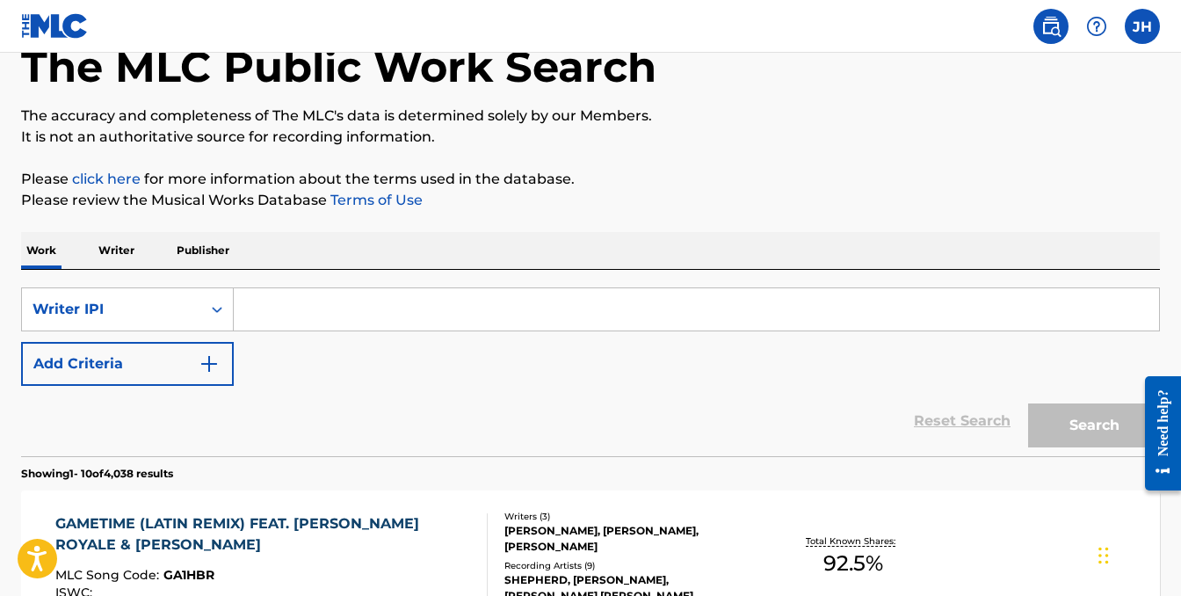
click at [322, 308] on input "Search Form" at bounding box center [696, 309] width 925 height 42
paste input "1012463804"
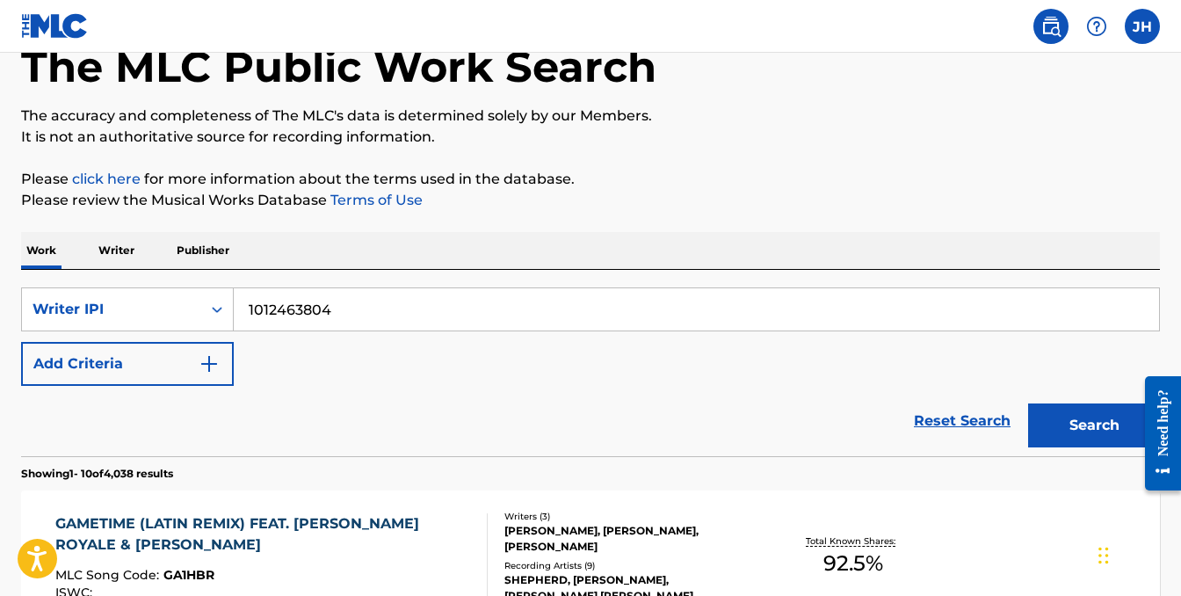
type input "1012463804"
click at [1101, 421] on button "Search" at bounding box center [1094, 425] width 132 height 44
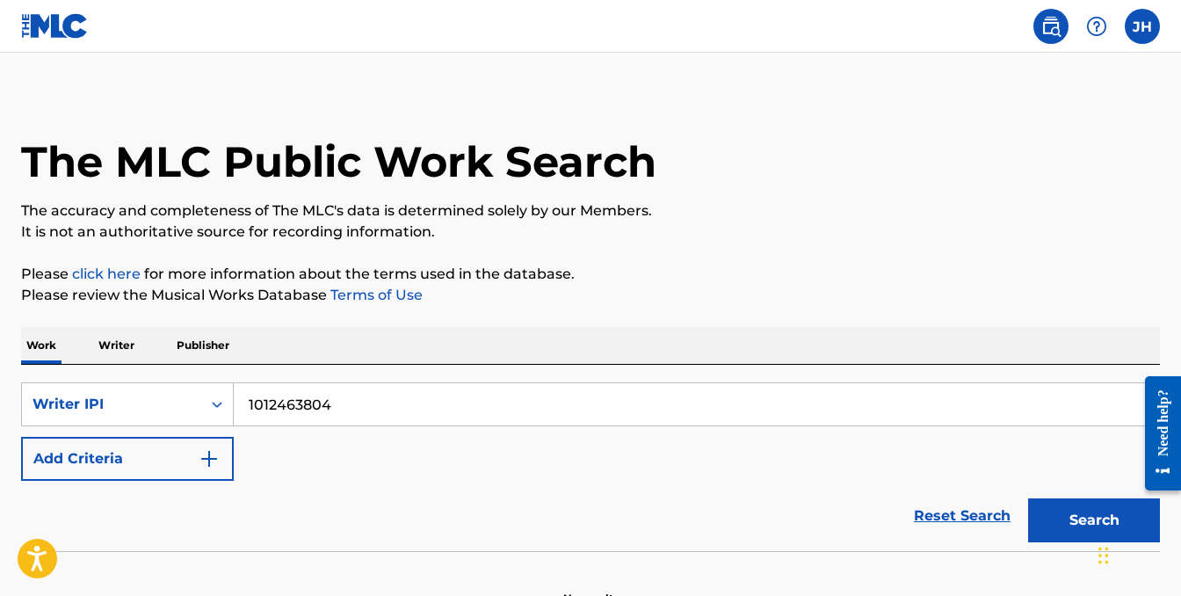
scroll to position [0, 0]
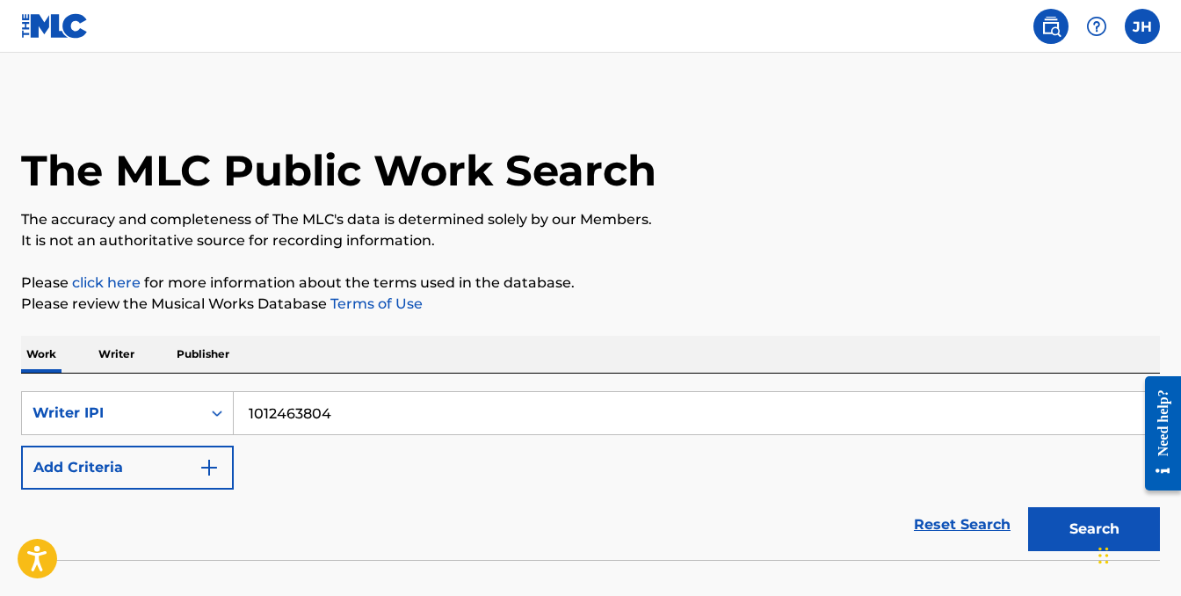
click at [1135, 26] on label at bounding box center [1142, 26] width 35 height 35
click at [1142, 26] on input "[PERSON_NAME] [EMAIL_ADDRESS][DOMAIN_NAME] Notification Preferences Profile Log…" at bounding box center [1142, 26] width 0 height 0
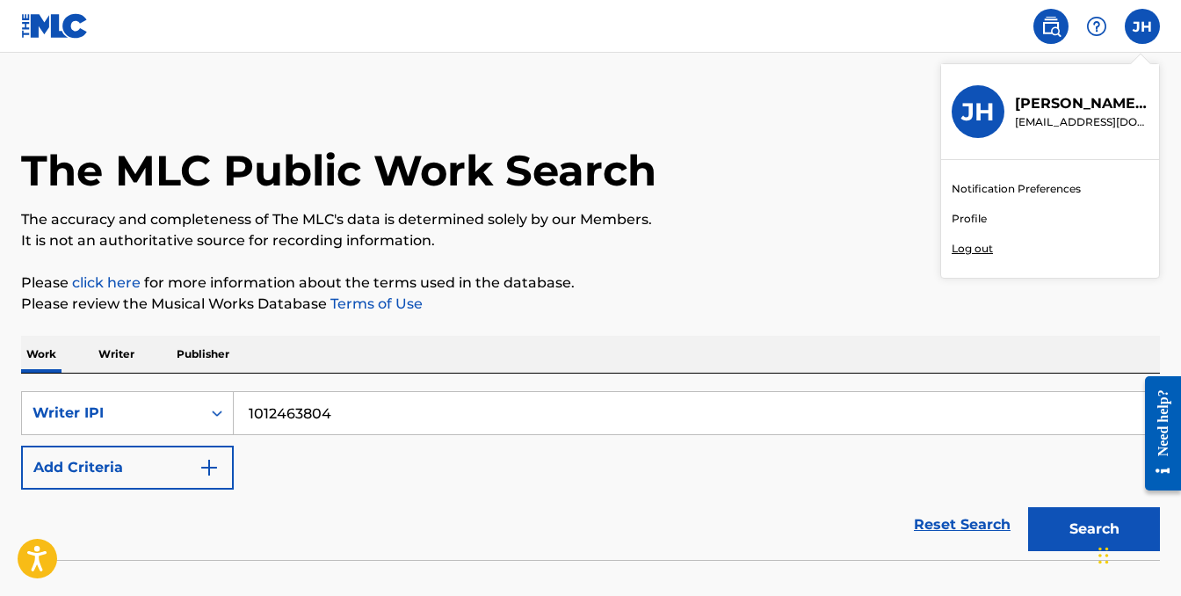
click at [974, 249] on p "Log out" at bounding box center [972, 249] width 41 height 16
click at [1142, 26] on input "[PERSON_NAME] [EMAIL_ADDRESS][DOMAIN_NAME] Notification Preferences Profile Log…" at bounding box center [1142, 26] width 0 height 0
